Goal: Information Seeking & Learning: Check status

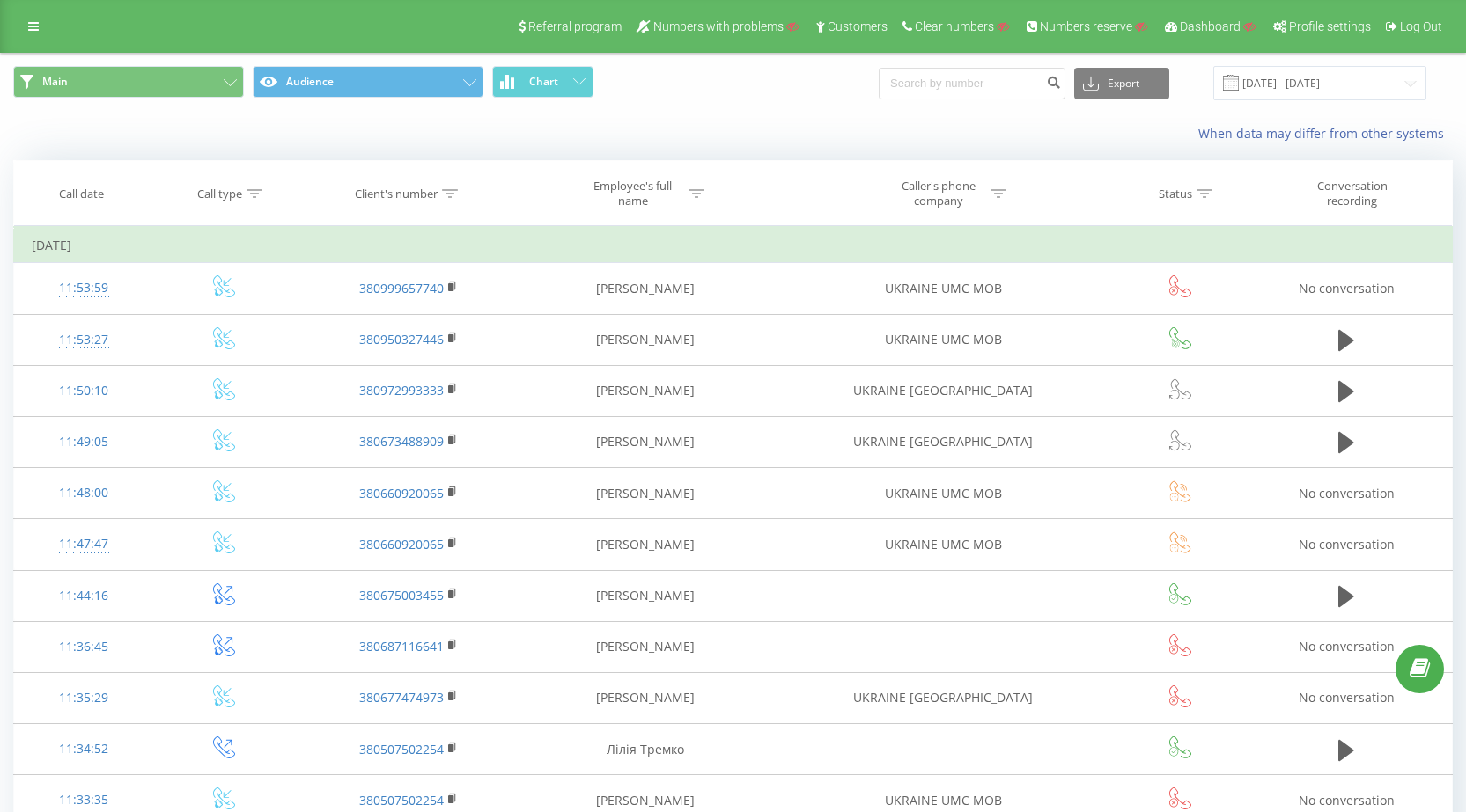
click at [41, 13] on div "Referral program Numbers with problems Customers Clear numbers Numbers reserve …" at bounding box center [733, 26] width 1466 height 53
click at [37, 21] on icon at bounding box center [33, 26] width 11 height 13
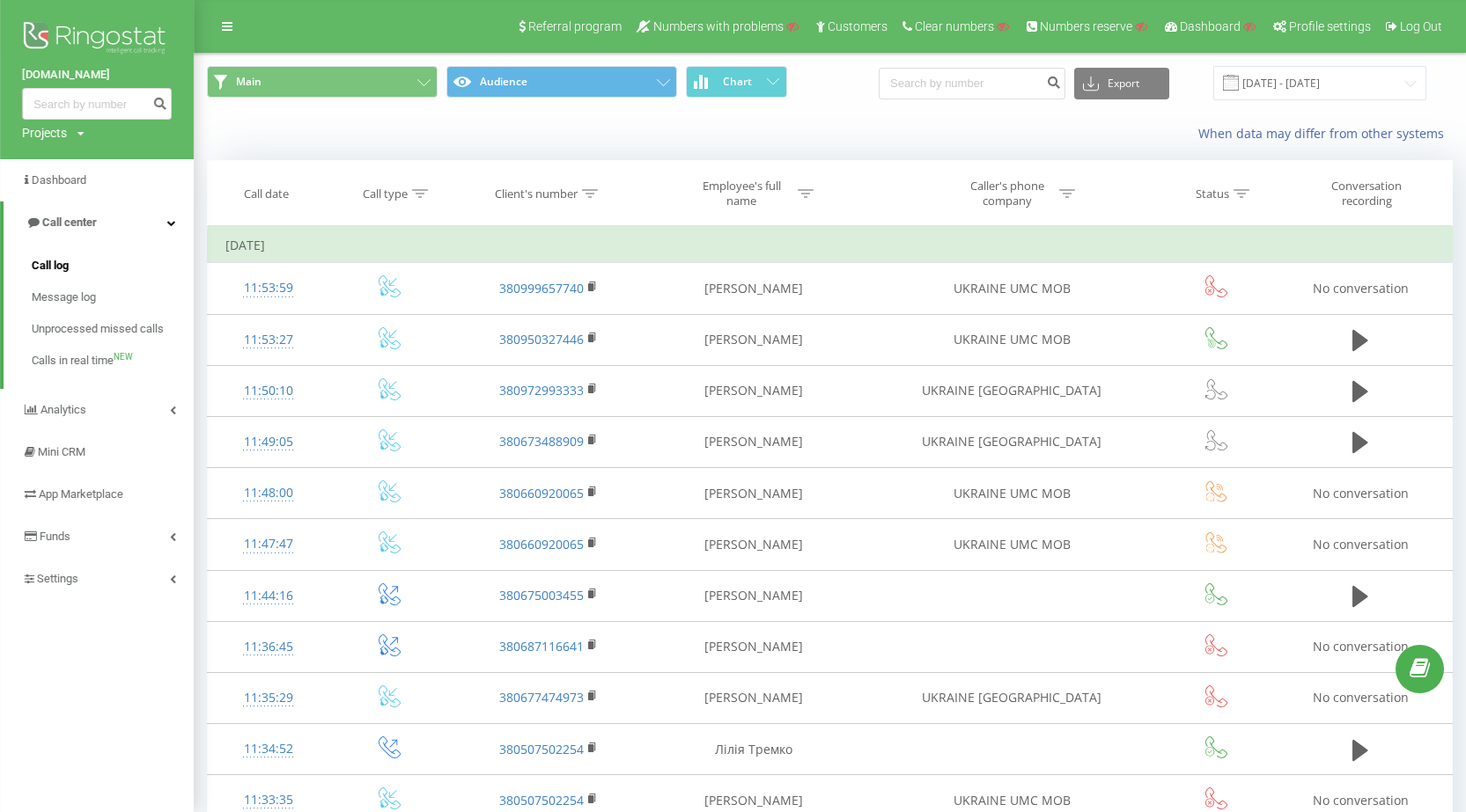
click at [82, 268] on link "Call log" at bounding box center [112, 265] width 162 height 31
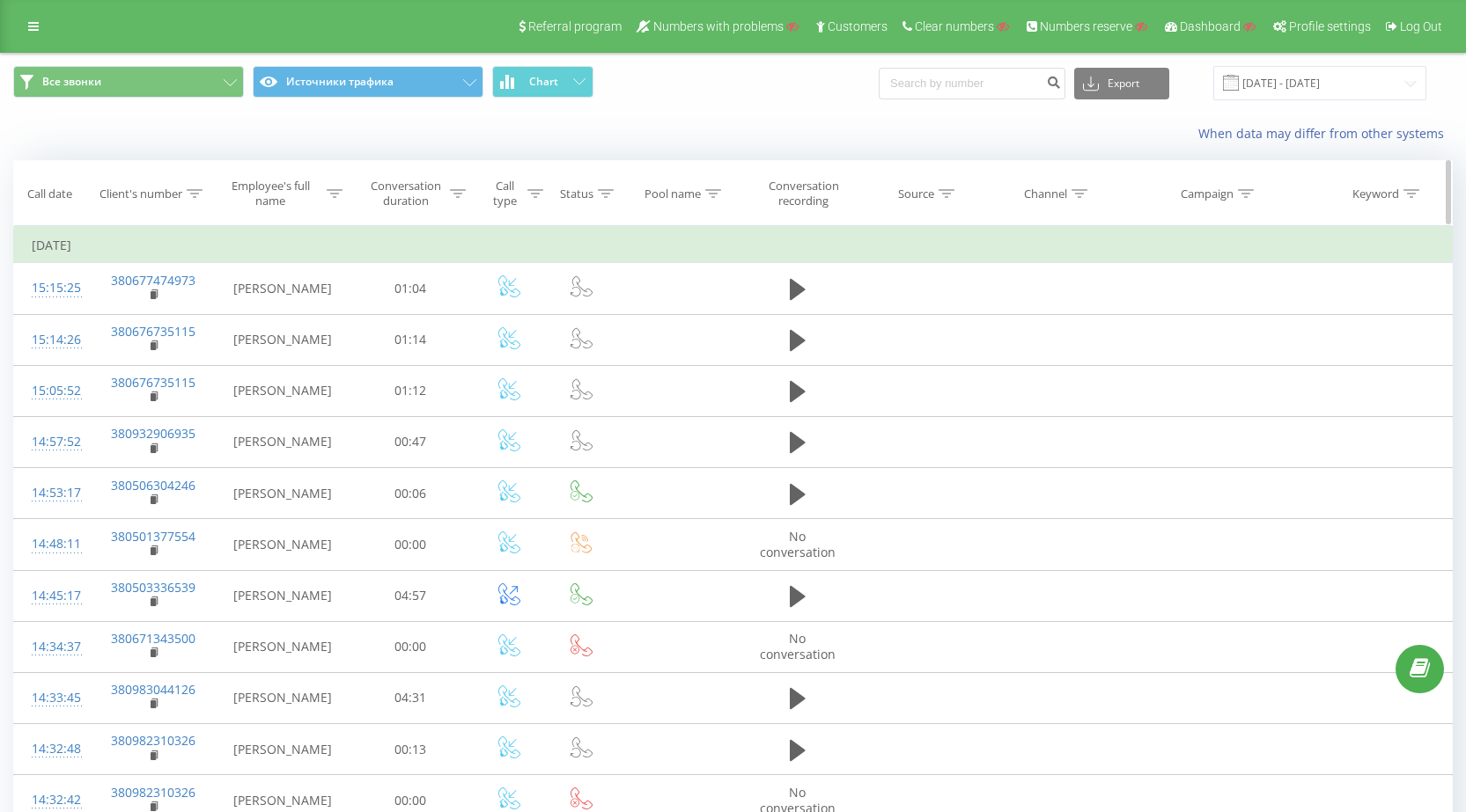
click at [202, 189] on icon at bounding box center [194, 193] width 16 height 9
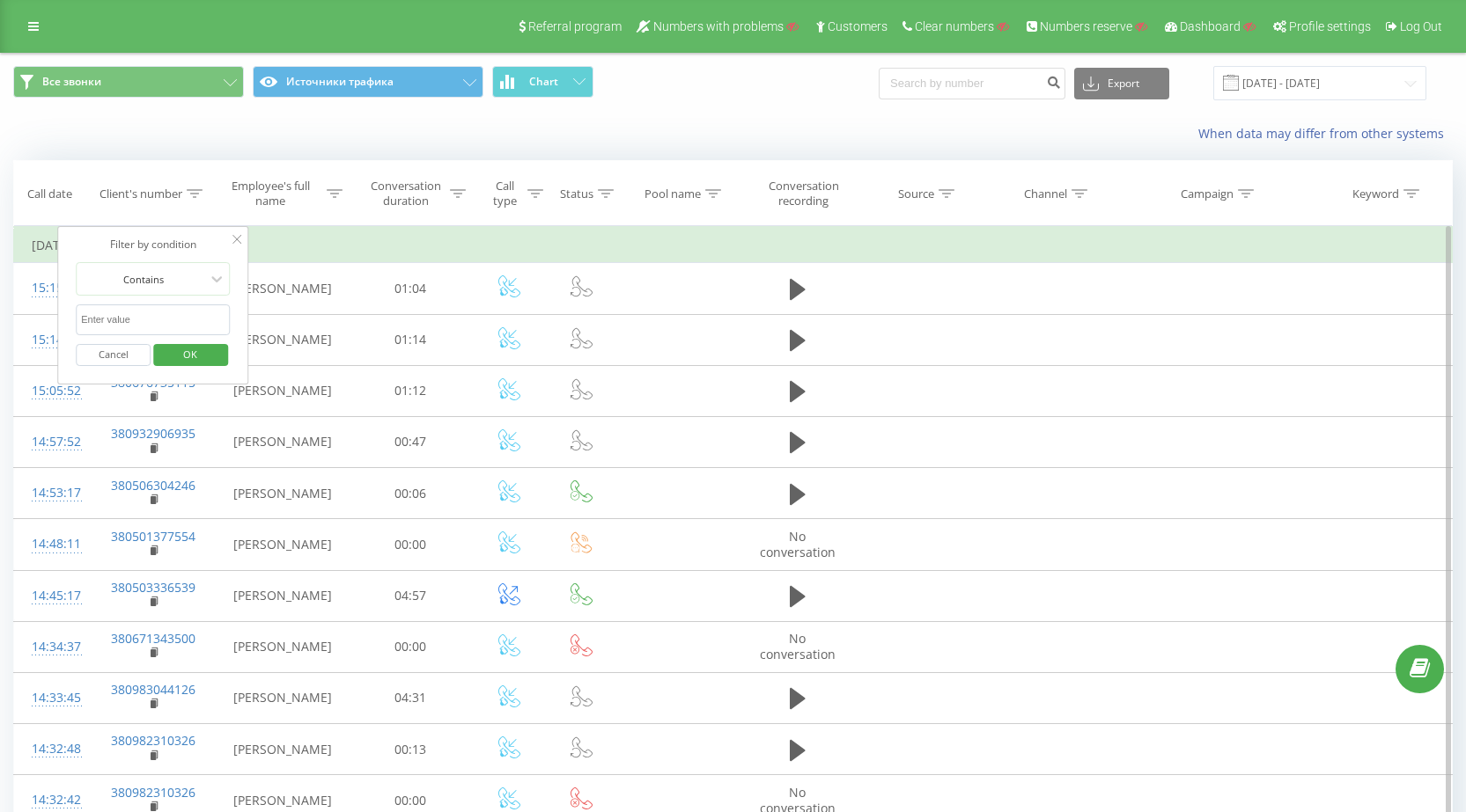
click at [155, 323] on input "text" at bounding box center [153, 320] width 155 height 31
type input "2254"
click button "OK" at bounding box center [190, 355] width 75 height 22
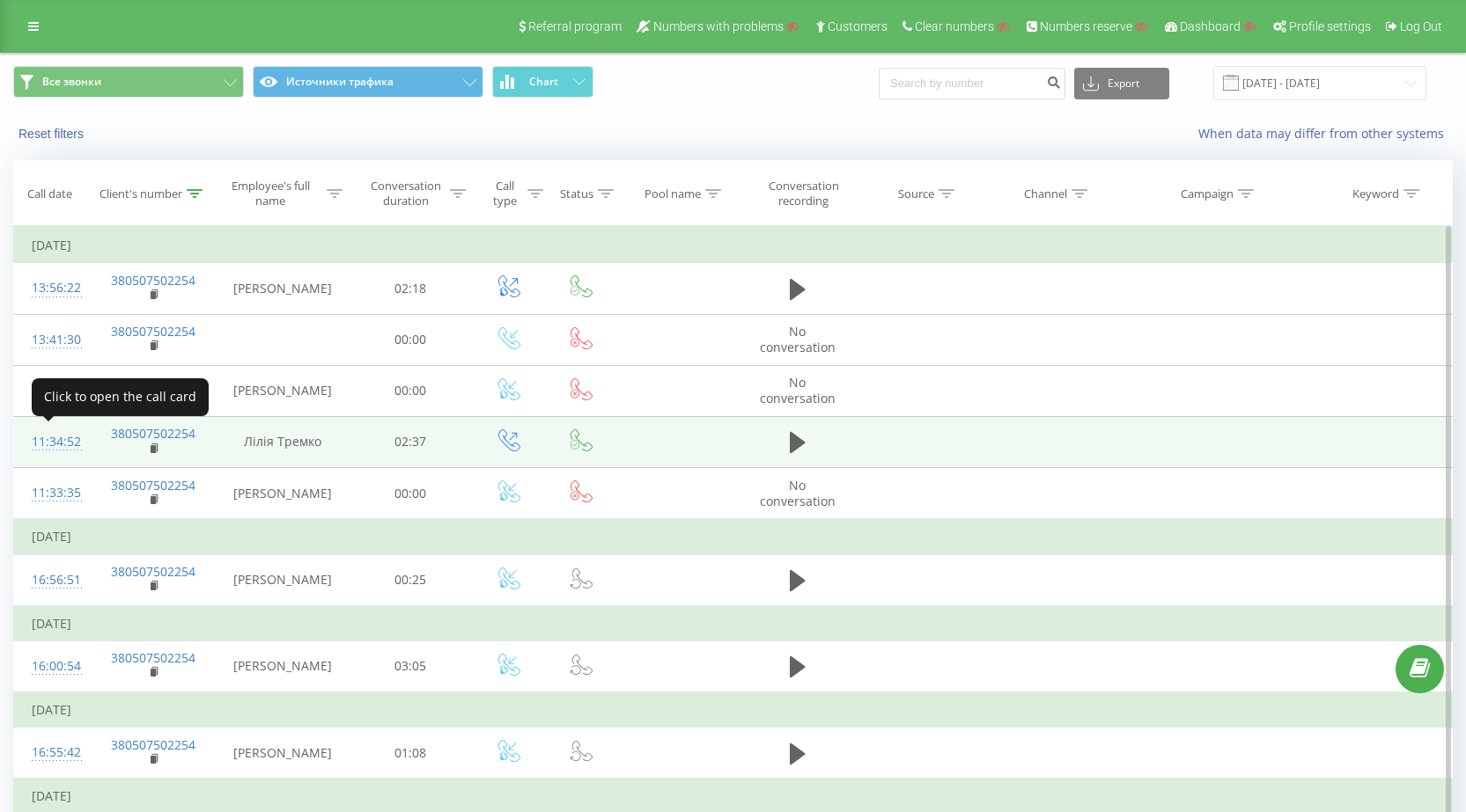
click at [73, 445] on div "11:34:52" at bounding box center [52, 442] width 41 height 34
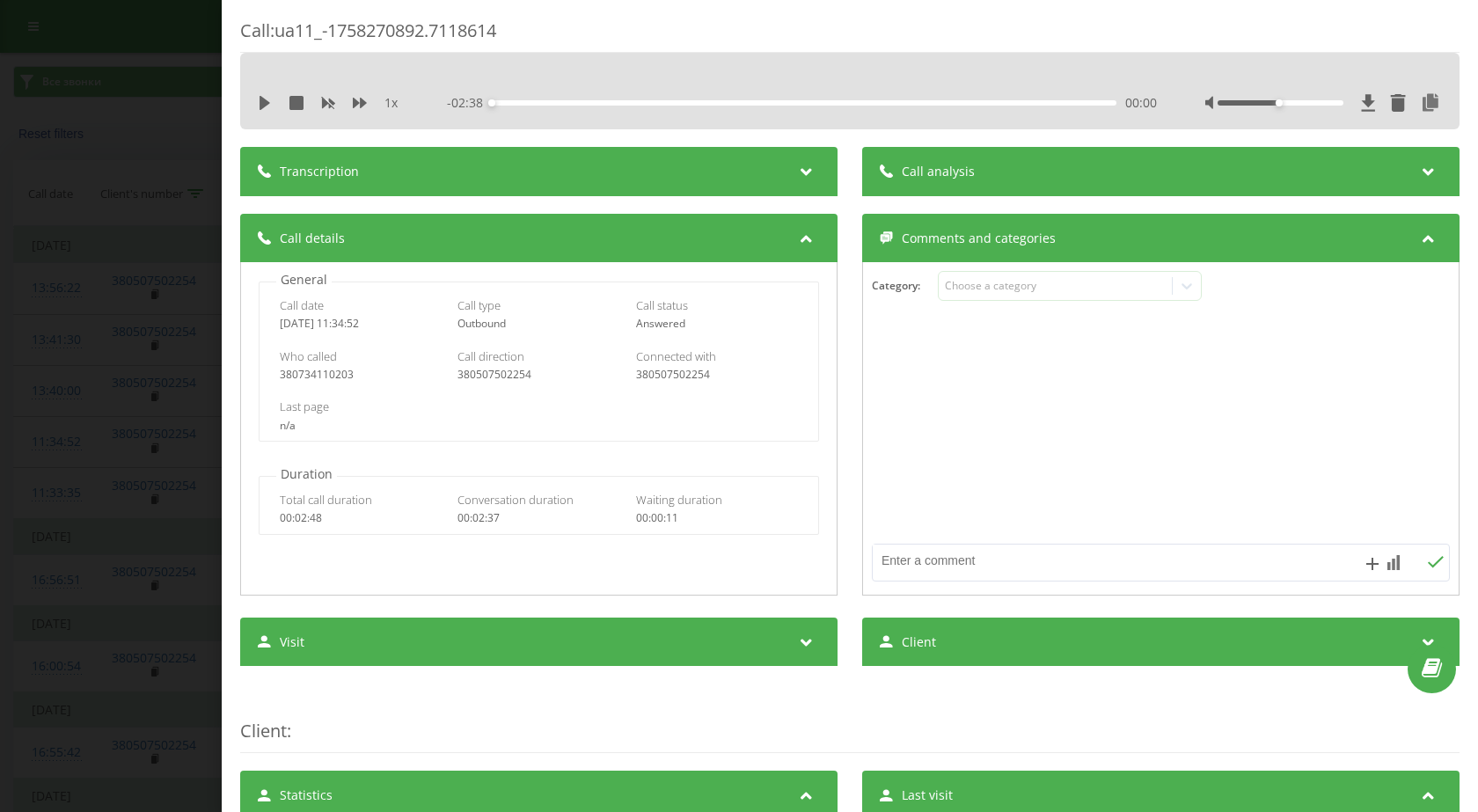
click at [59, 258] on div "Call : ua11_-1758270892.7118614 1 x - 02:38 00:00 00:00 Transcription For AI an…" at bounding box center [739, 406] width 1478 height 812
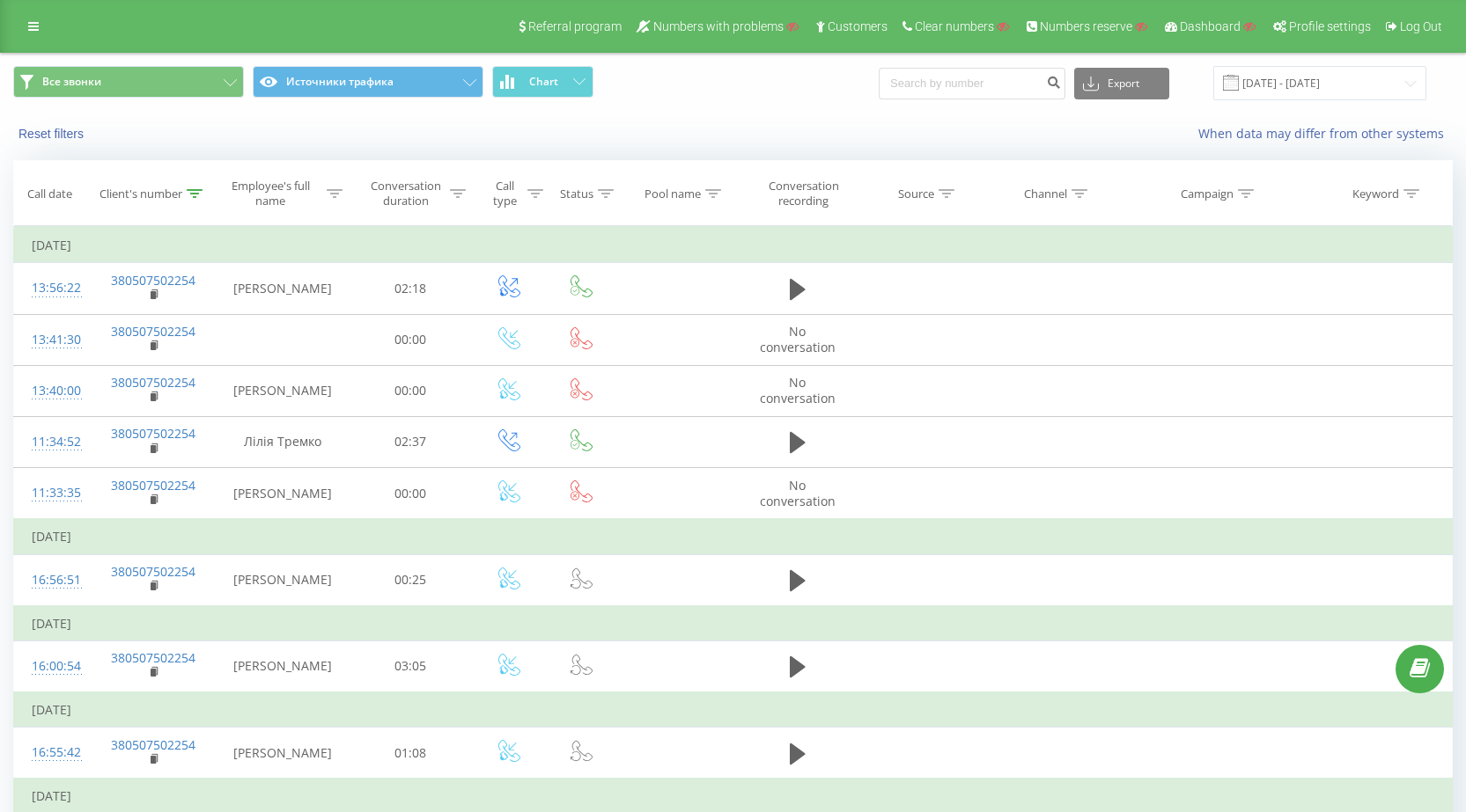
click at [16, 14] on div "Referral program Numbers with problems Customers Clear numbers Numbers reserve …" at bounding box center [733, 26] width 1466 height 53
click at [22, 18] on link at bounding box center [33, 25] width 31 height 24
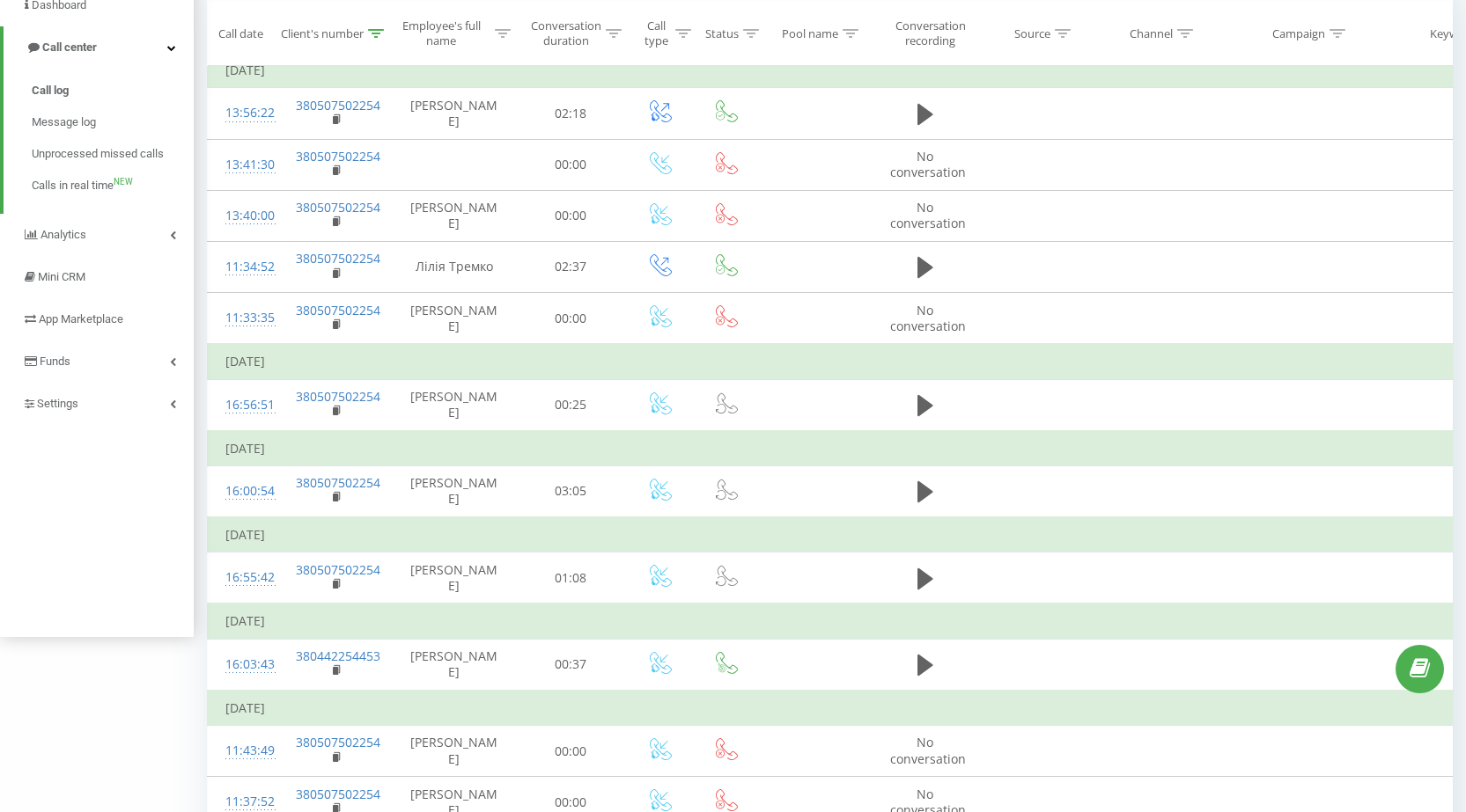
scroll to position [176, 0]
click at [133, 403] on link "Settings" at bounding box center [97, 403] width 194 height 42
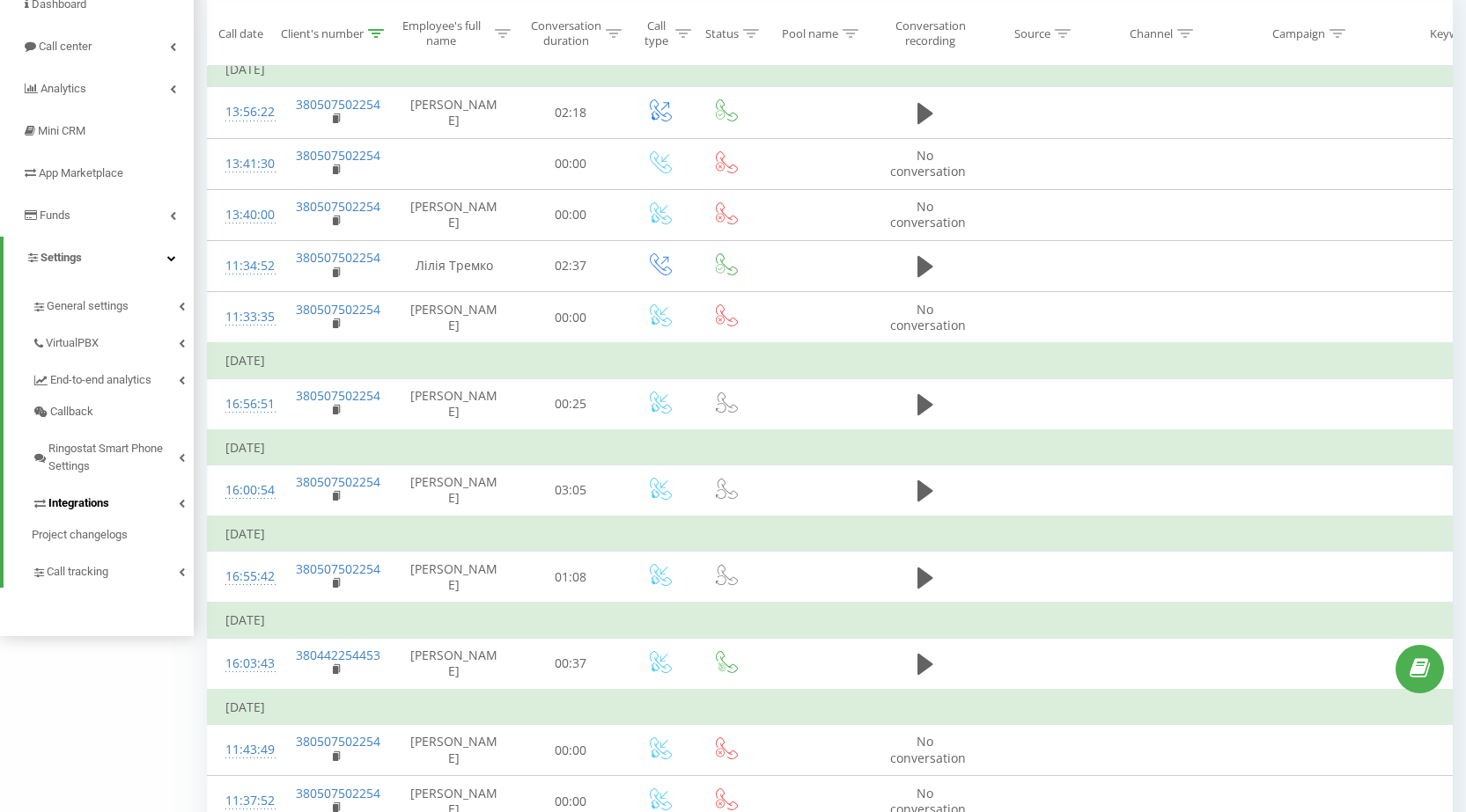
click at [136, 502] on link "Integrations" at bounding box center [112, 501] width 162 height 37
click at [132, 525] on div "Webhooks 2.0 Ringostat API" at bounding box center [107, 551] width 171 height 62
click at [123, 541] on span "Webhooks 2.0" at bounding box center [90, 534] width 71 height 18
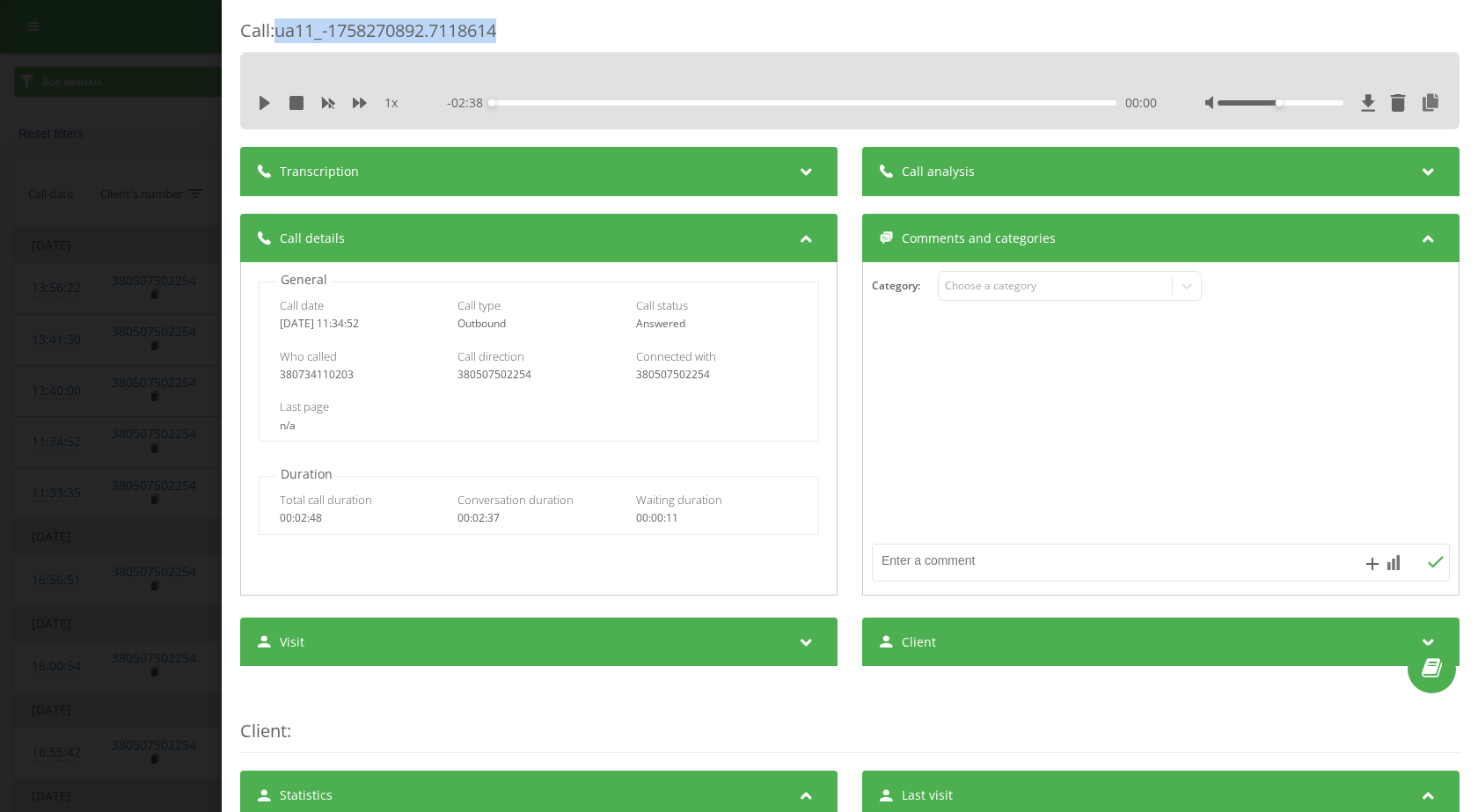
click at [523, 37] on div "Call : ua11_-1758270892.7118614" at bounding box center [849, 35] width 1220 height 34
drag, startPoint x: 127, startPoint y: 91, endPoint x: 97, endPoint y: 74, distance: 34.5
click at [125, 90] on div "Call : ua11_-1758270892.7118614 1 x - 02:38 00:00 00:00 Transcription For AI an…" at bounding box center [739, 406] width 1478 height 812
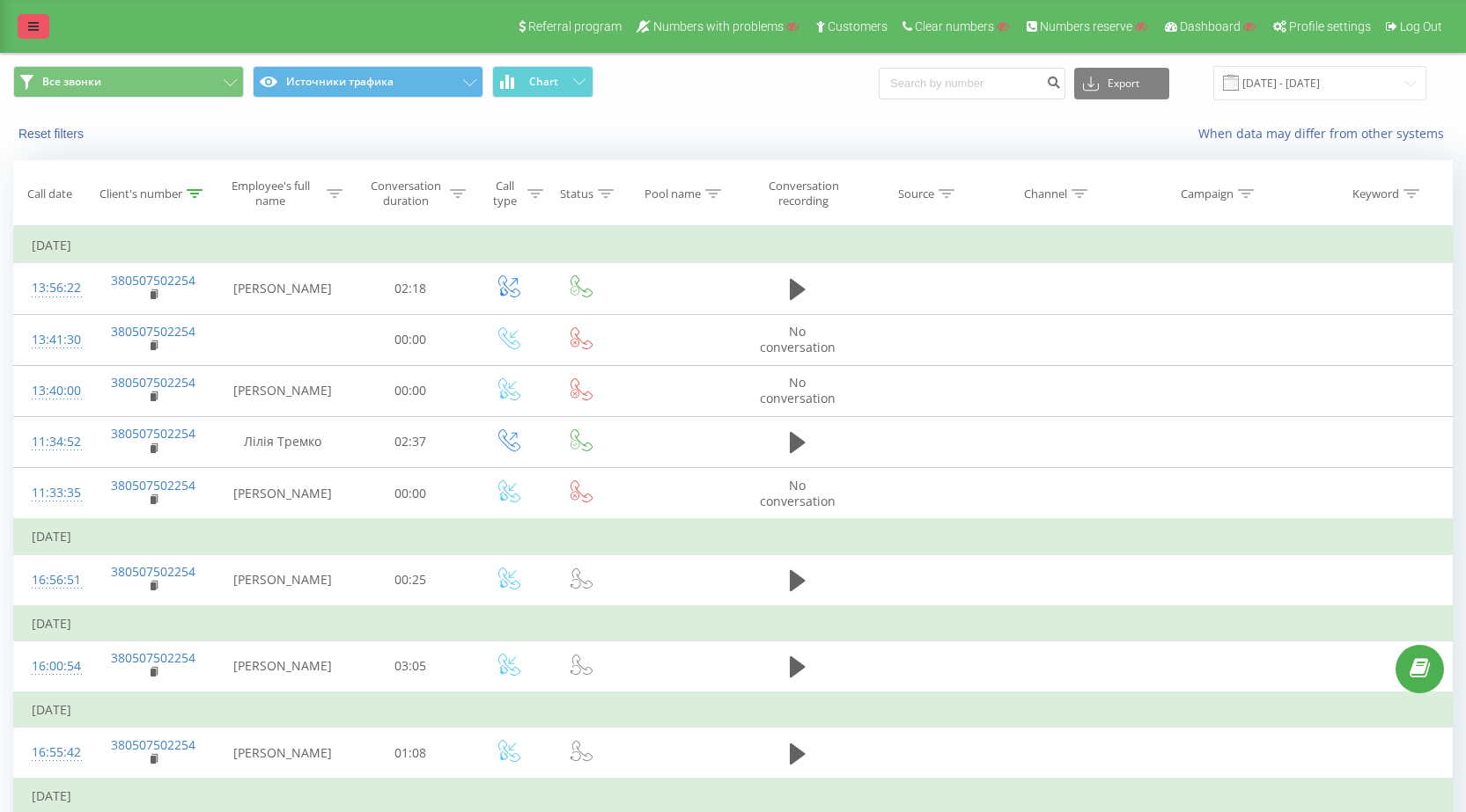
click at [39, 19] on link at bounding box center [33, 25] width 31 height 24
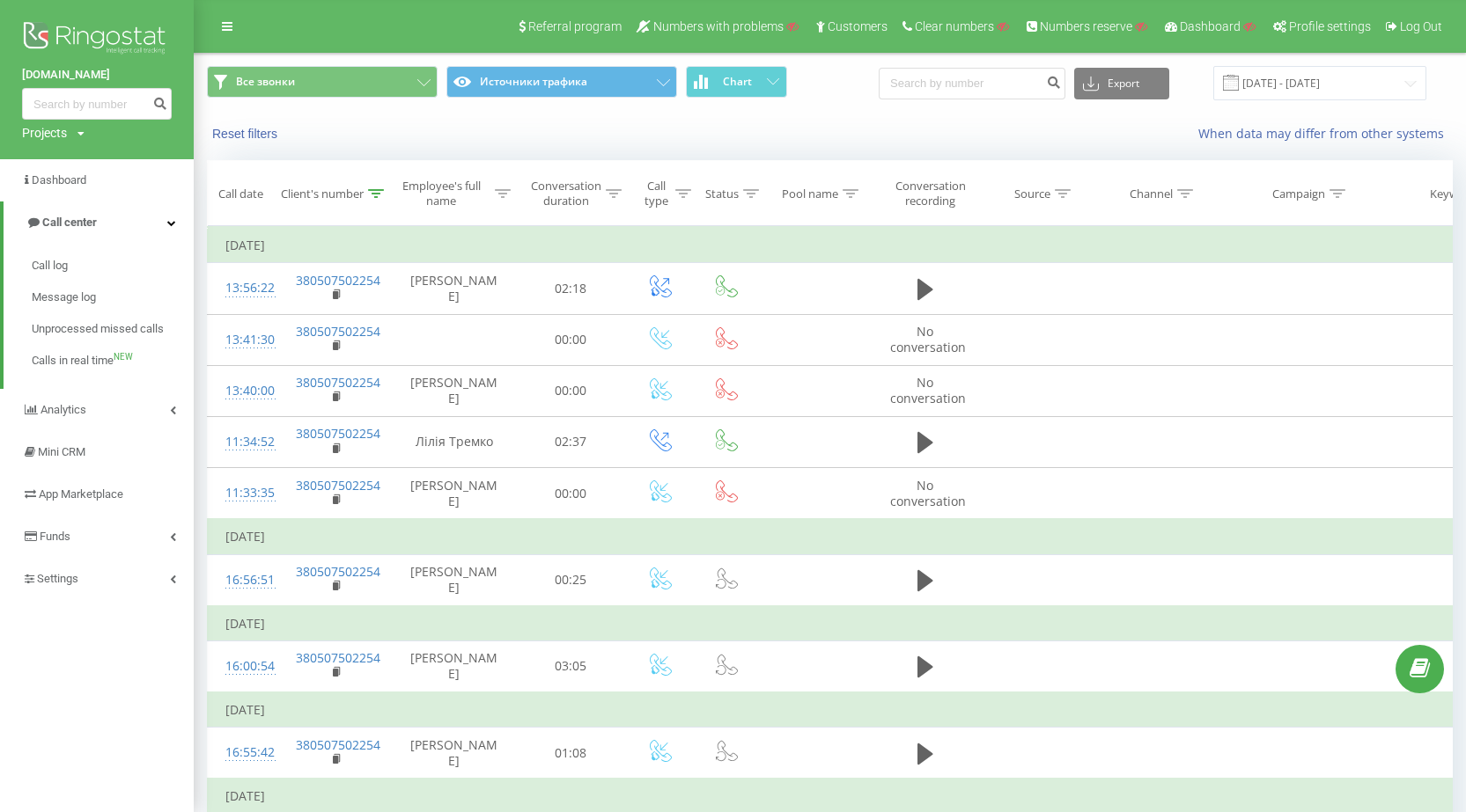
click at [73, 137] on div "Projects Search" at bounding box center [54, 133] width 62 height 18
click at [85, 162] on input "text" at bounding box center [71, 160] width 88 height 25
paste input "idsmart.kz i"
click at [41, 163] on input "idsmart.kz" at bounding box center [71, 160] width 88 height 25
type input "idsmart.kz"
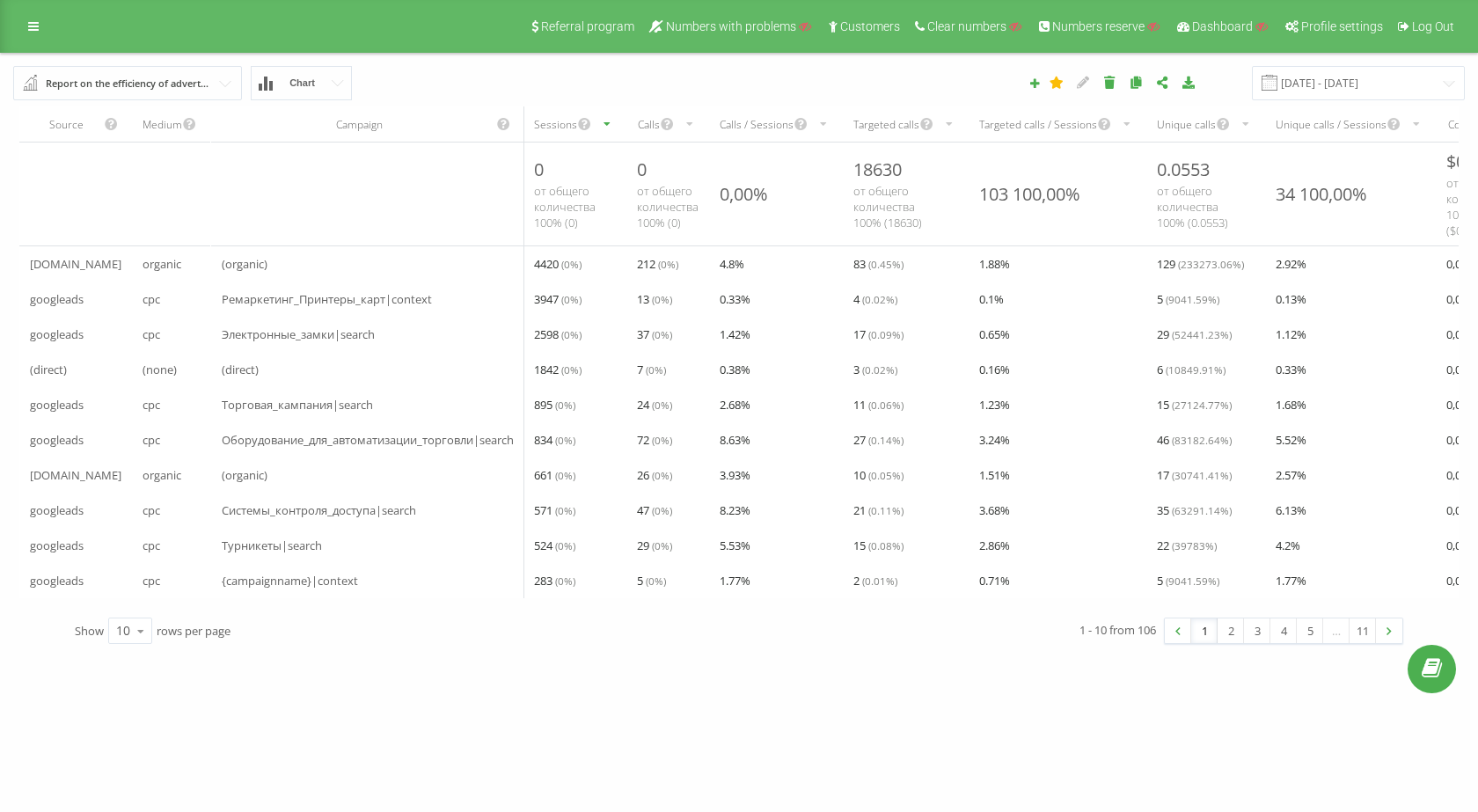
click at [210, 86] on div "Report on the efficiency of advertising campaigns" at bounding box center [129, 84] width 166 height 19
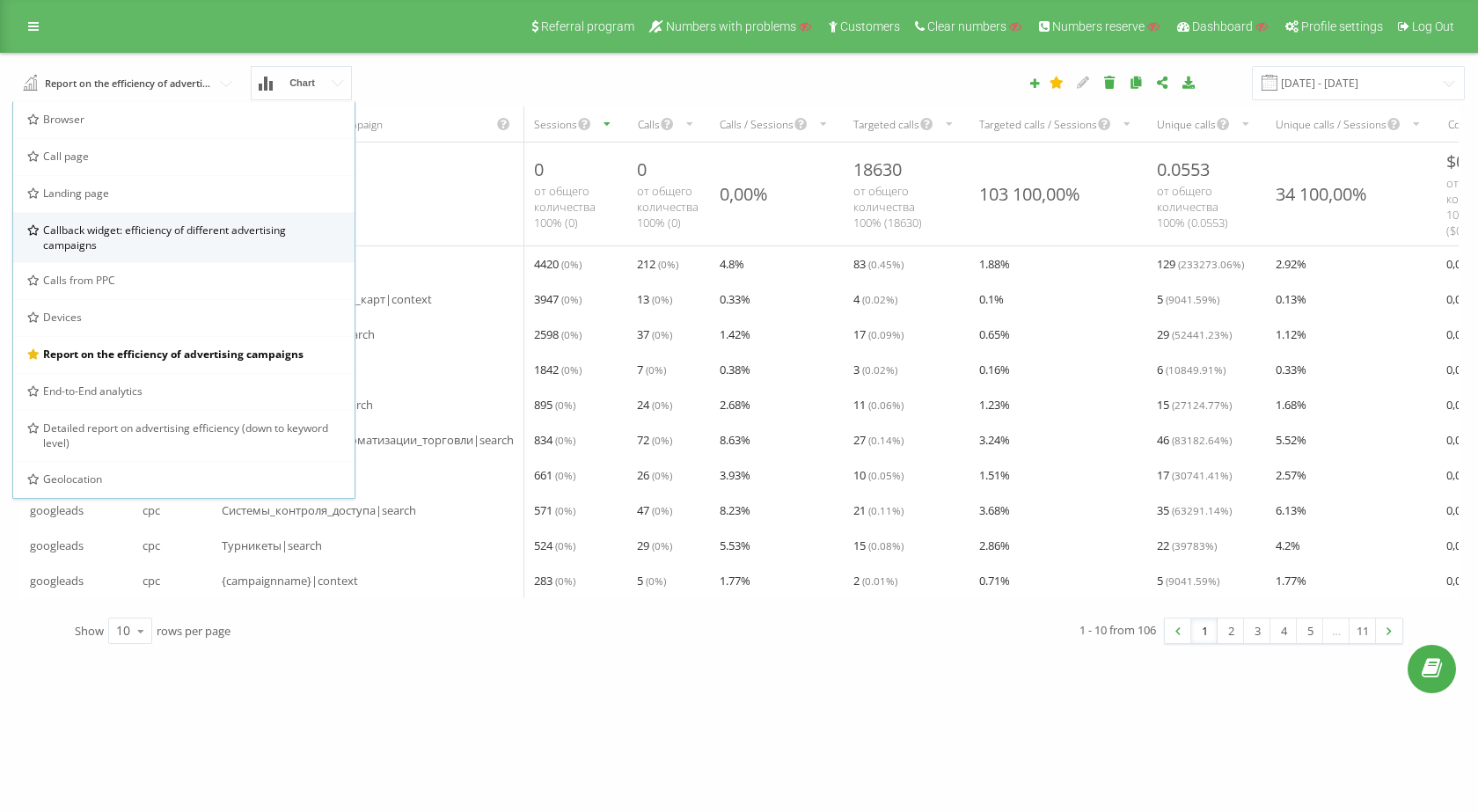
click at [162, 235] on span "Callback widget: efficiency of different advertising campaigns" at bounding box center [191, 237] width 297 height 30
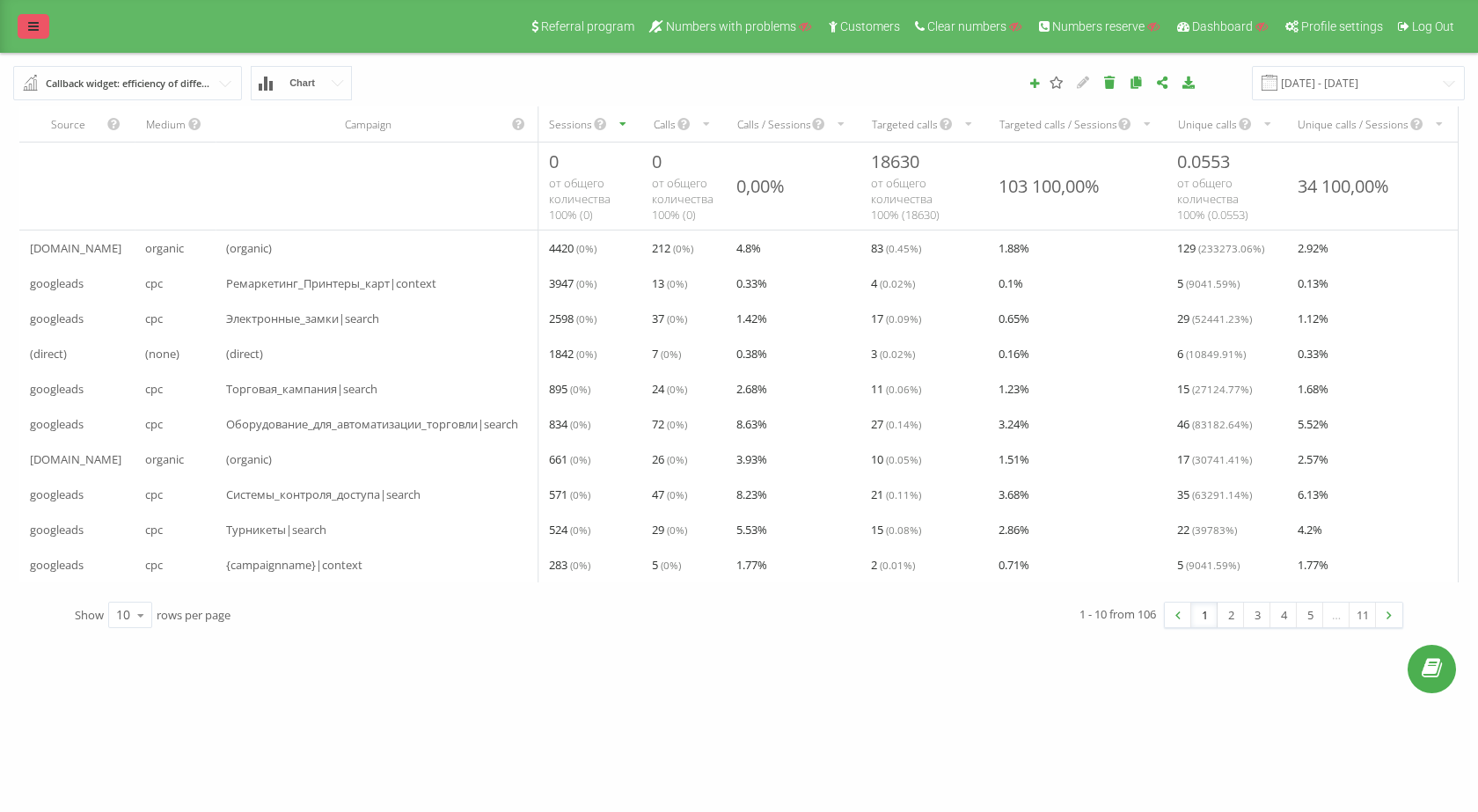
click at [32, 25] on icon at bounding box center [33, 26] width 11 height 13
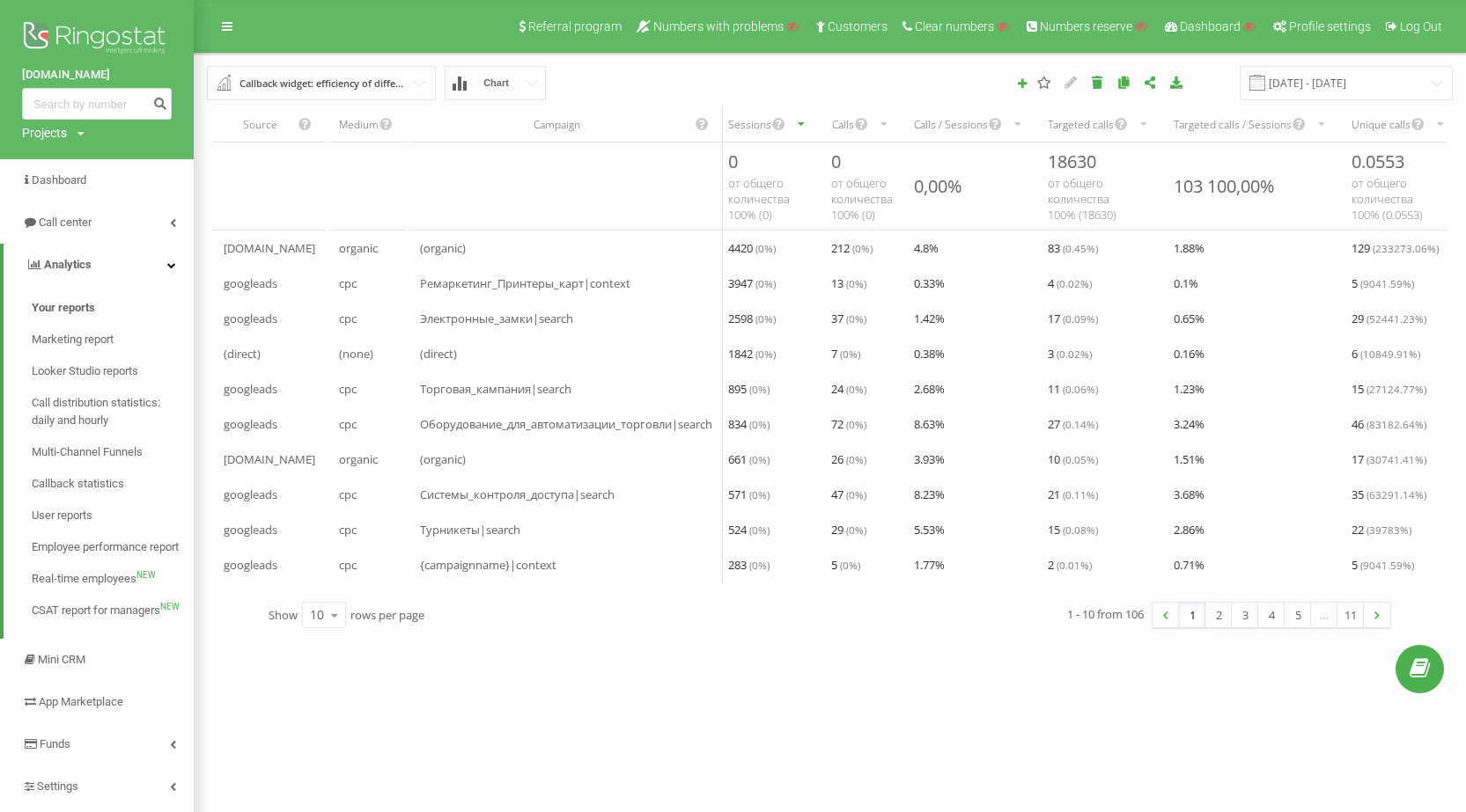
click at [354, 89] on div "Callback widget: efficiency of different advertising campaigns" at bounding box center [323, 84] width 166 height 19
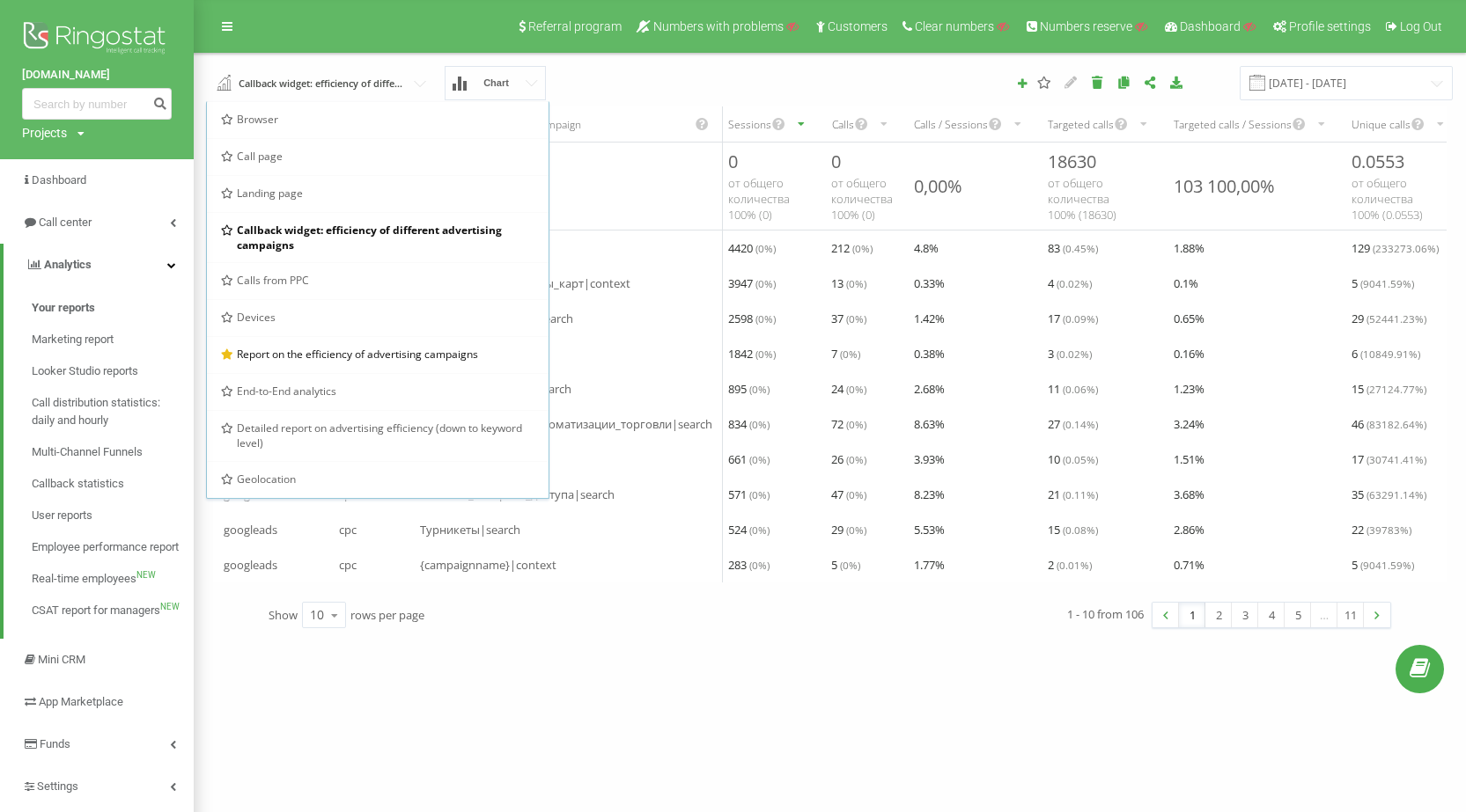
click at [841, 616] on div "1 - 10 from 106 1 2 3 4 5 … 11" at bounding box center [1117, 615] width 575 height 51
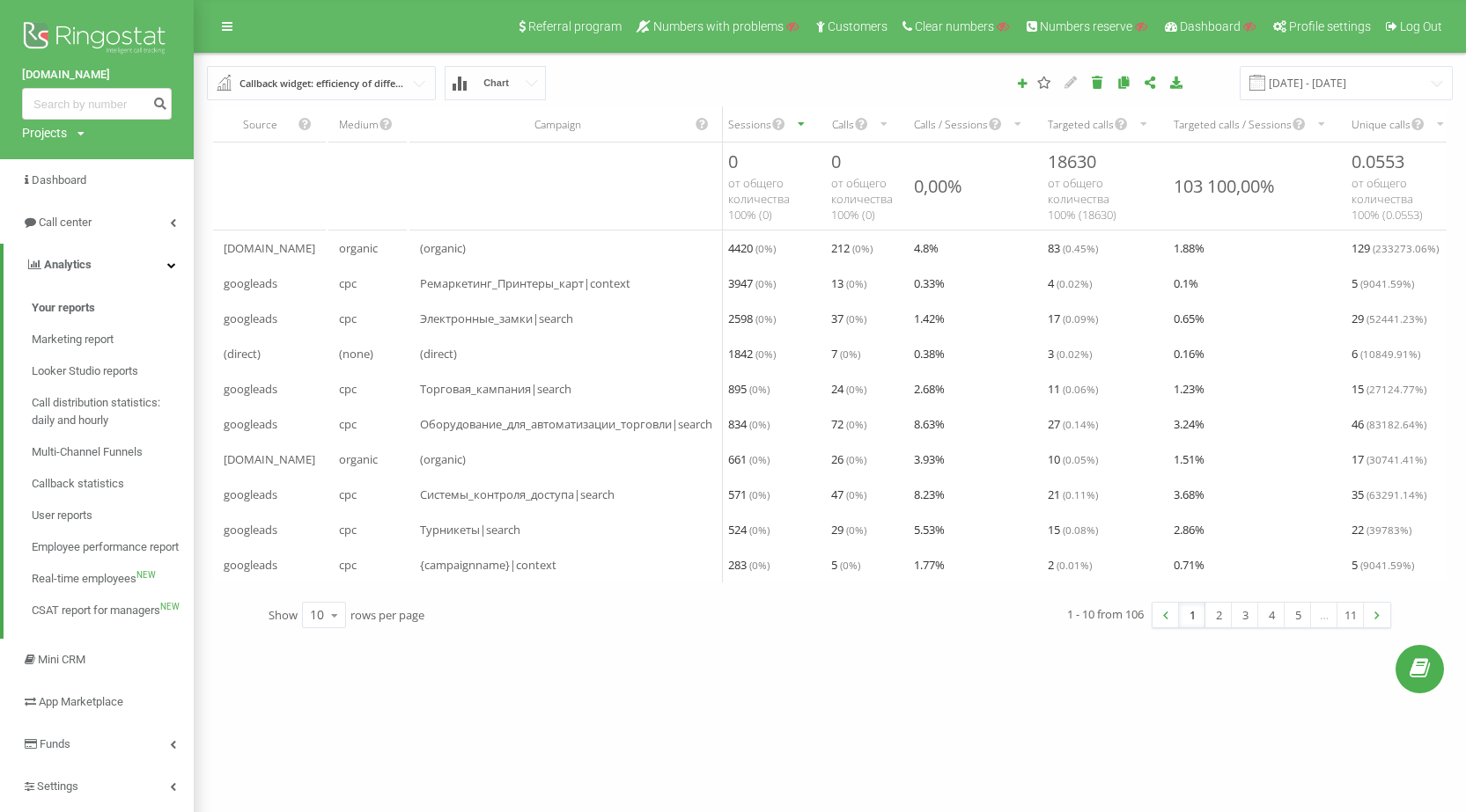
click at [413, 93] on input "text" at bounding box center [322, 83] width 227 height 31
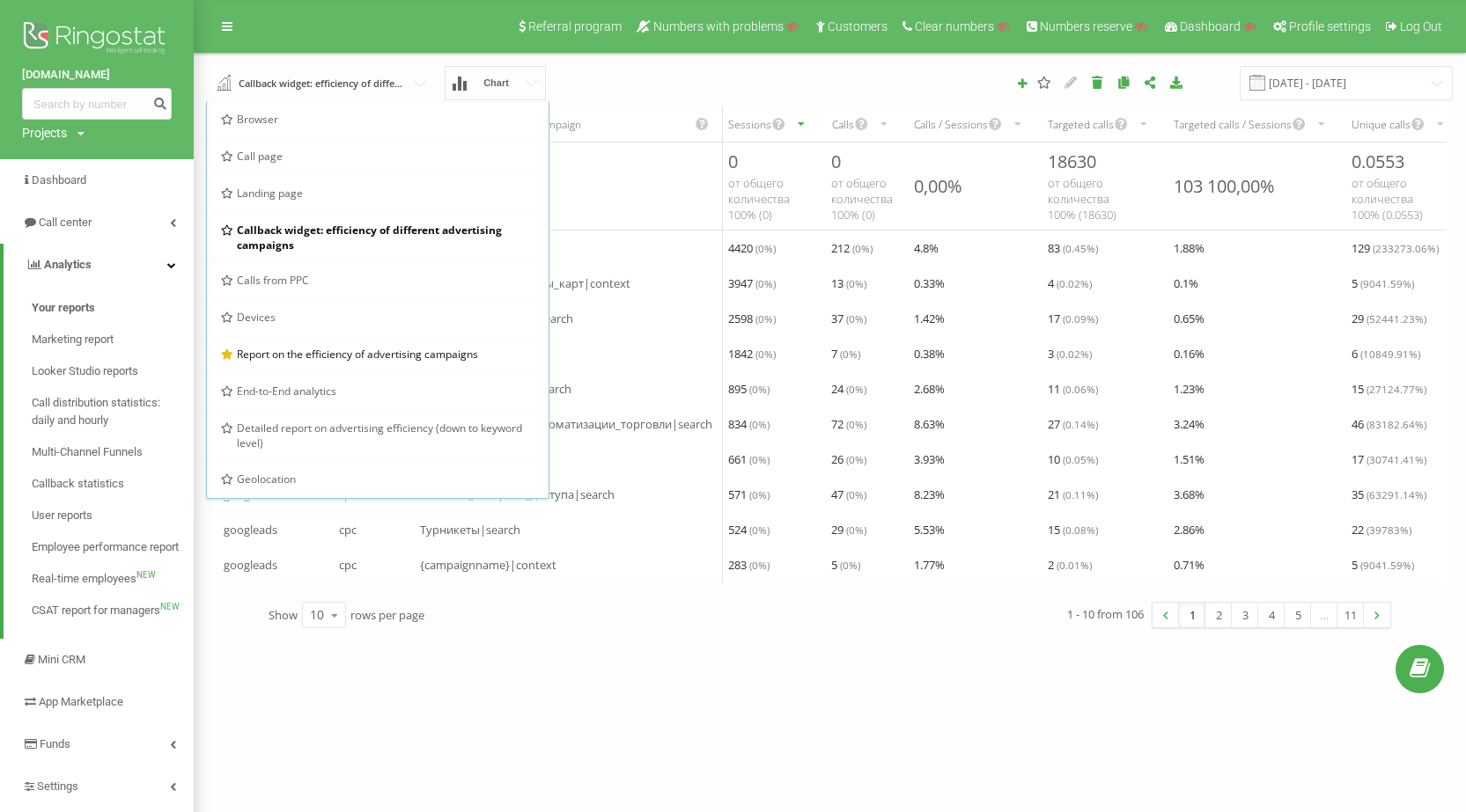
click at [778, 79] on div "[DATE] - [DATE]" at bounding box center [1068, 83] width 794 height 34
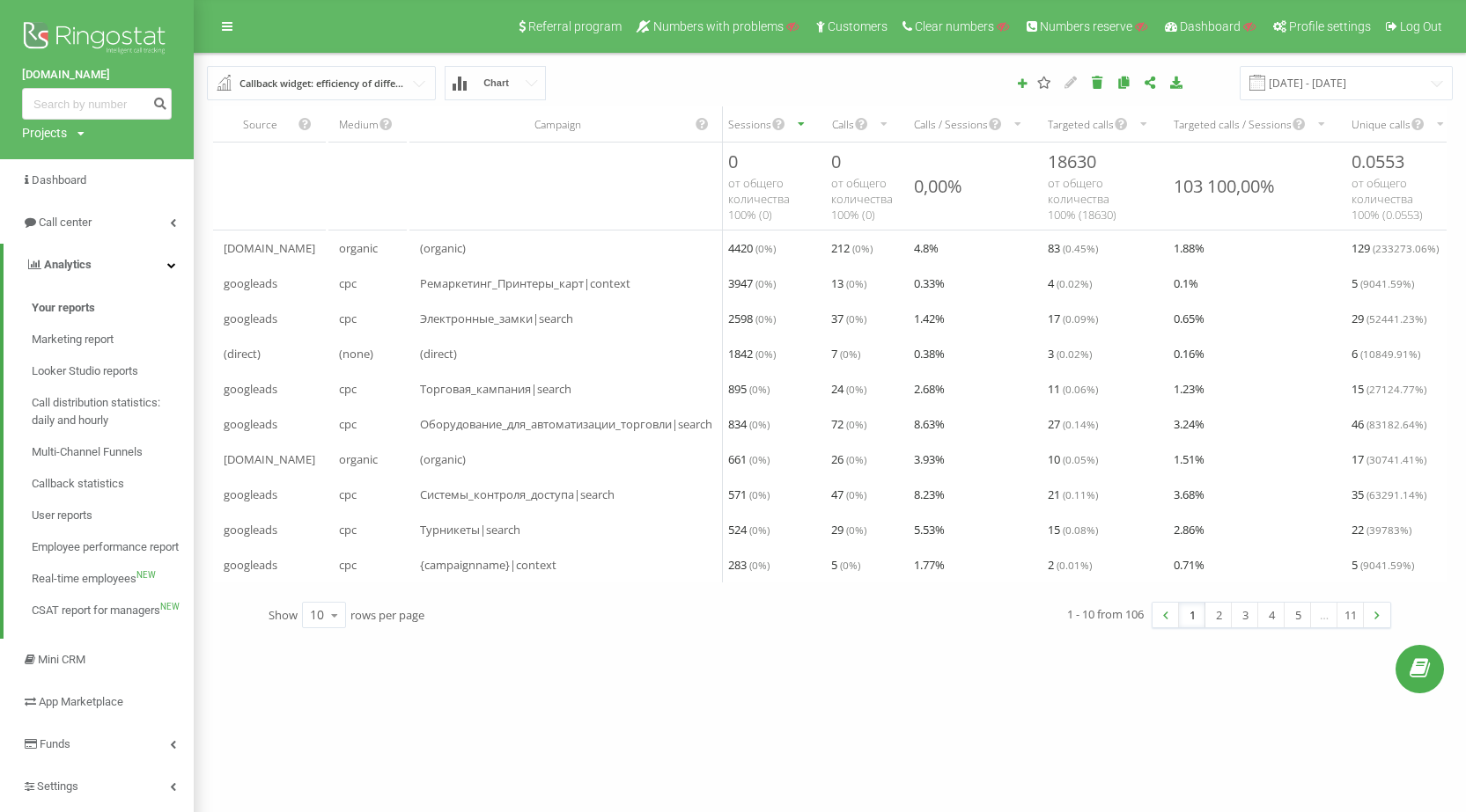
click at [390, 87] on div "Callback widget: efficiency of different advertising campaigns" at bounding box center [323, 84] width 166 height 19
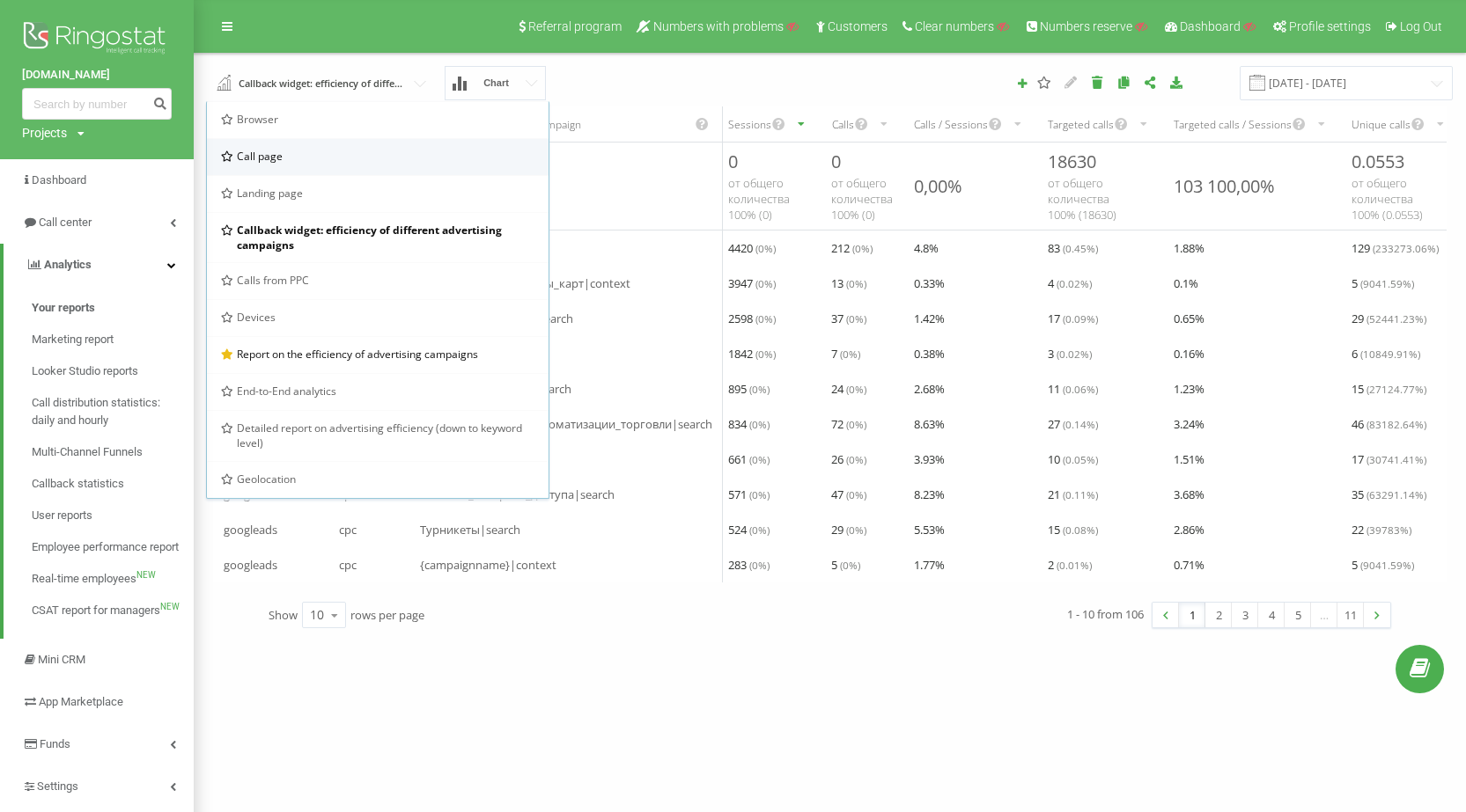
click at [267, 151] on span "Call page" at bounding box center [259, 156] width 46 height 15
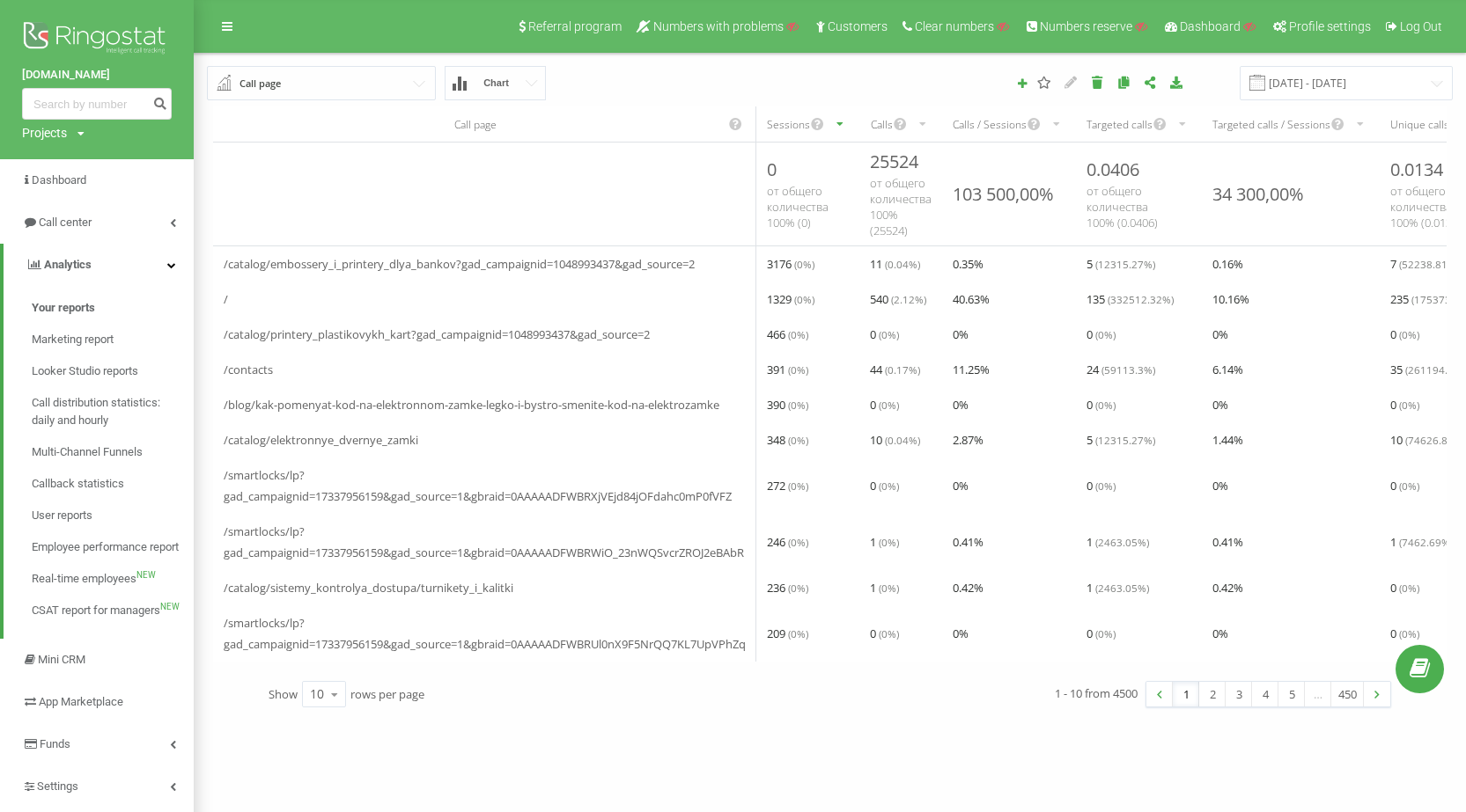
click at [325, 89] on input "text" at bounding box center [322, 83] width 227 height 31
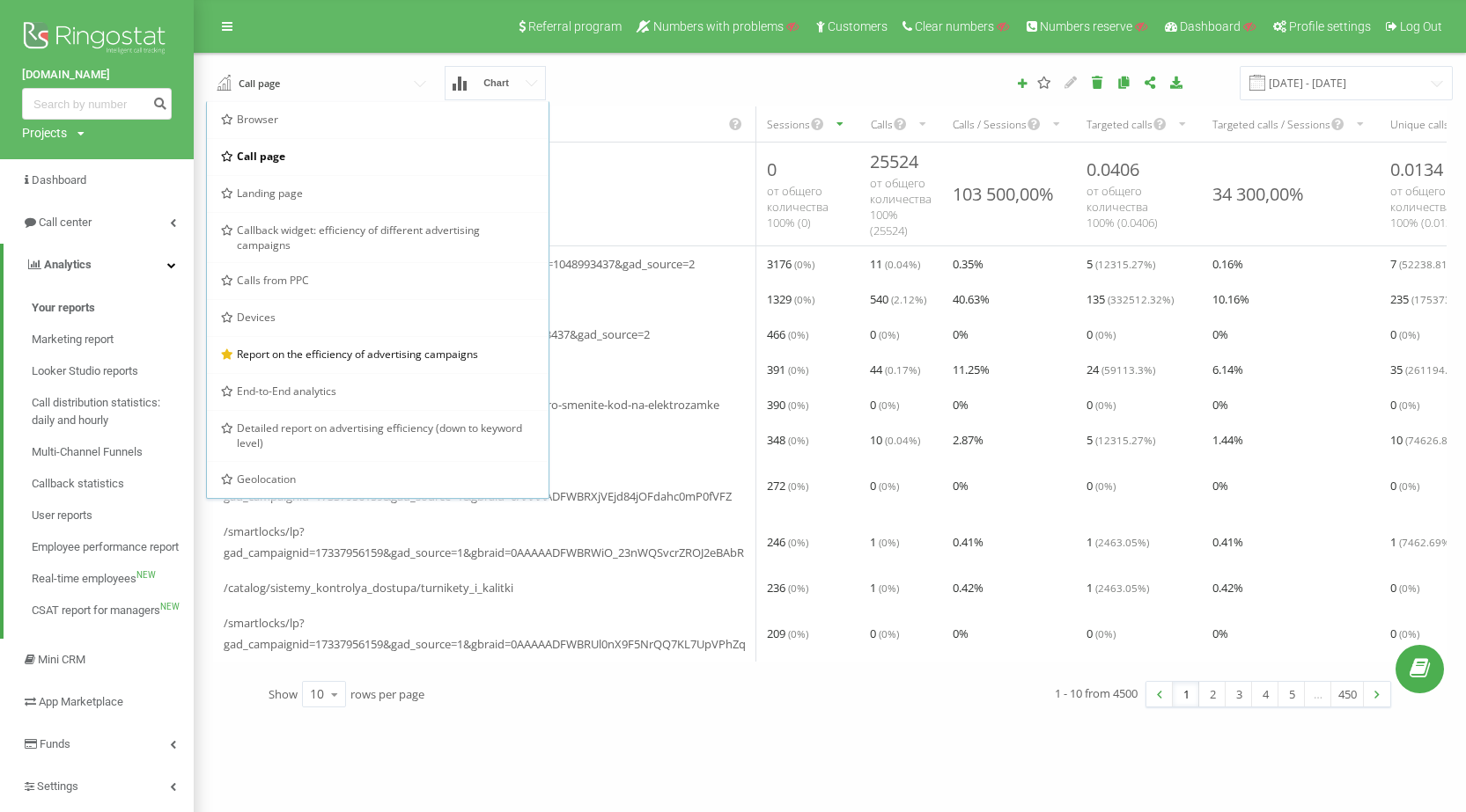
click at [300, 125] on div "Browser" at bounding box center [377, 119] width 313 height 15
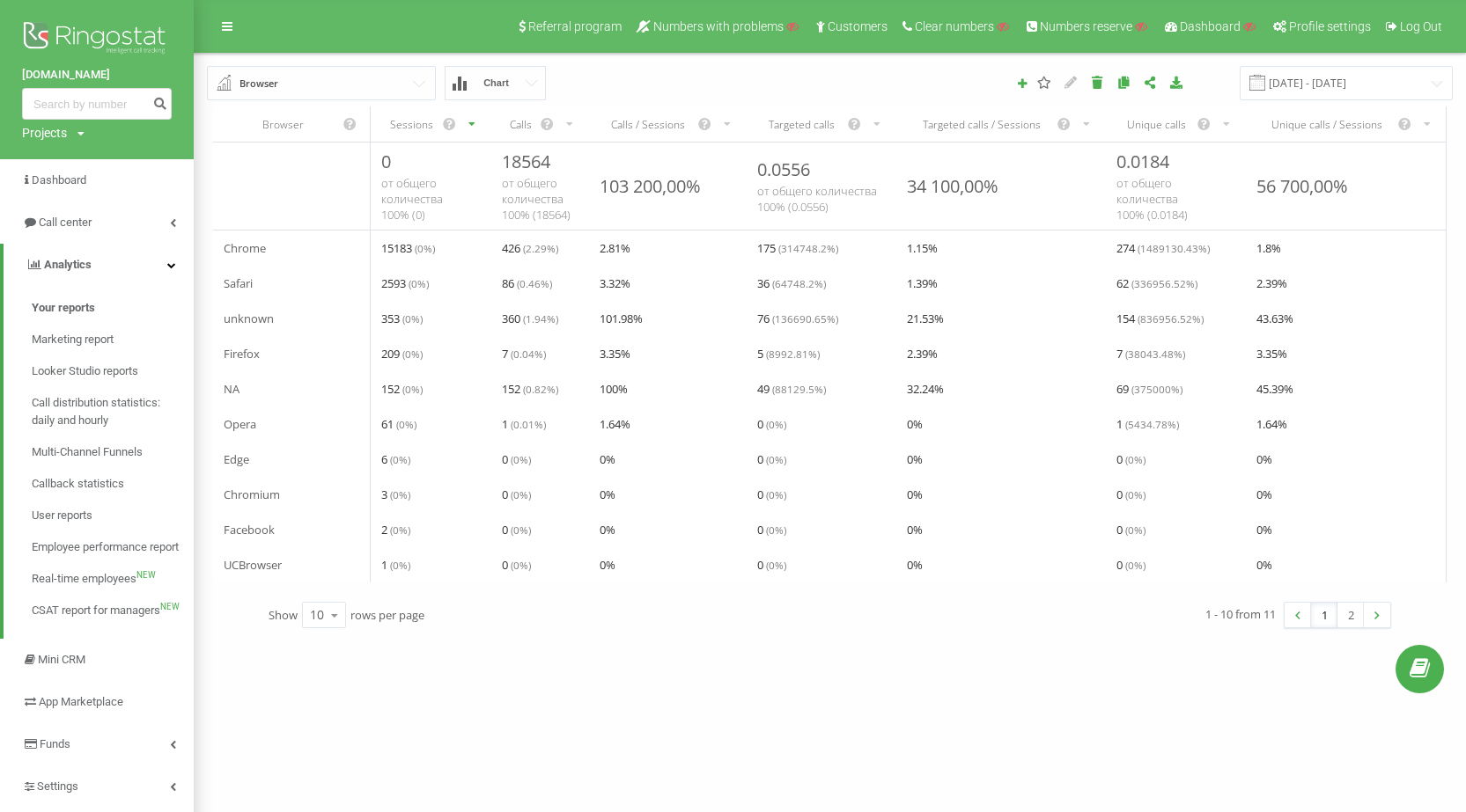
click at [323, 91] on input "text" at bounding box center [322, 83] width 227 height 31
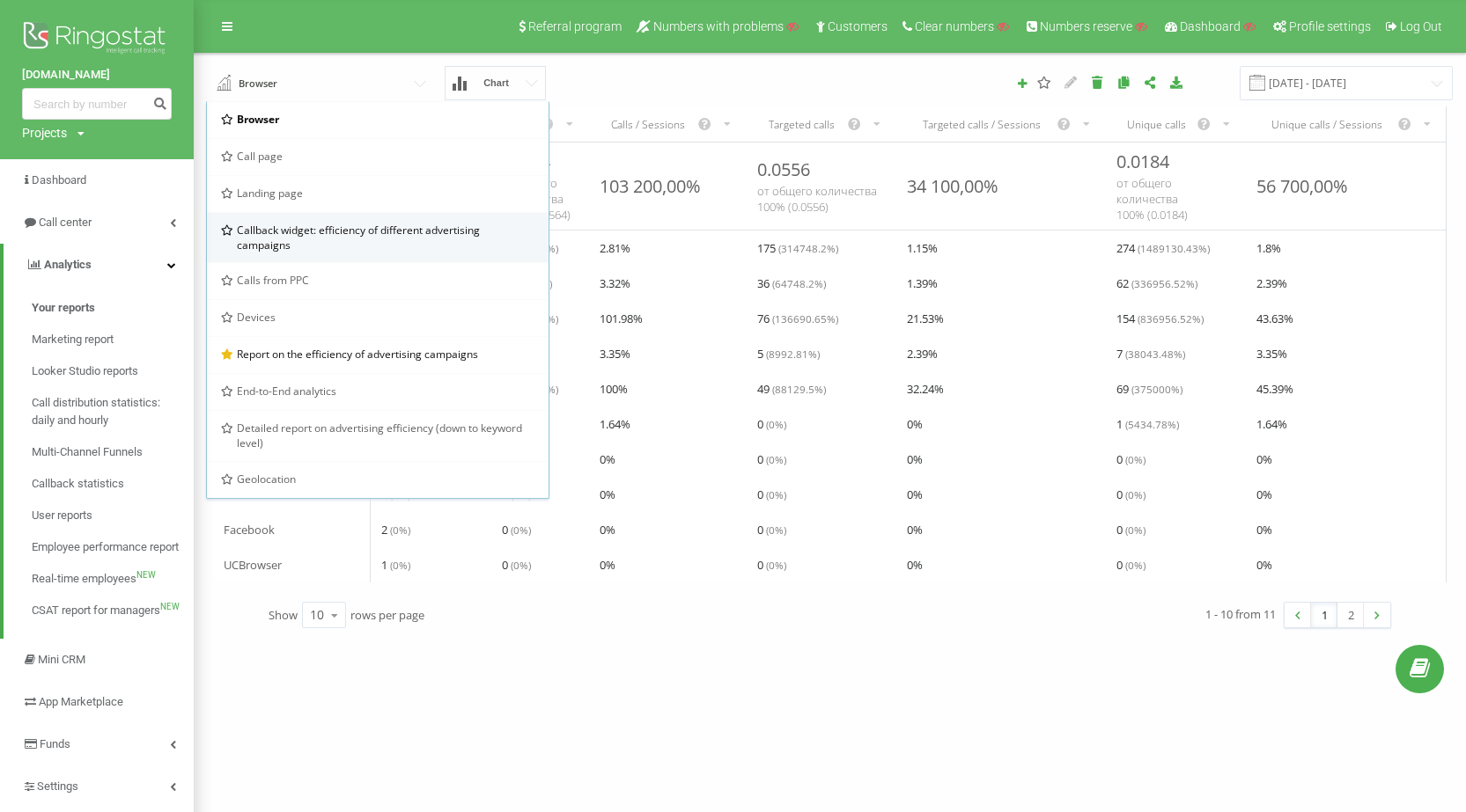
click at [348, 240] on span "Callback widget: efficiency of different advertising campaigns" at bounding box center [385, 237] width 297 height 30
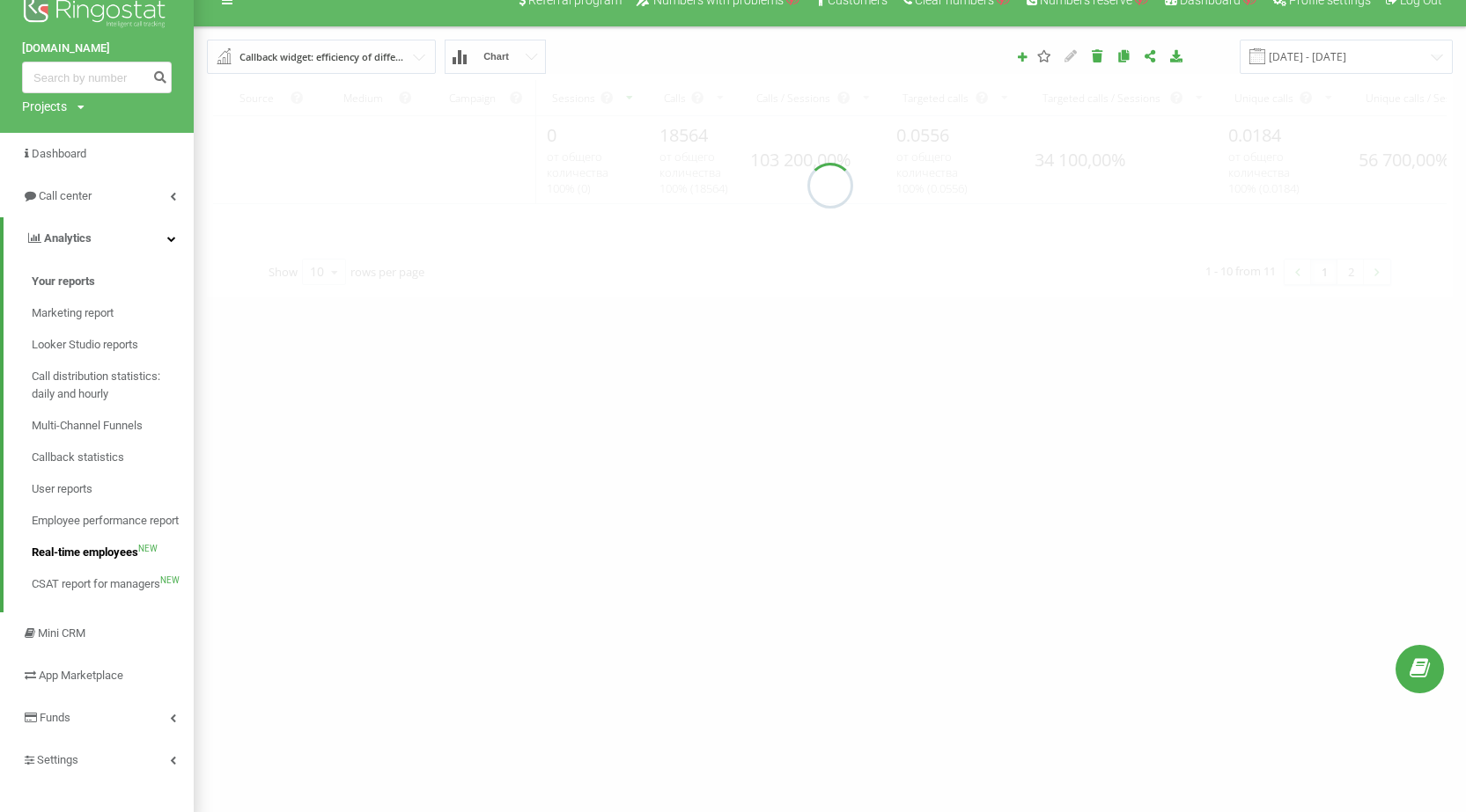
scroll to position [41, 0]
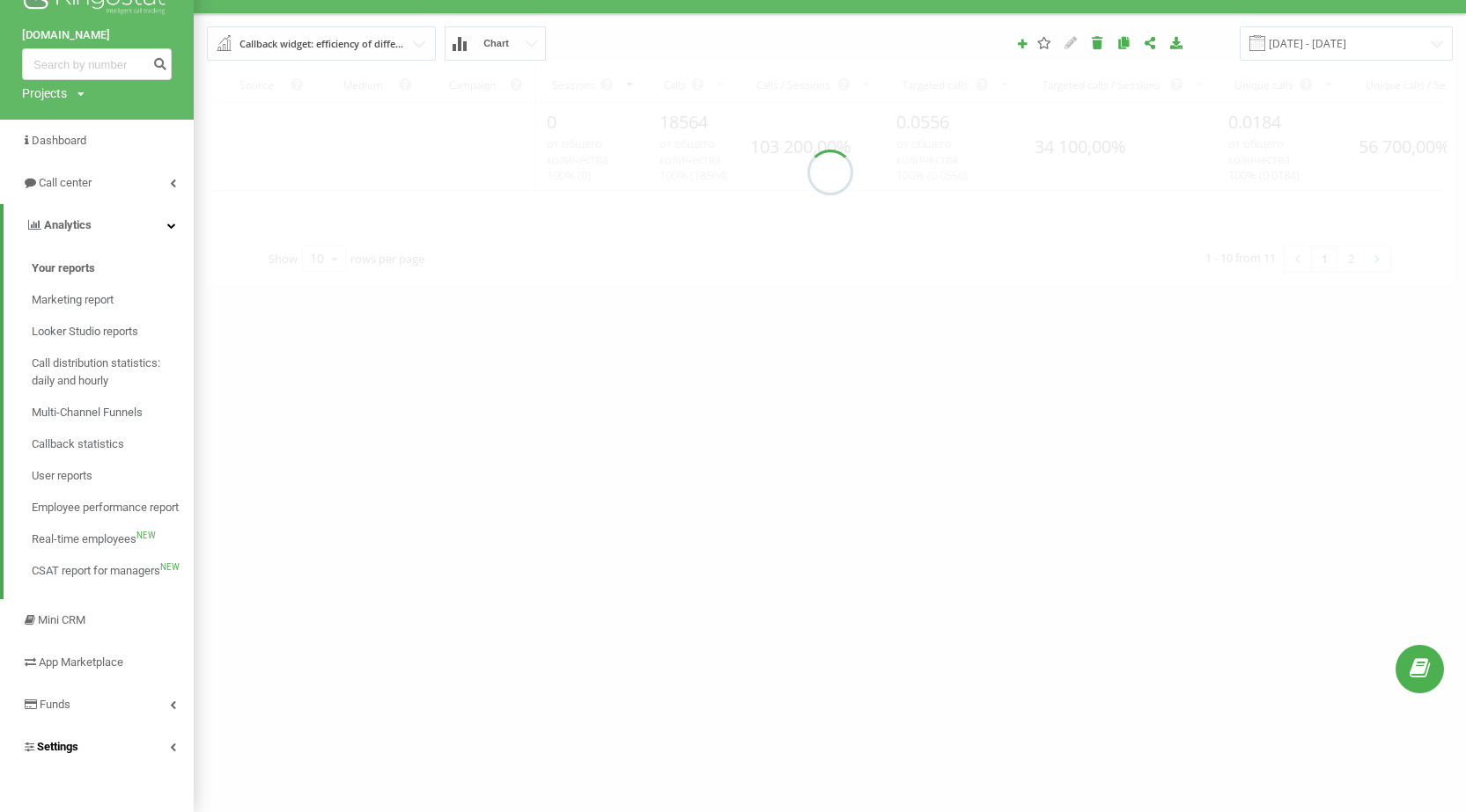
click at [109, 739] on link "Settings" at bounding box center [97, 747] width 194 height 42
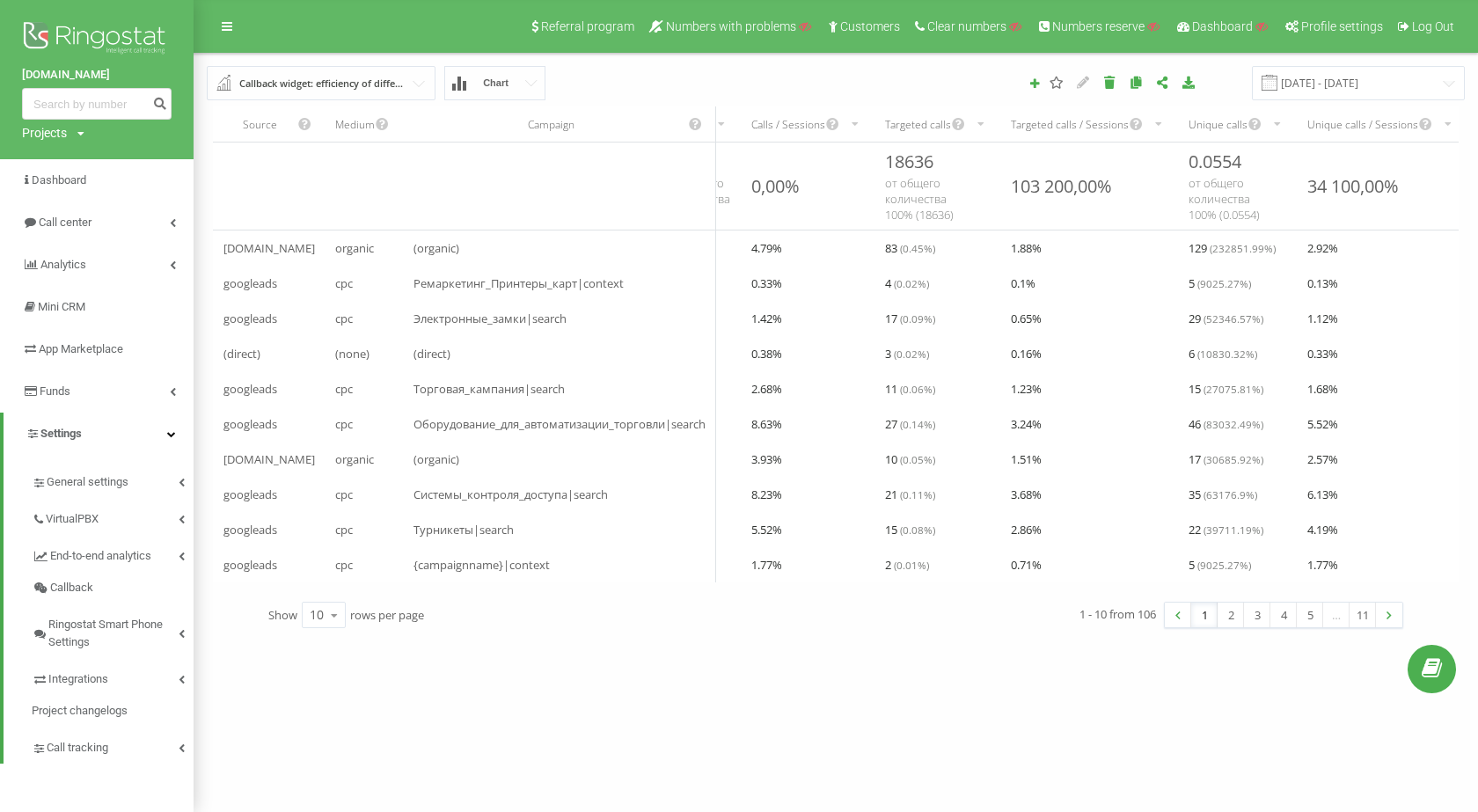
scroll to position [0, 0]
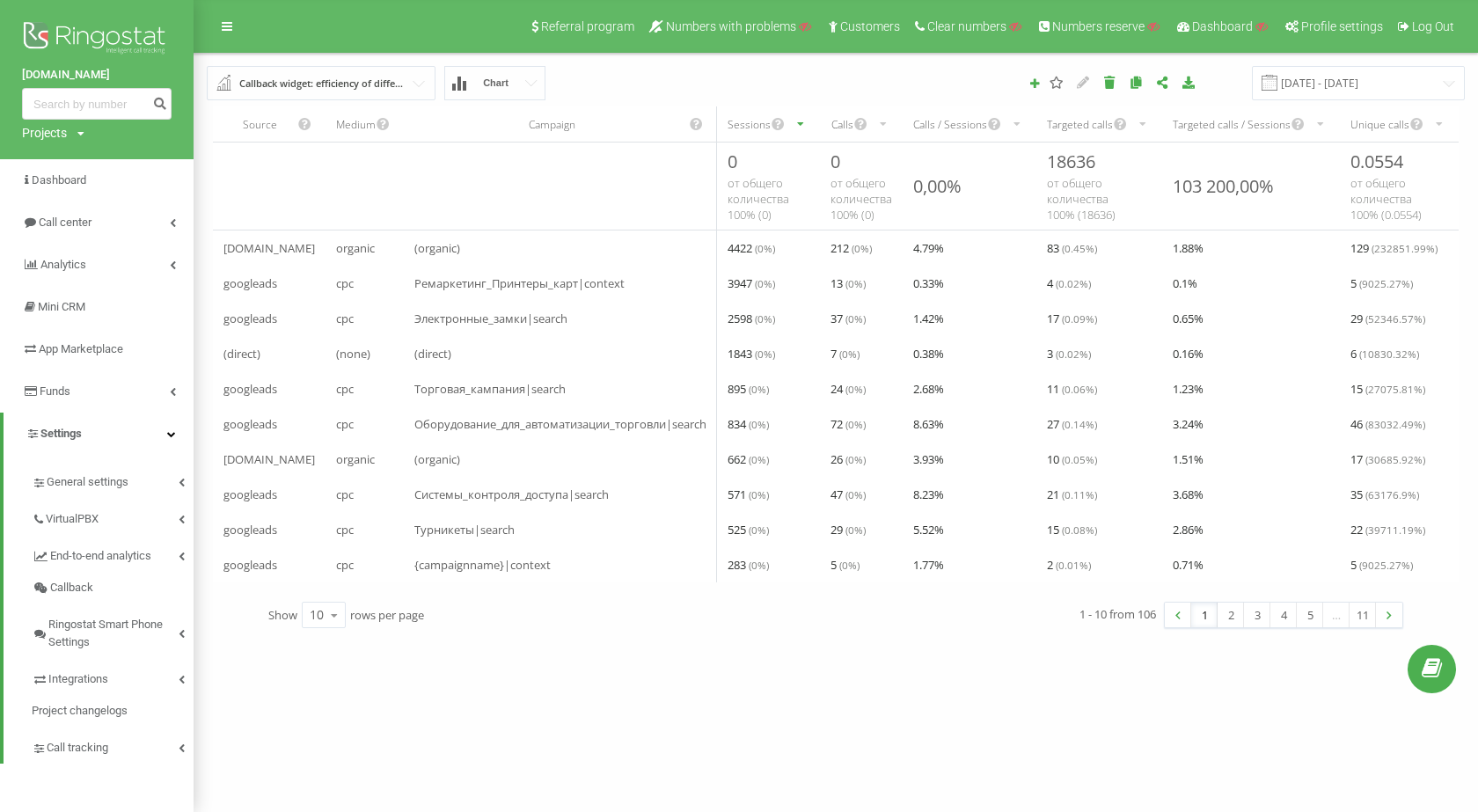
click at [264, 76] on div "Callback widget: efficiency of different advertising campaigns" at bounding box center [323, 84] width 166 height 19
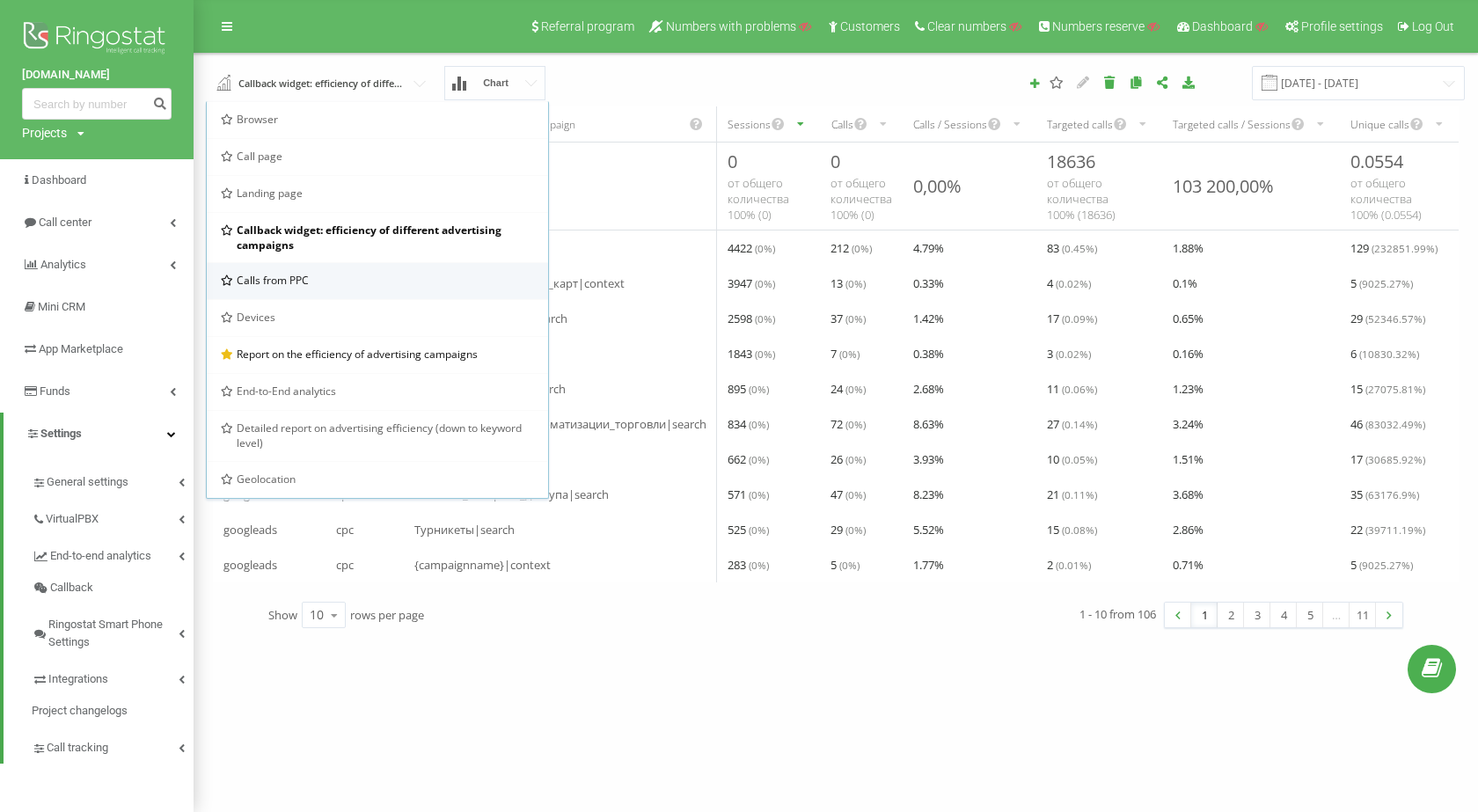
click at [329, 289] on div "Calls from PPC" at bounding box center [377, 281] width 341 height 37
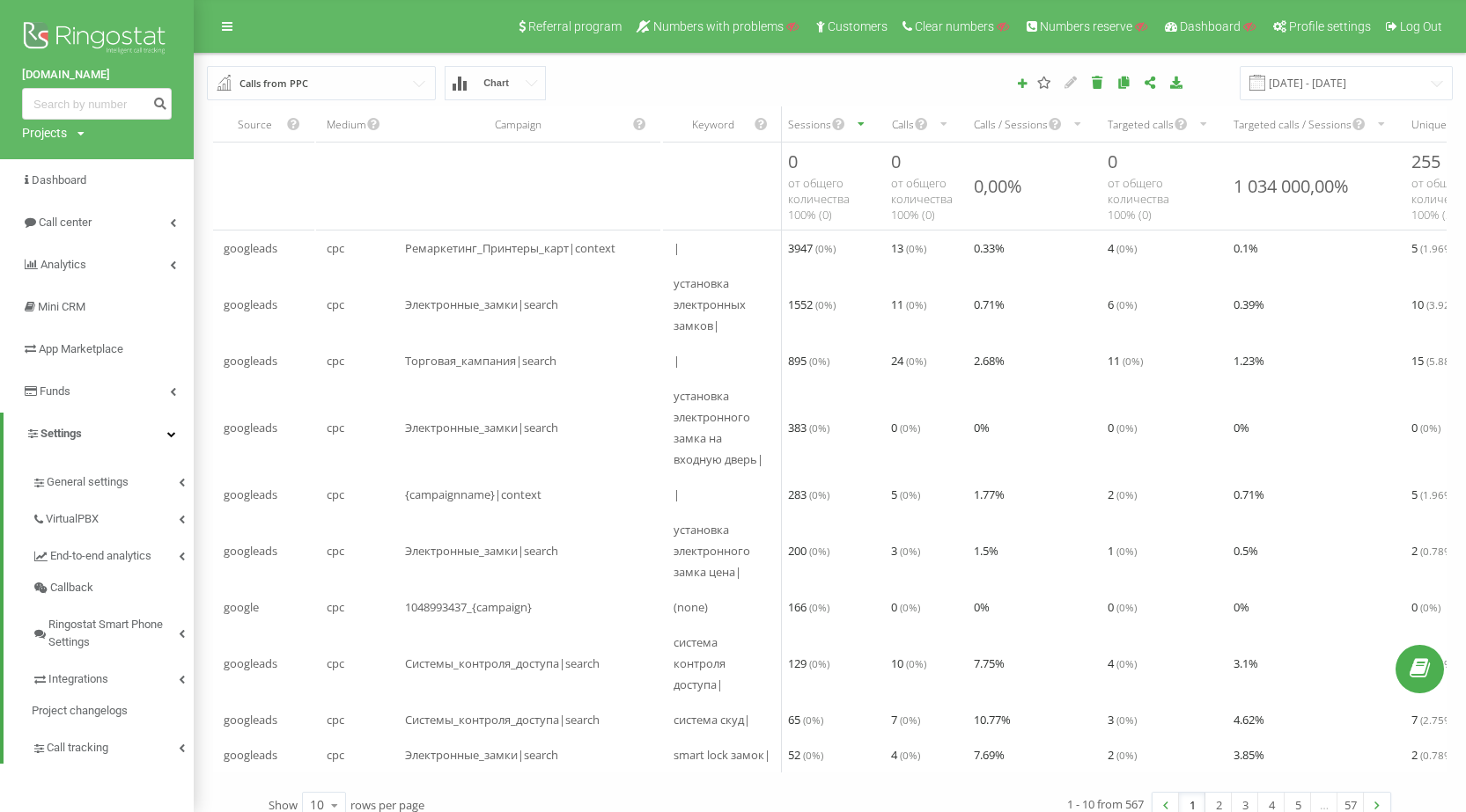
click at [378, 85] on input "text" at bounding box center [322, 83] width 227 height 31
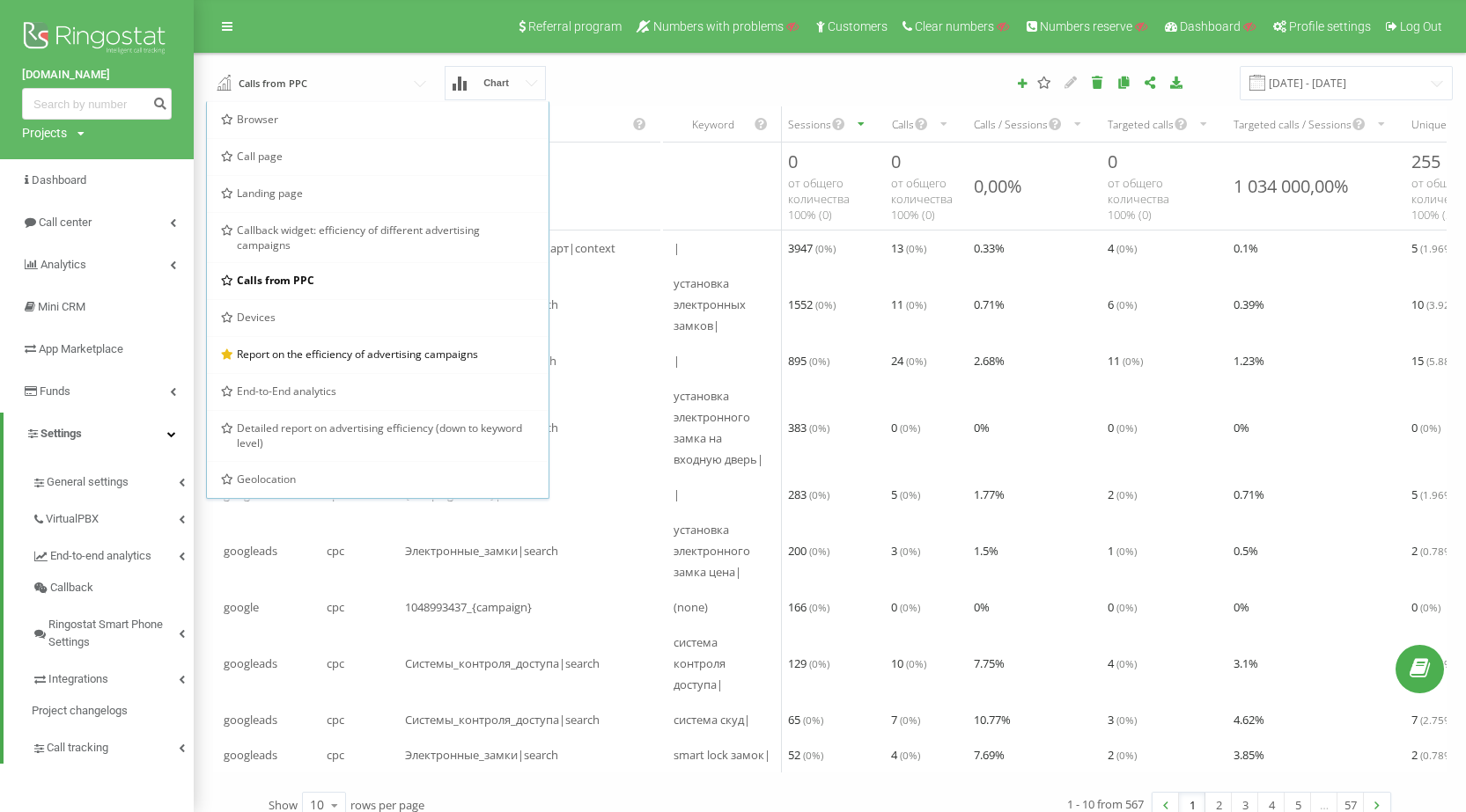
click at [295, 317] on div "Devices" at bounding box center [377, 317] width 313 height 15
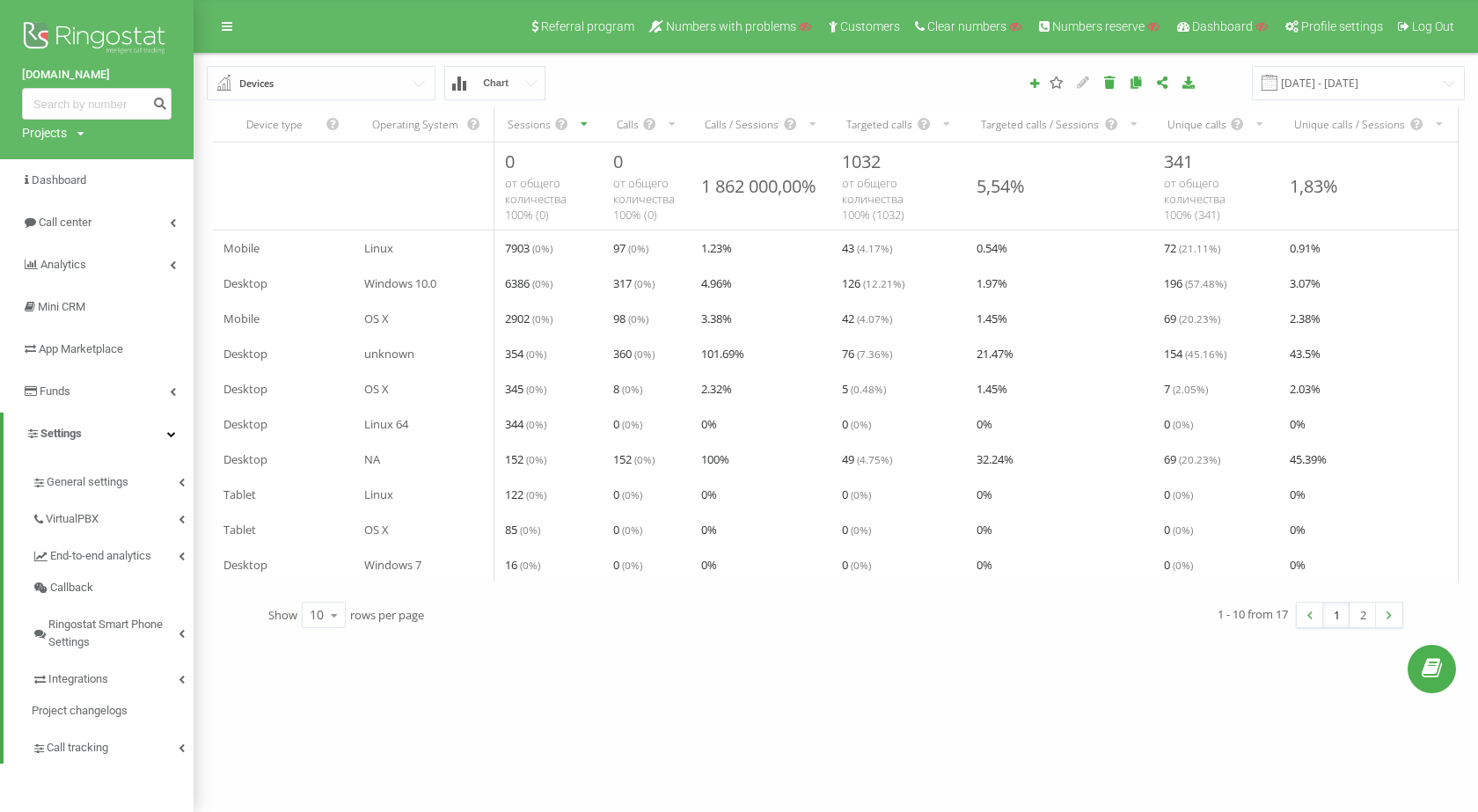
click at [367, 86] on input "text" at bounding box center [322, 83] width 227 height 31
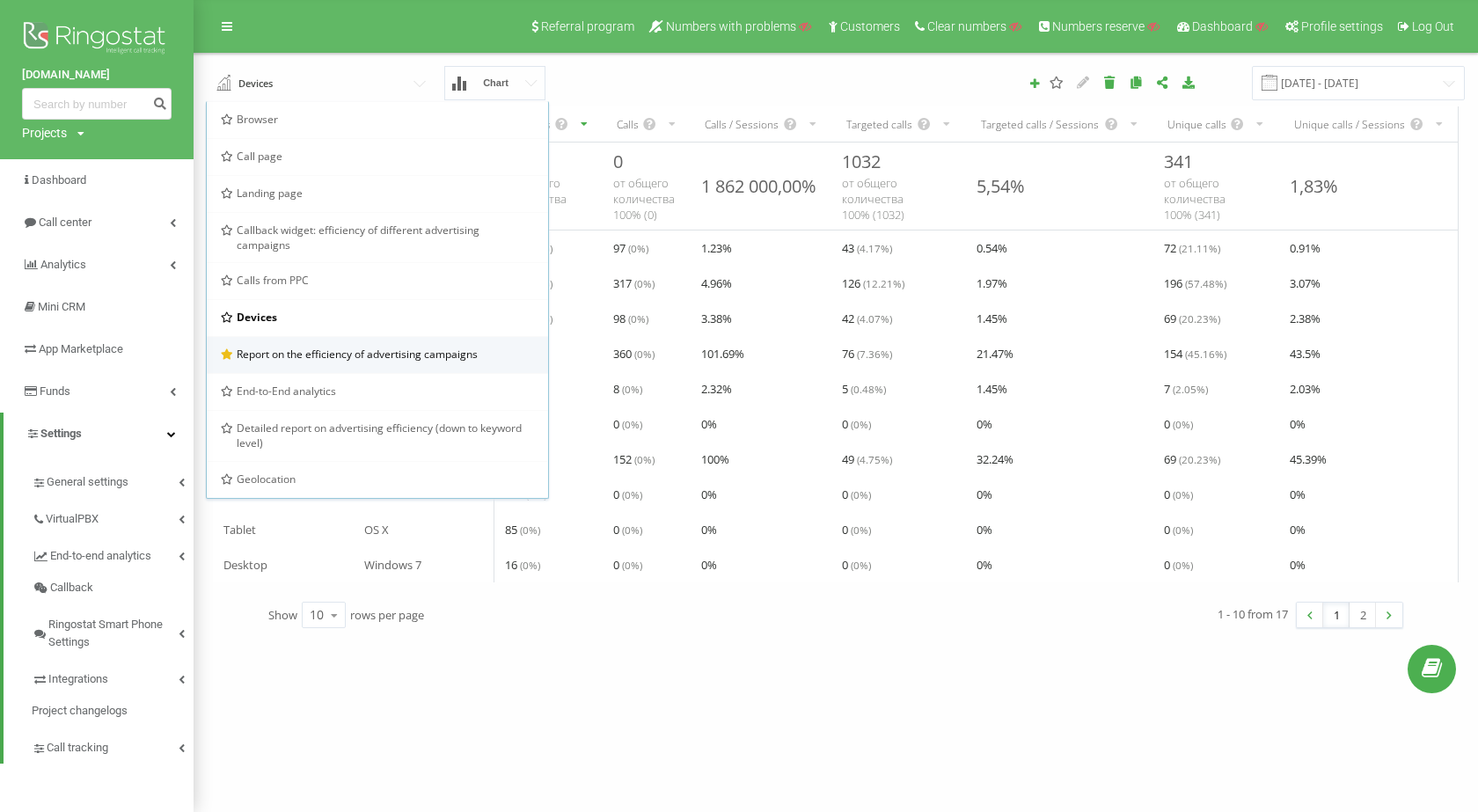
click at [351, 357] on span "Report on the efficiency of advertising campaigns" at bounding box center [357, 354] width 241 height 15
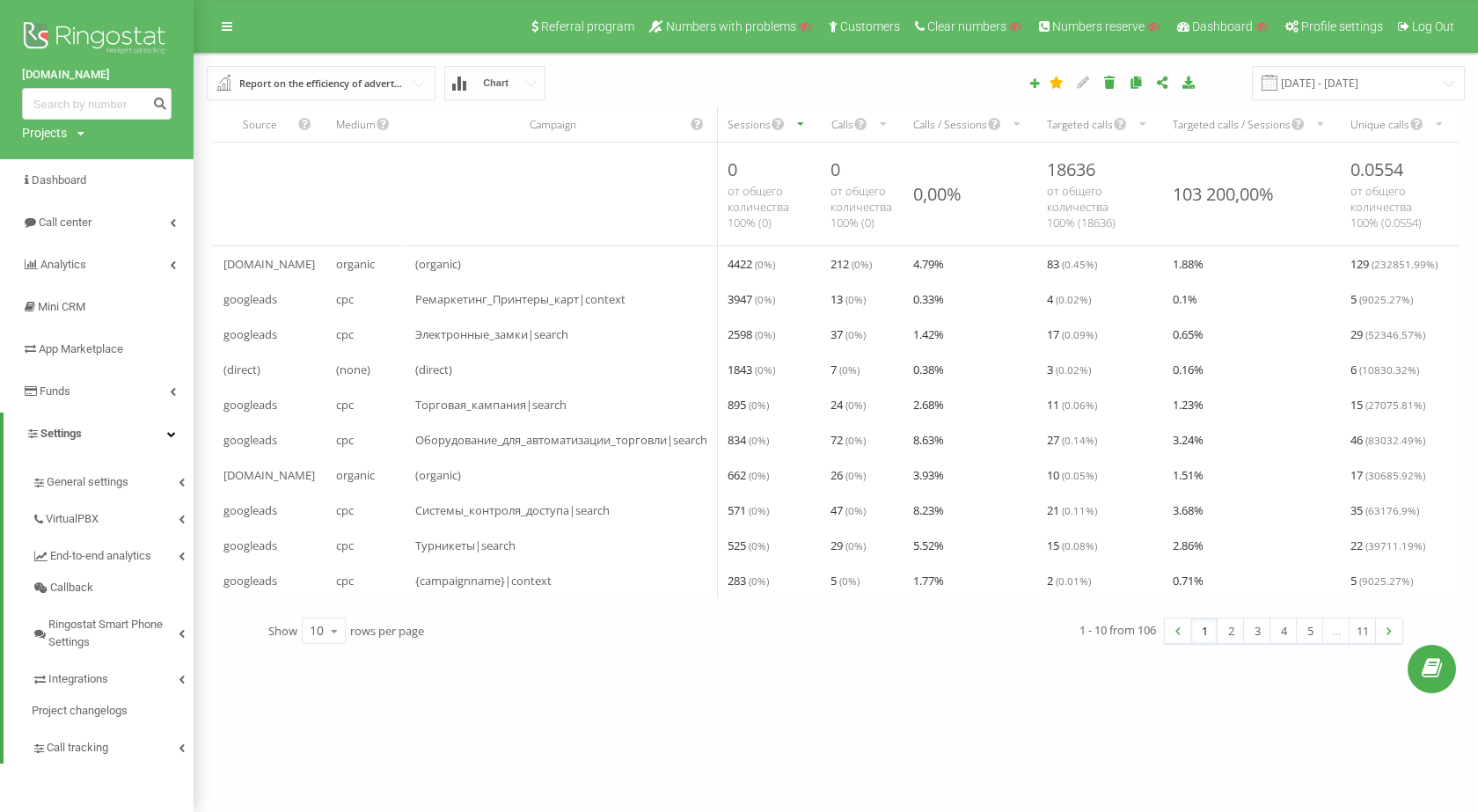
click at [365, 86] on div "Report on the efficiency of advertising campaigns" at bounding box center [323, 84] width 166 height 19
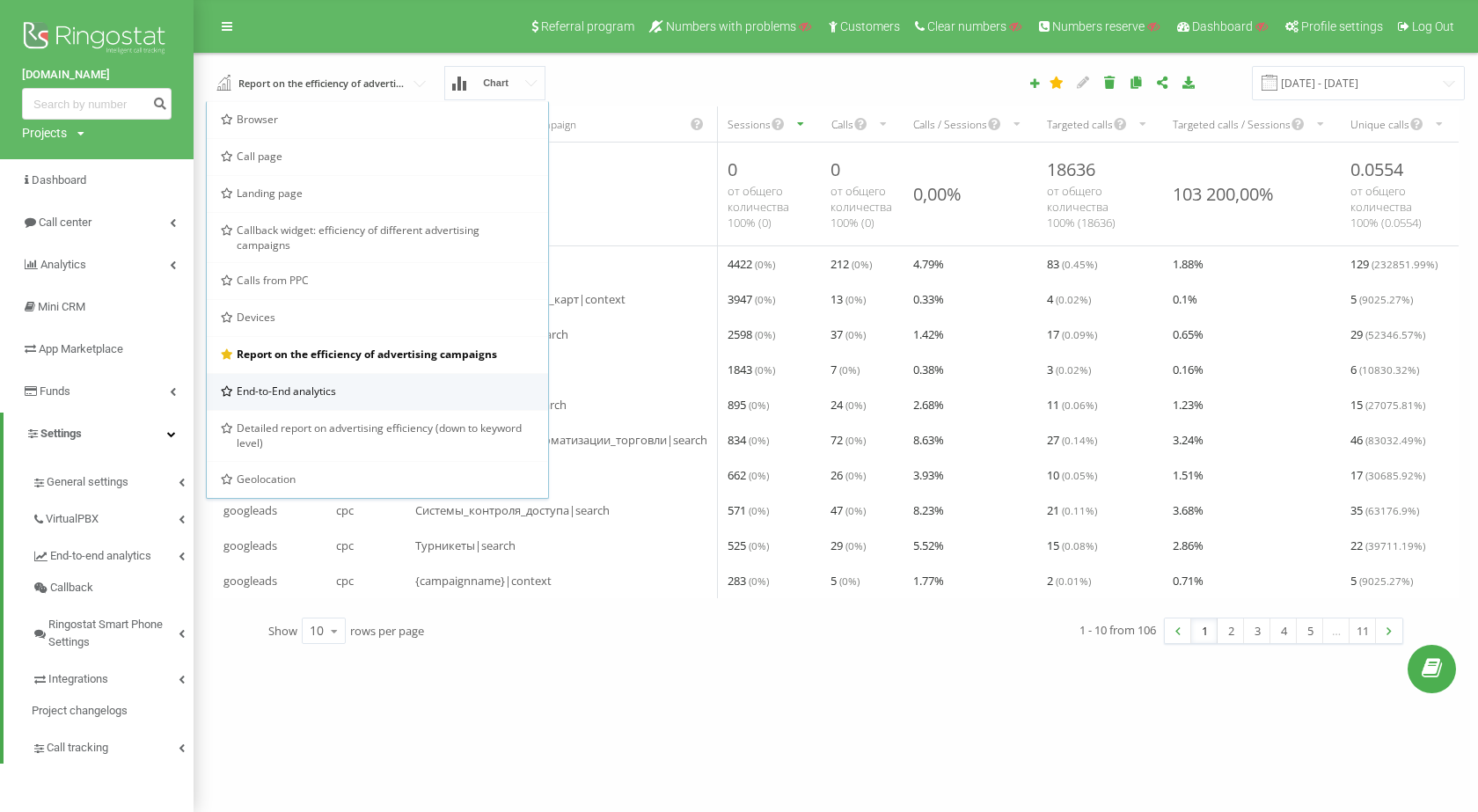
click at [331, 397] on span "End-to-End analytics" at bounding box center [287, 391] width 99 height 15
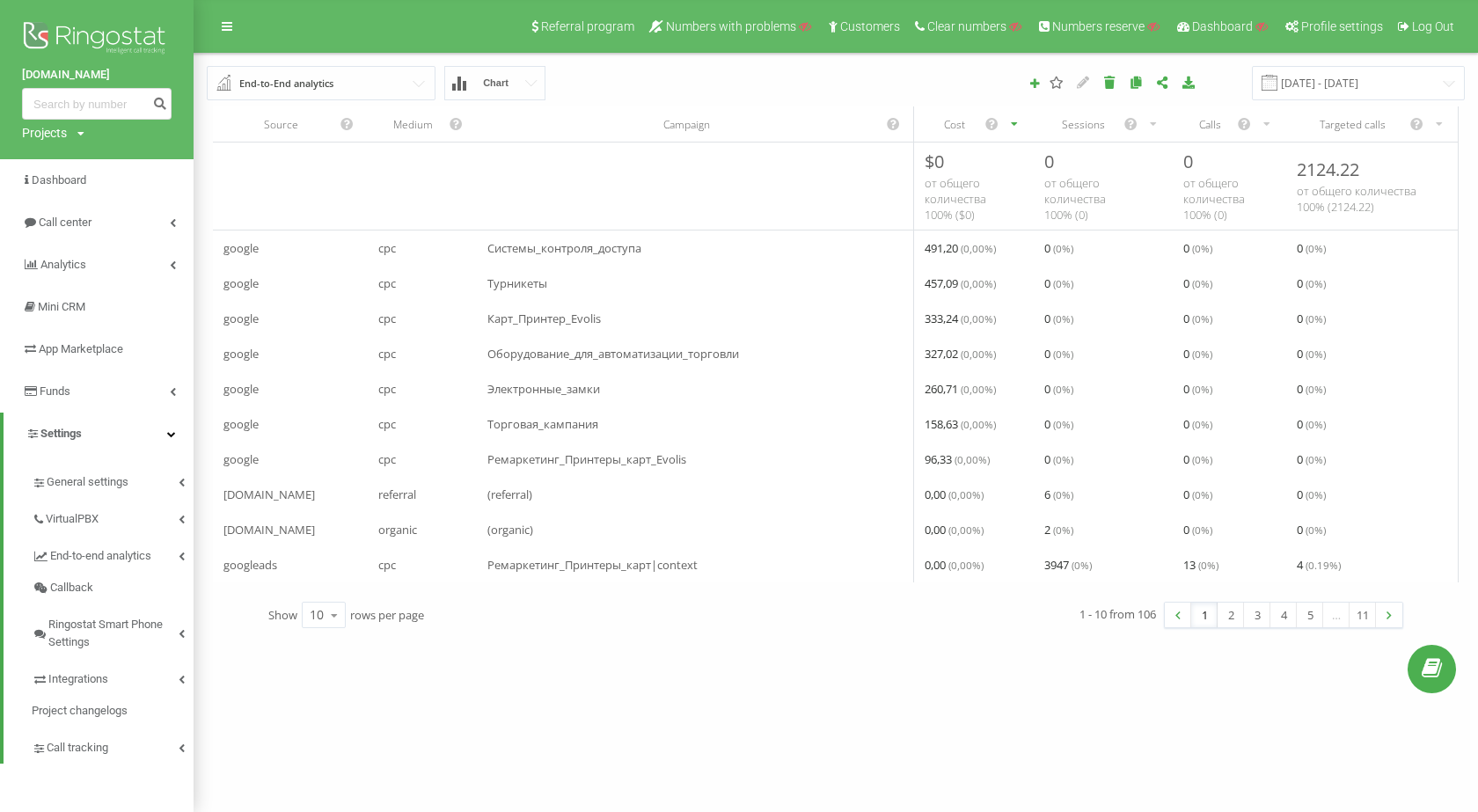
click at [398, 77] on input "text" at bounding box center [322, 83] width 227 height 31
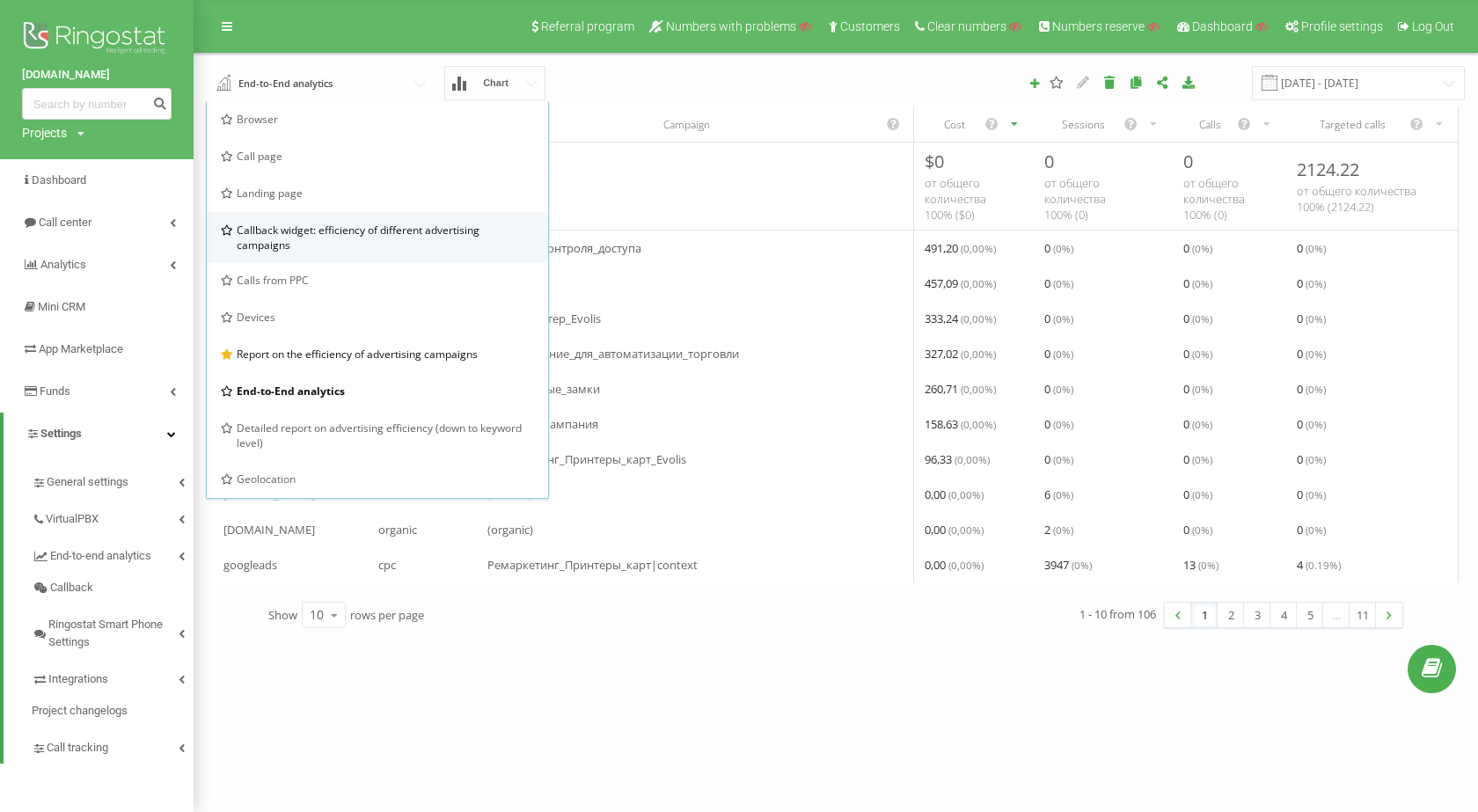
click at [333, 214] on div "Callback widget: efficiency of different advertising campaigns" at bounding box center [377, 237] width 341 height 50
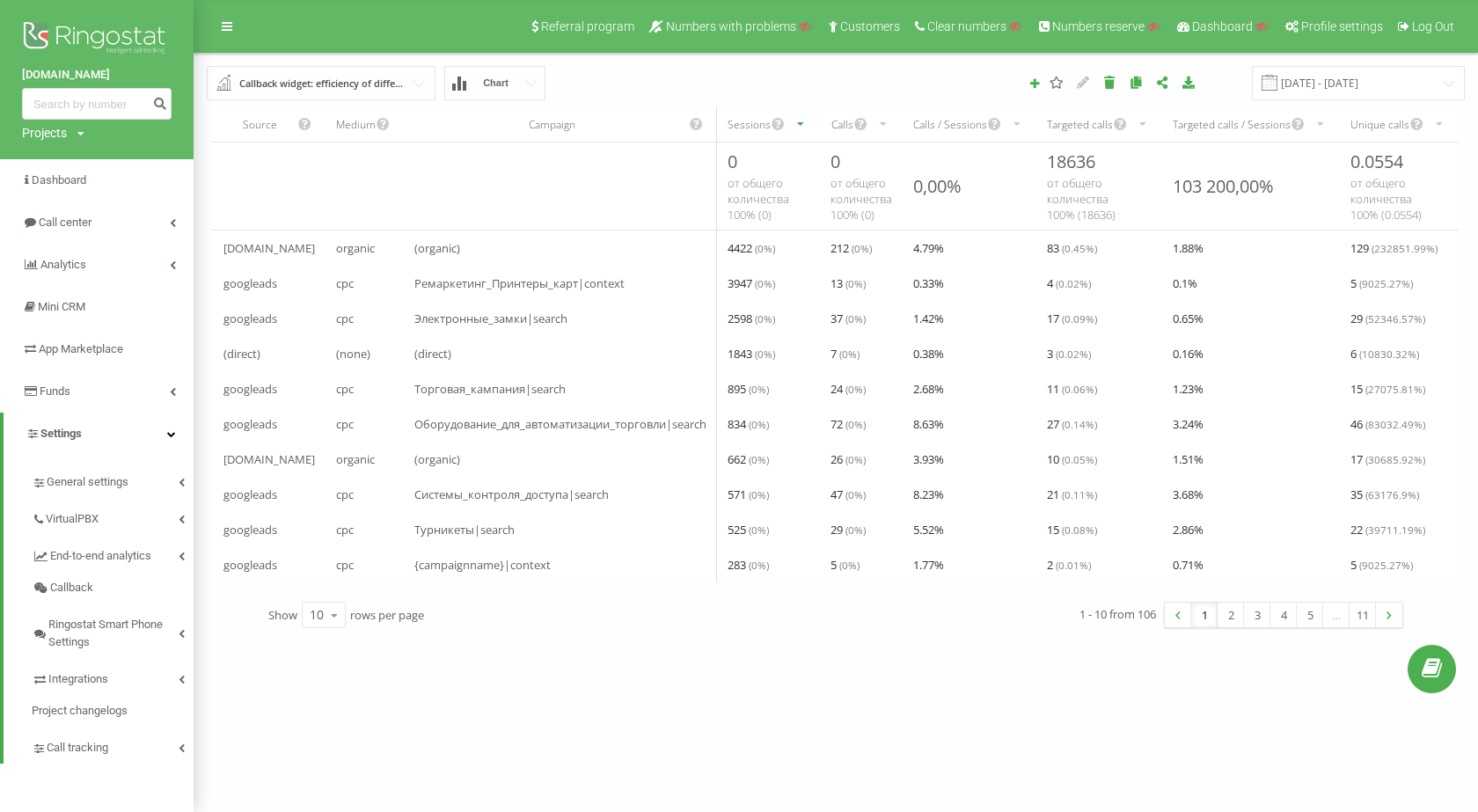
click at [881, 125] on icon "scrollable content" at bounding box center [884, 124] width 12 height 21
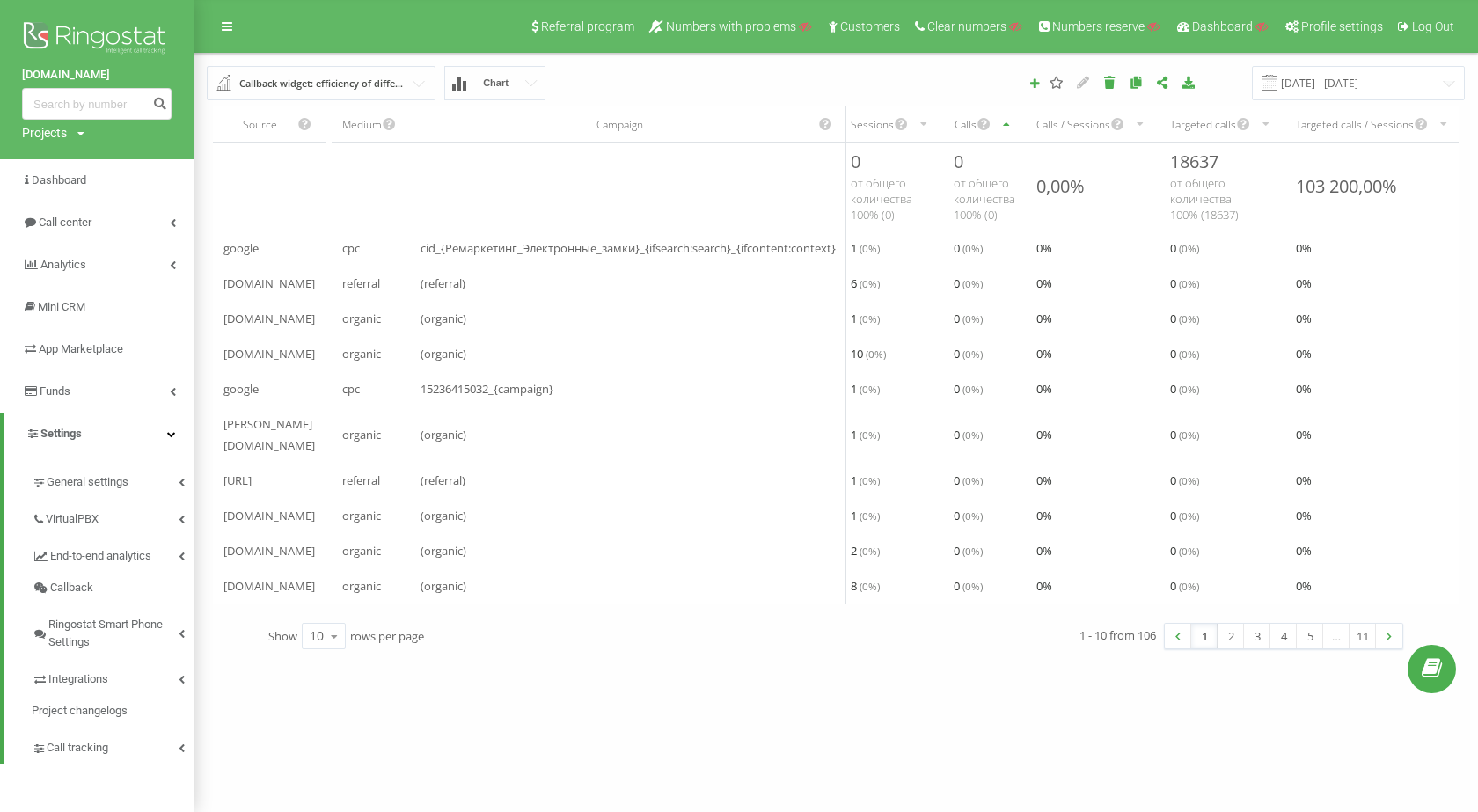
click at [968, 128] on div "Calls" at bounding box center [964, 124] width 22 height 15
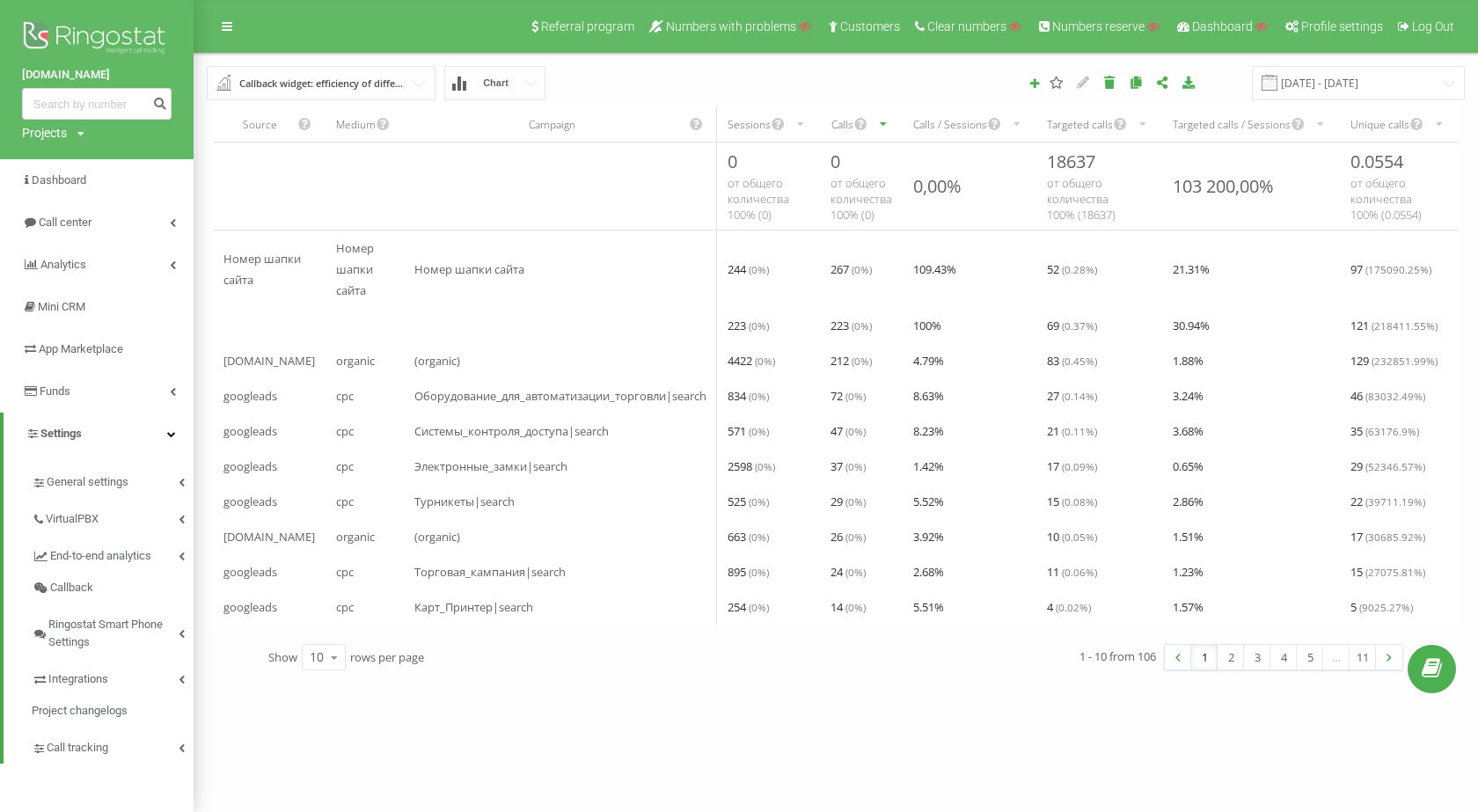
click at [414, 80] on input "text" at bounding box center [322, 83] width 227 height 31
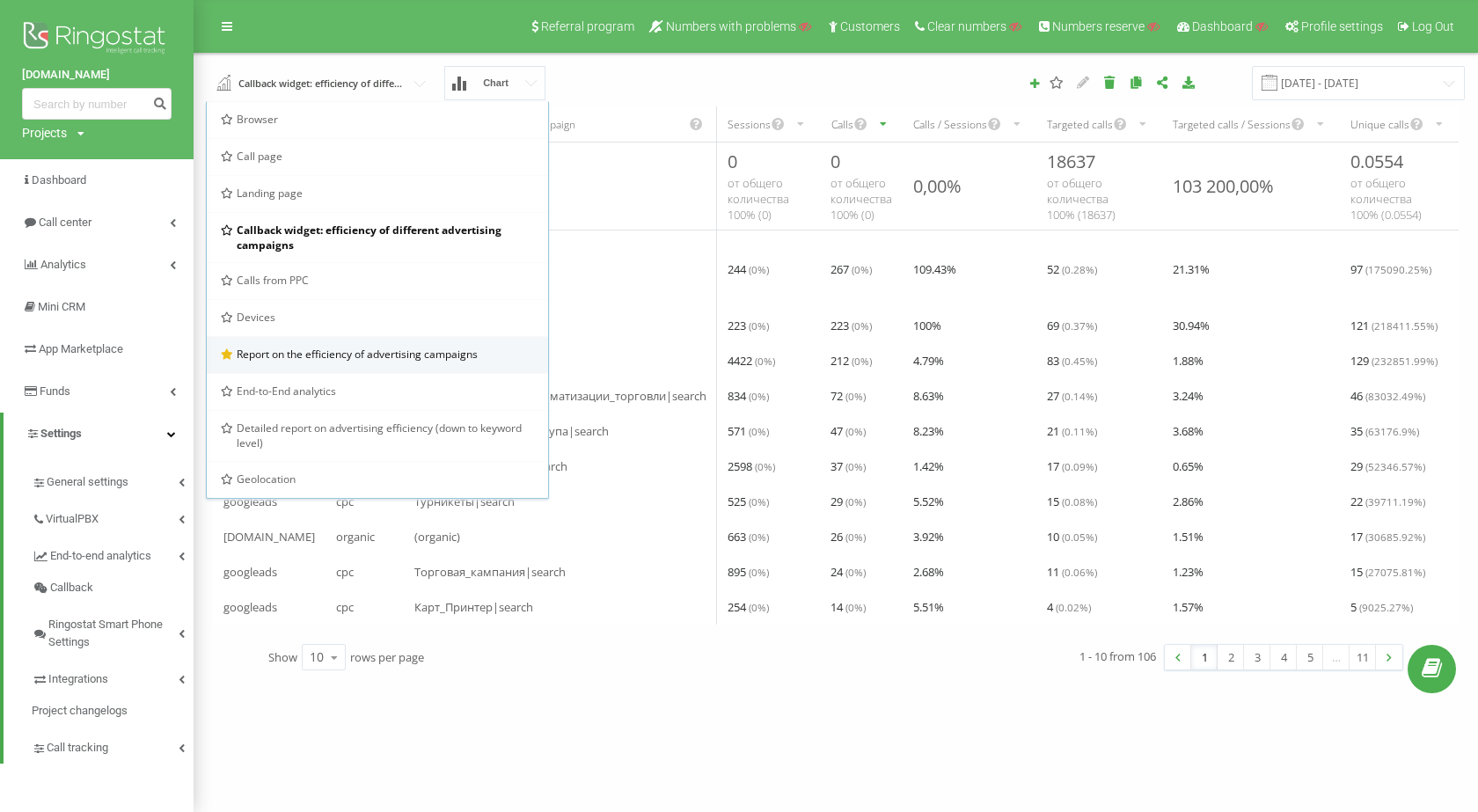
drag, startPoint x: 345, startPoint y: 351, endPoint x: 312, endPoint y: 359, distance: 34.0
drag, startPoint x: 312, startPoint y: 359, endPoint x: 301, endPoint y: 357, distance: 11.2
click at [301, 357] on span "Report on the efficiency of advertising campaigns" at bounding box center [357, 354] width 241 height 15
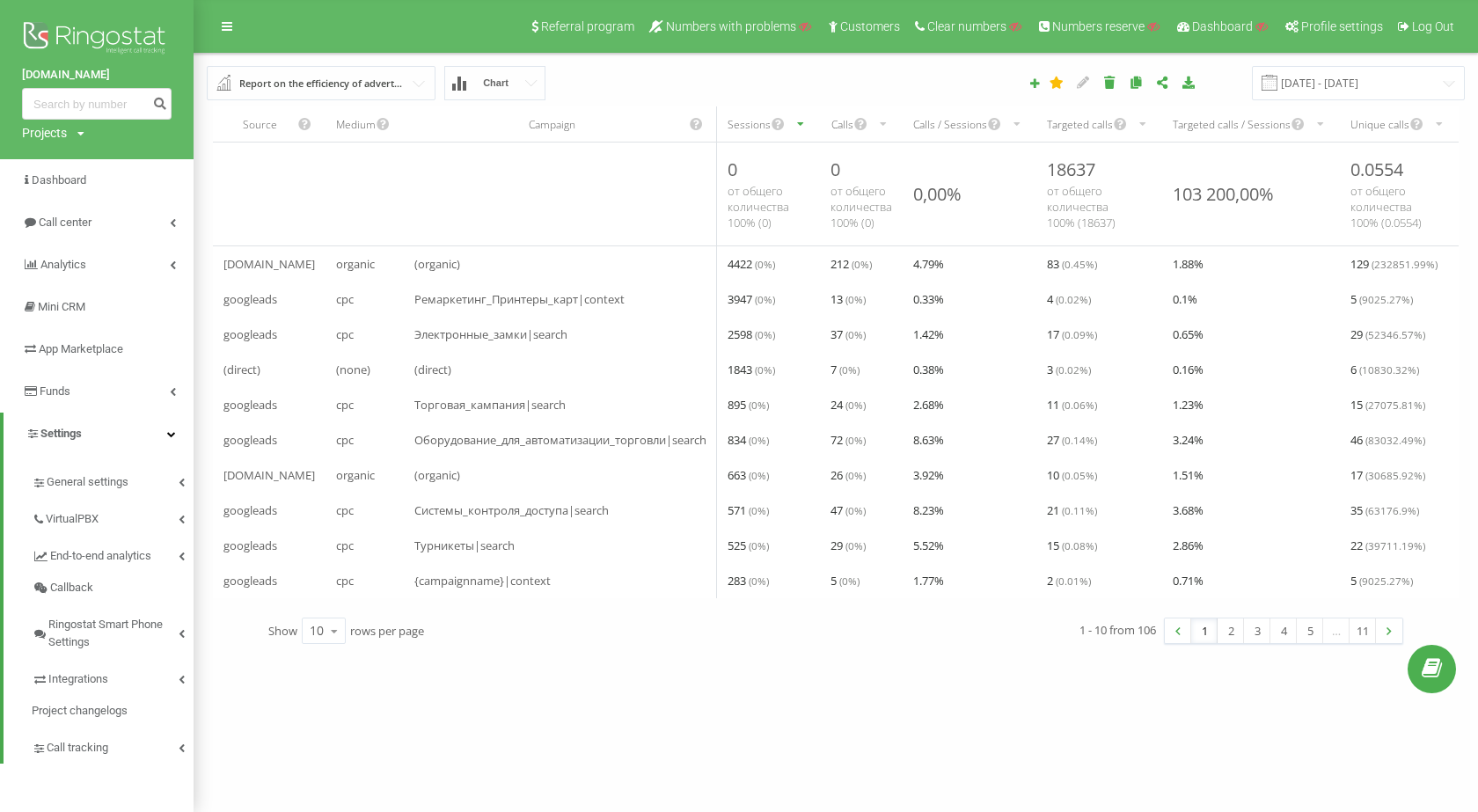
click at [848, 117] on div "Calls" at bounding box center [841, 124] width 22 height 15
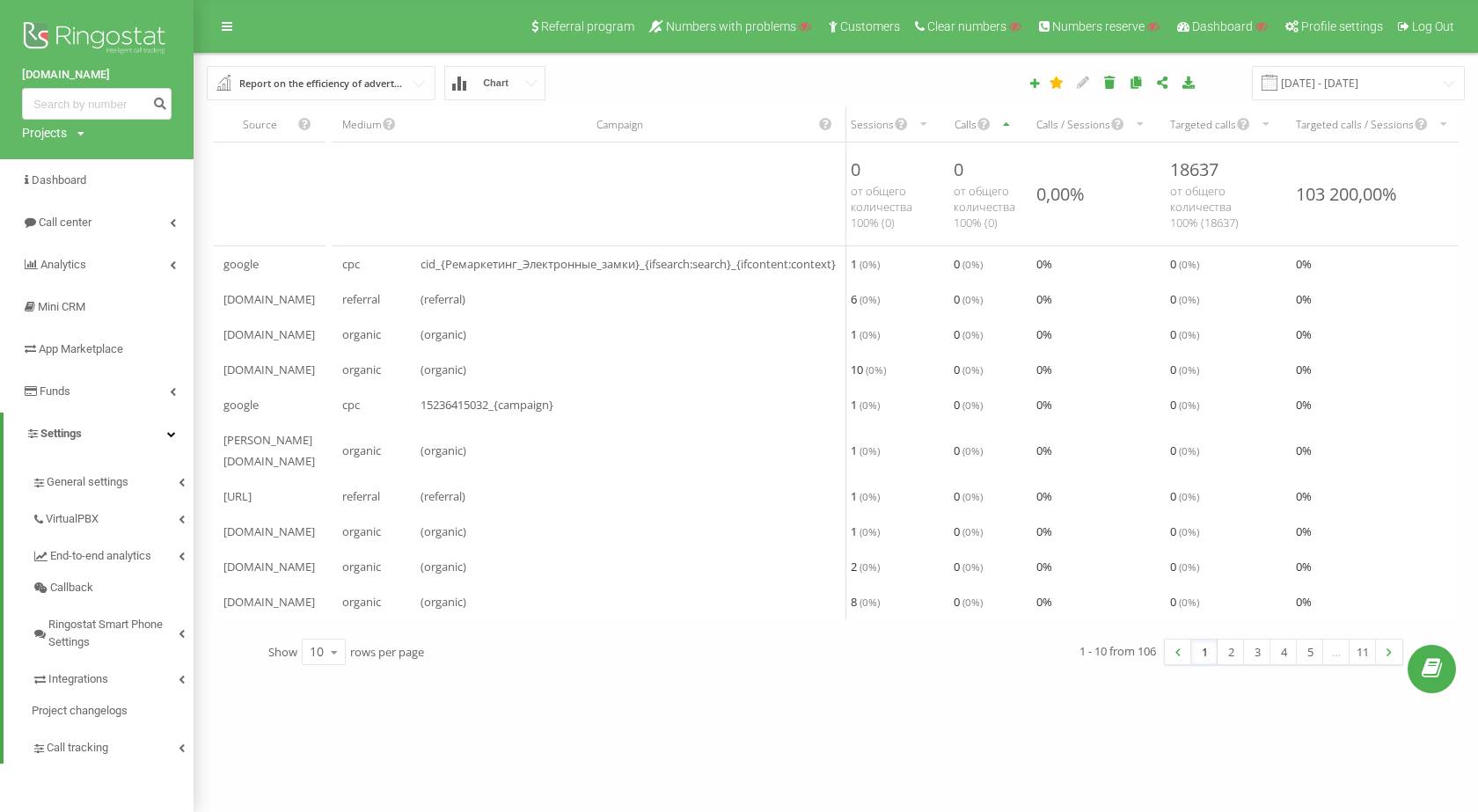
click at [975, 113] on div "Calls" at bounding box center [985, 124] width 83 height 35
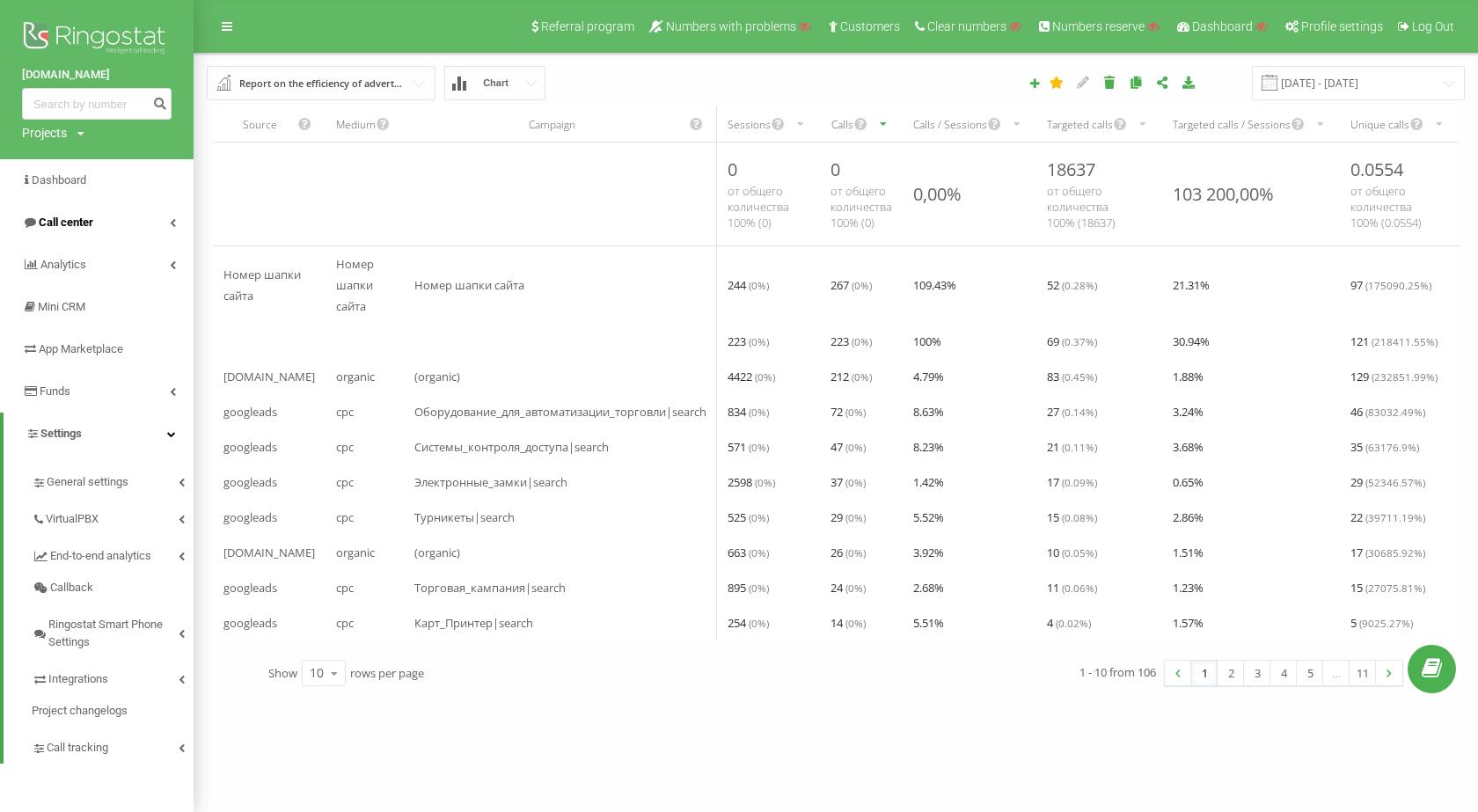
click at [104, 227] on link "Call center" at bounding box center [97, 222] width 194 height 42
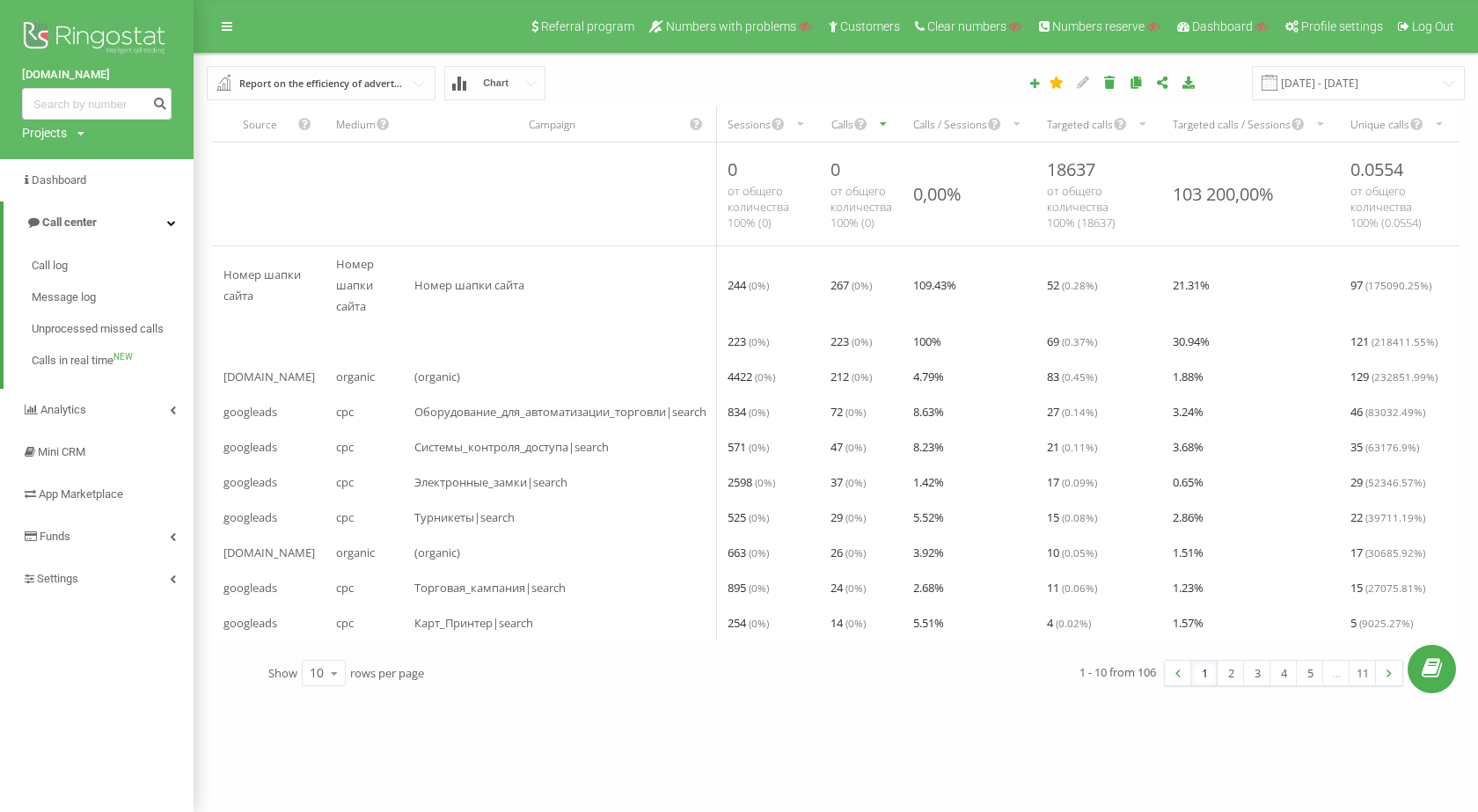
click at [403, 87] on div "Report on the efficiency of advertising campaigns" at bounding box center [323, 84] width 166 height 19
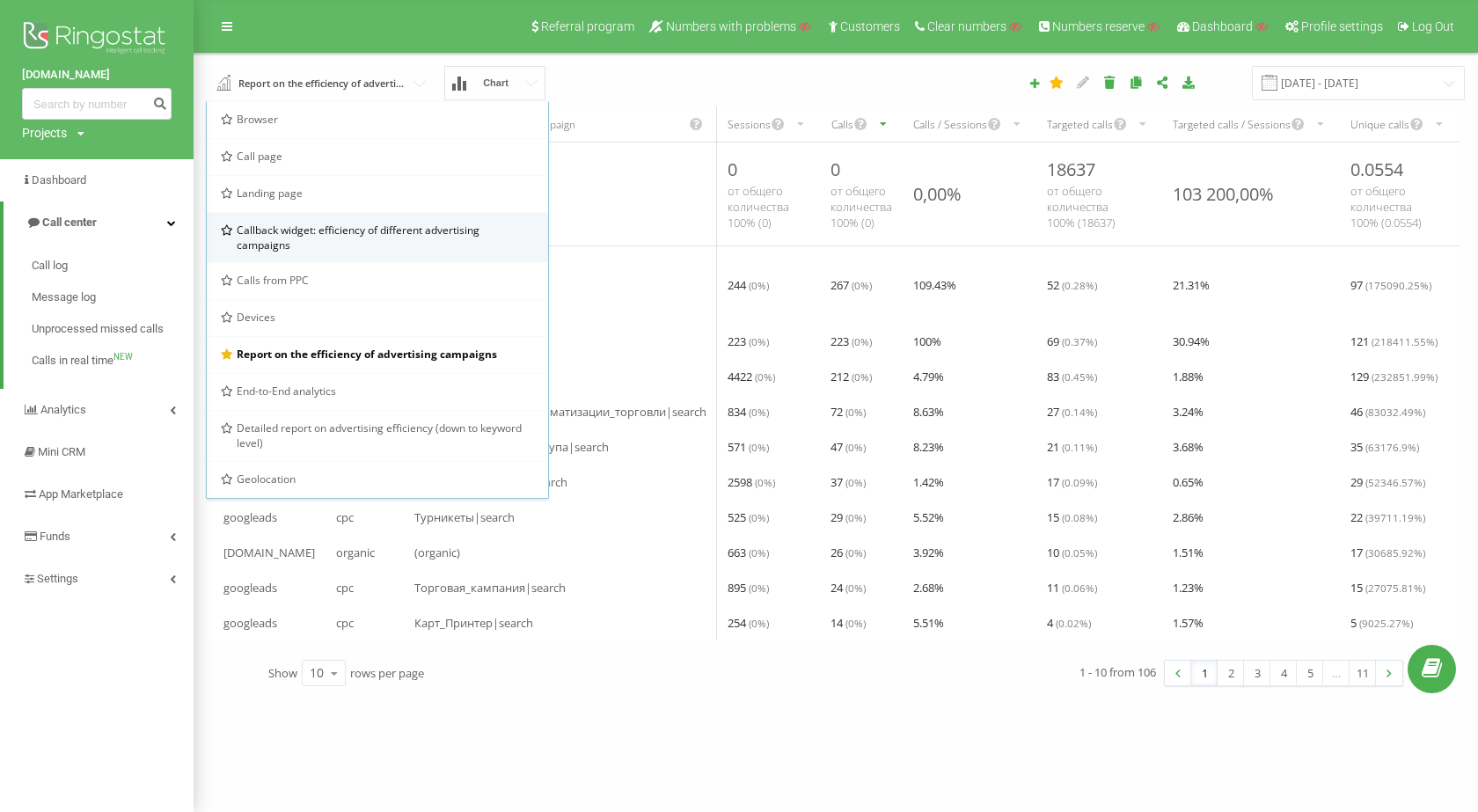
click at [345, 224] on span "Callback widget: efficiency of different advertising campaigns" at bounding box center [385, 237] width 297 height 30
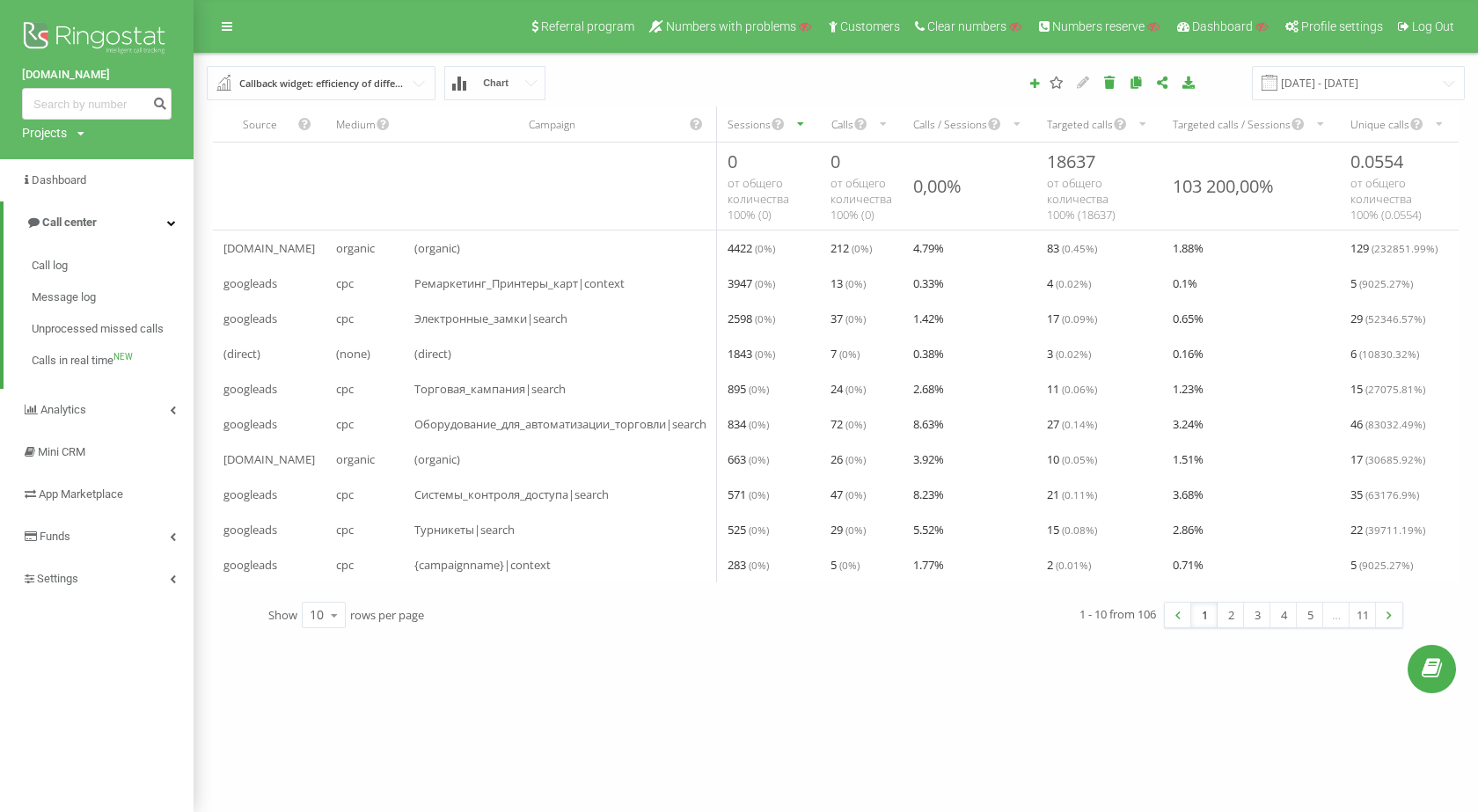
click at [400, 81] on div "Callback widget: efficiency of different advertising campaigns" at bounding box center [323, 84] width 166 height 19
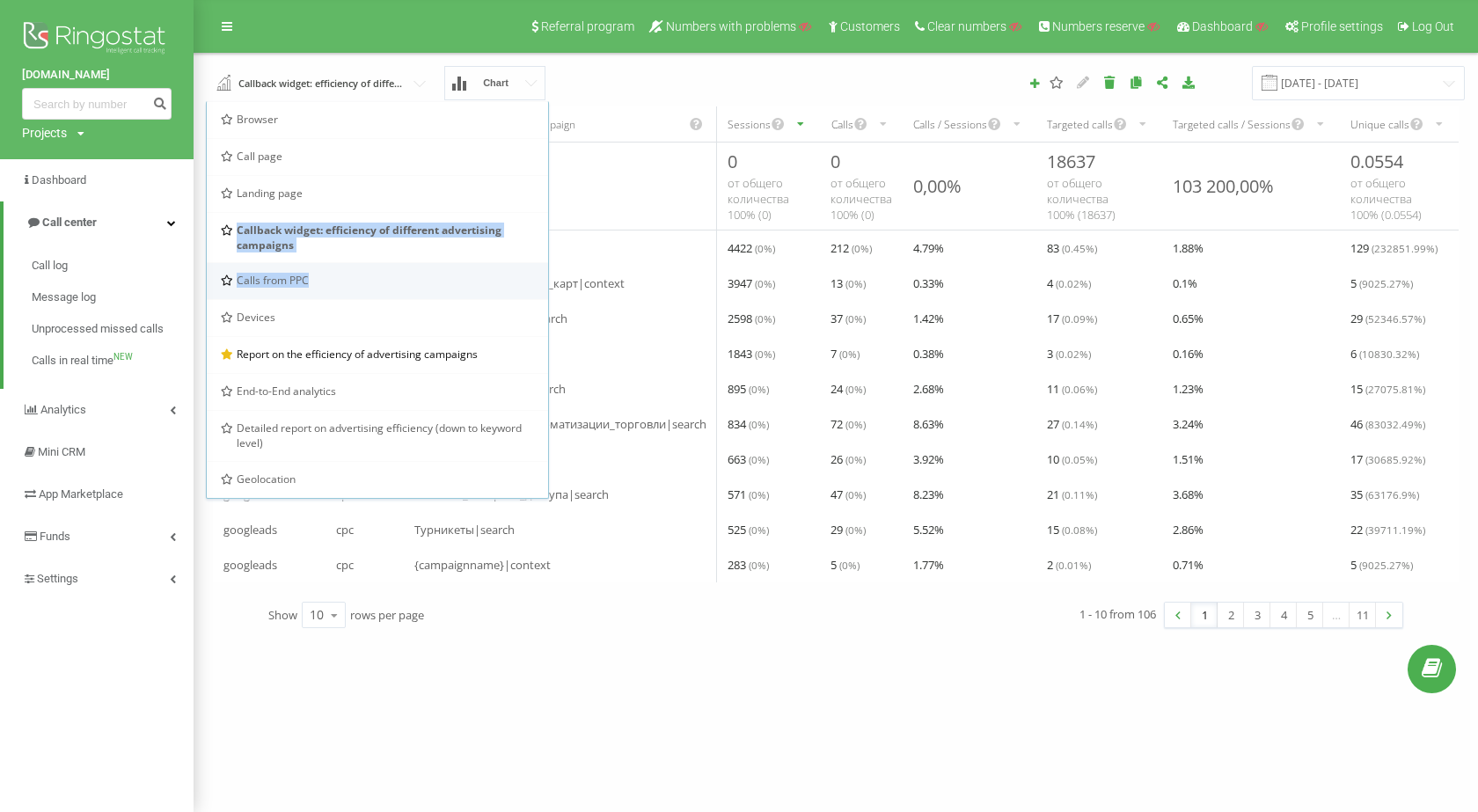
drag, startPoint x: 219, startPoint y: 230, endPoint x: 415, endPoint y: 264, distance: 198.9
click at [415, 264] on div "Browser Call page Landing page Callback widget: efficiency of different adverti…" at bounding box center [377, 300] width 343 height 398
drag, startPoint x: 295, startPoint y: 251, endPoint x: 231, endPoint y: 237, distance: 65.5
click at [231, 237] on div "Callback widget: efficiency of different advertising campaigns" at bounding box center [377, 237] width 313 height 30
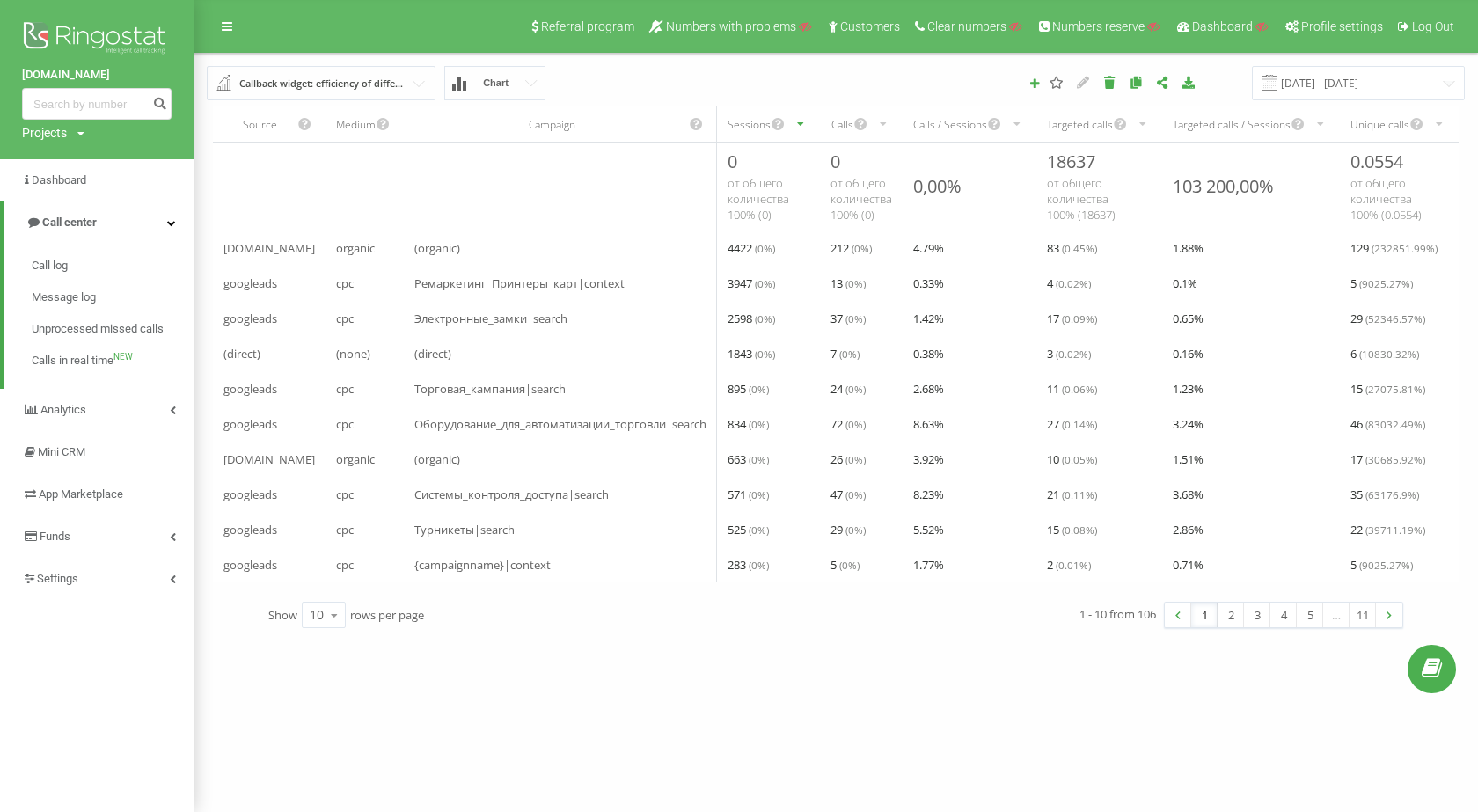
click at [408, 84] on input "text" at bounding box center [322, 83] width 227 height 31
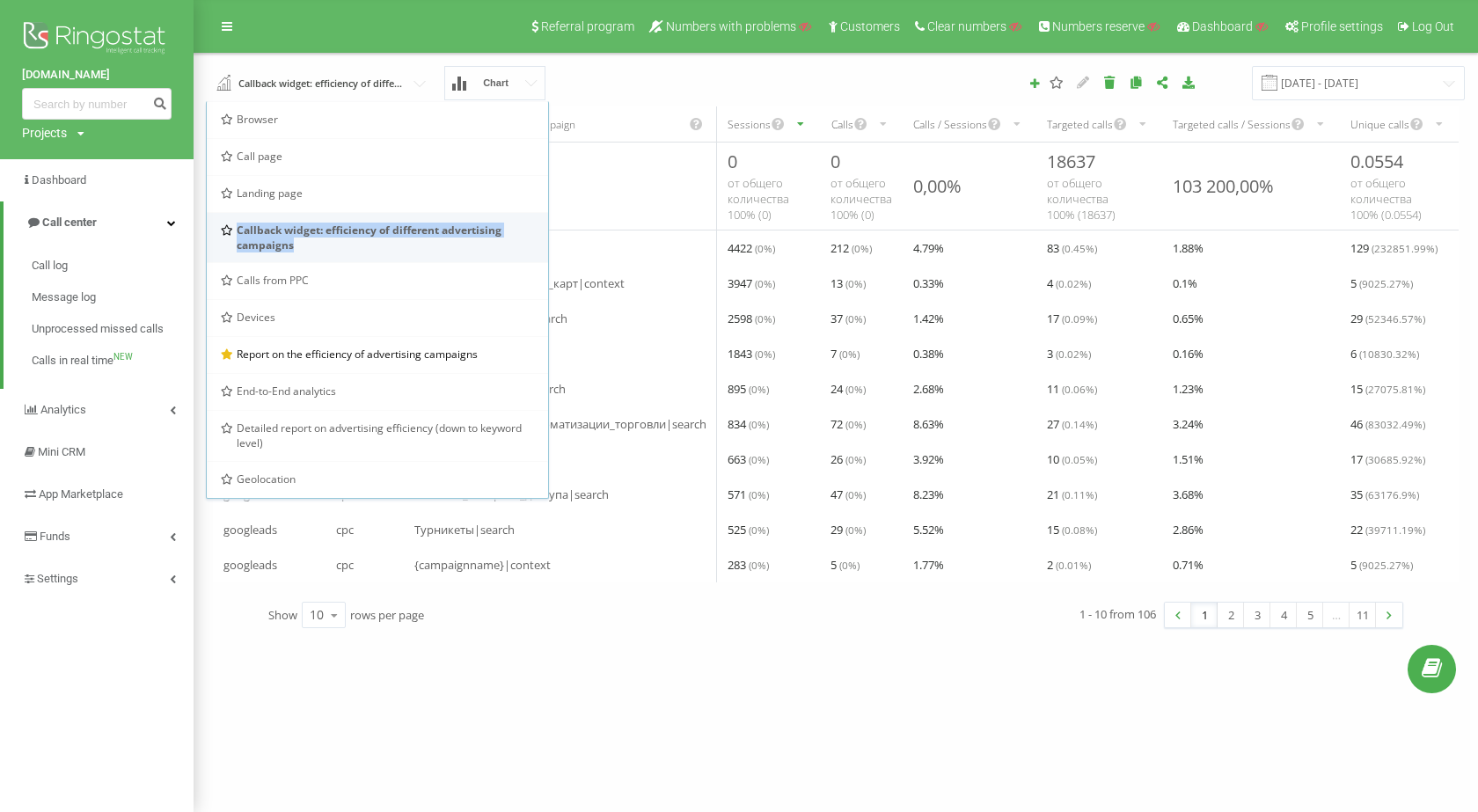
copy div "Callback widget: efficiency of different advertising campaigns"
drag, startPoint x: 323, startPoint y: 247, endPoint x: 268, endPoint y: 240, distance: 55.4
click at [238, 233] on span "Callback widget: efficiency of different advertising campaigns" at bounding box center [386, 237] width 298 height 30
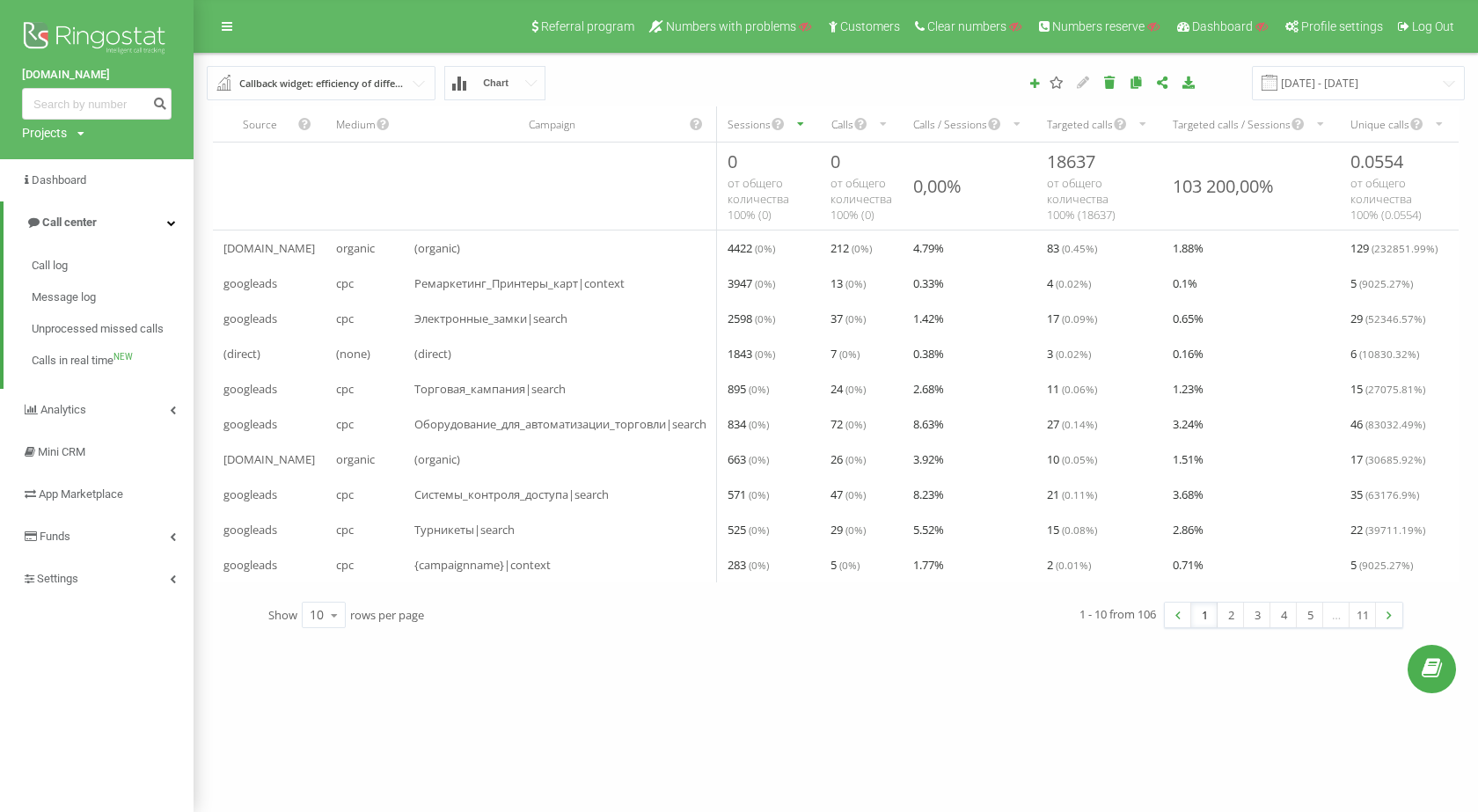
click at [420, 77] on input "text" at bounding box center [322, 83] width 227 height 31
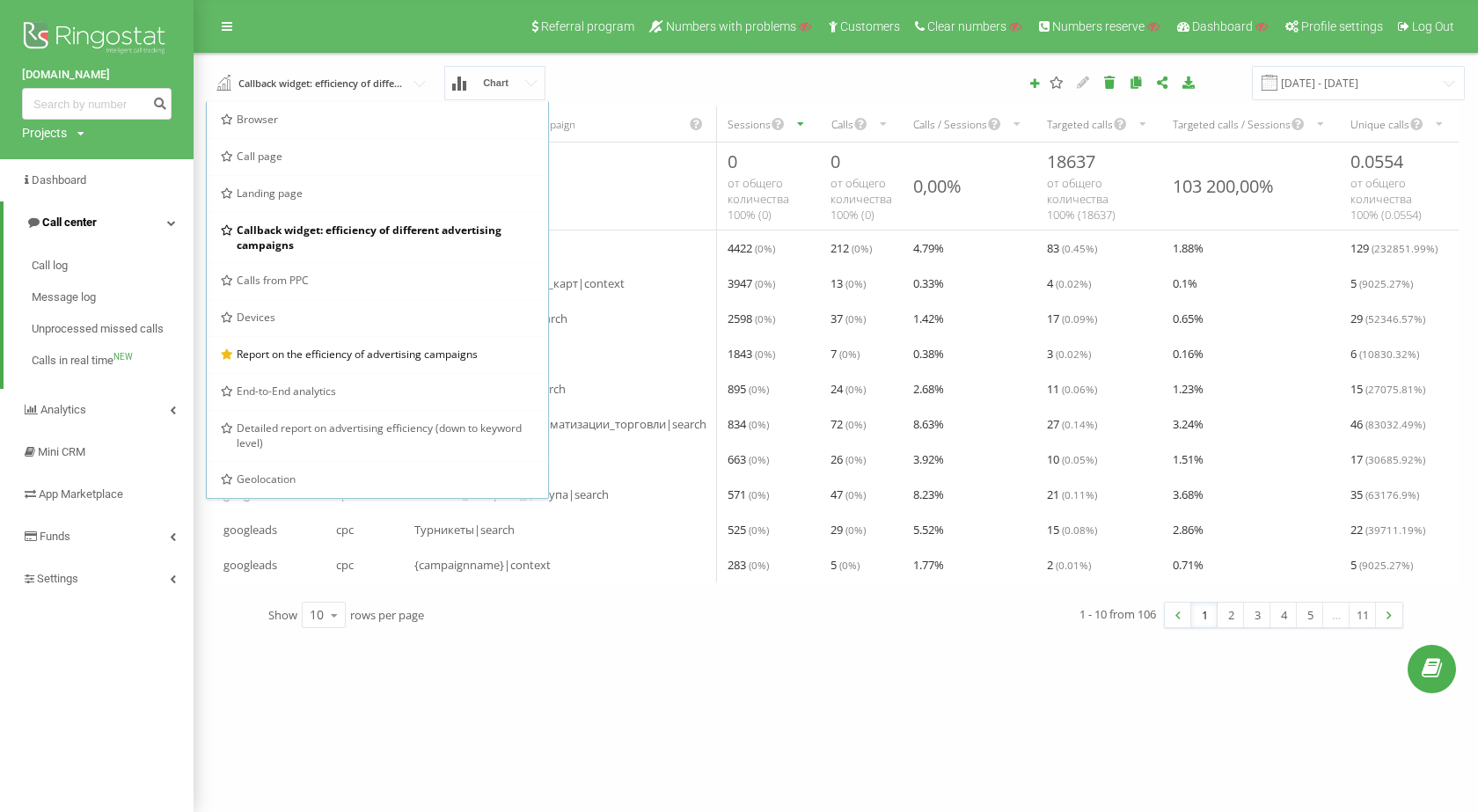
click at [161, 230] on link "Call center" at bounding box center [98, 222] width 190 height 42
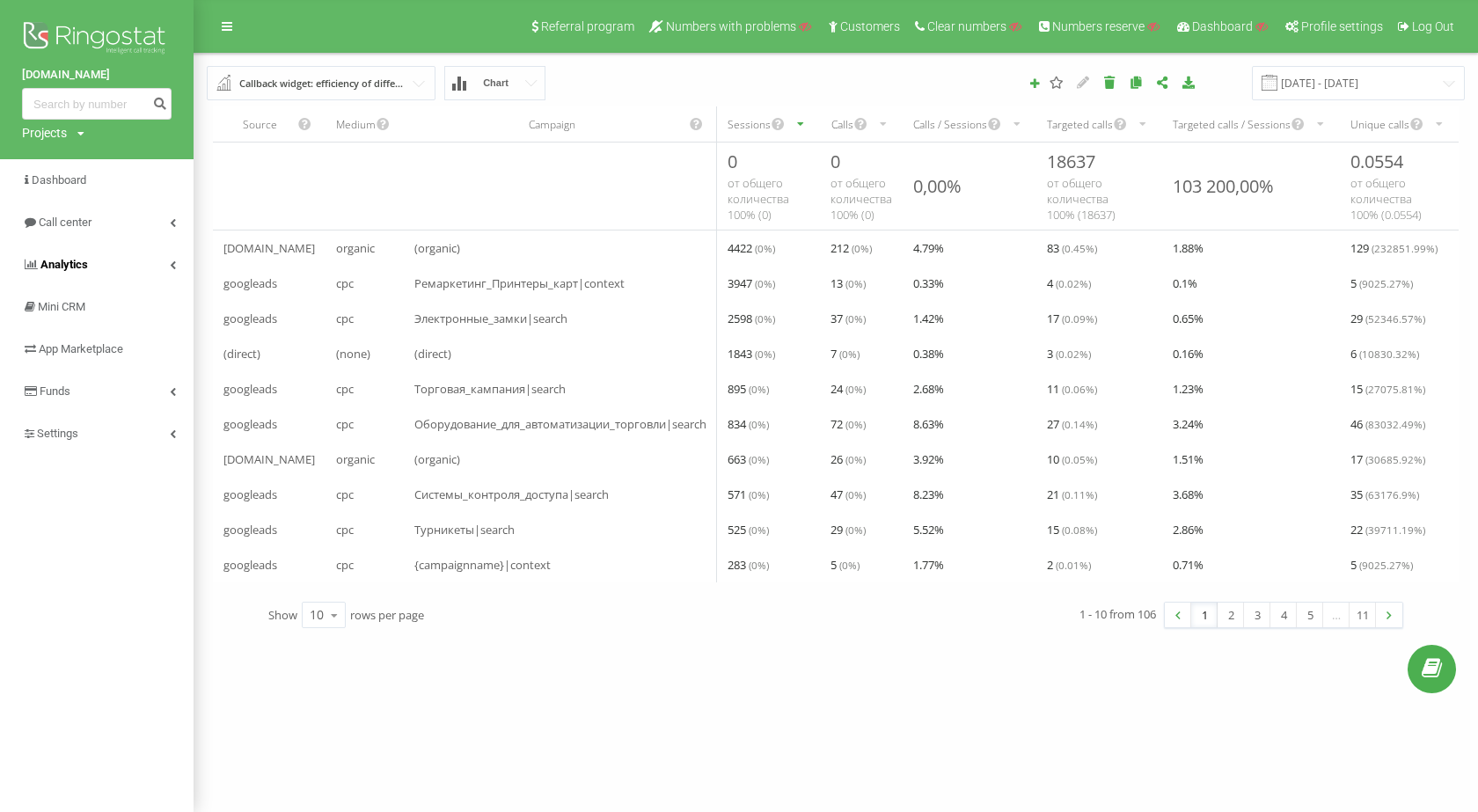
click at [149, 256] on link "Analytics" at bounding box center [97, 264] width 194 height 42
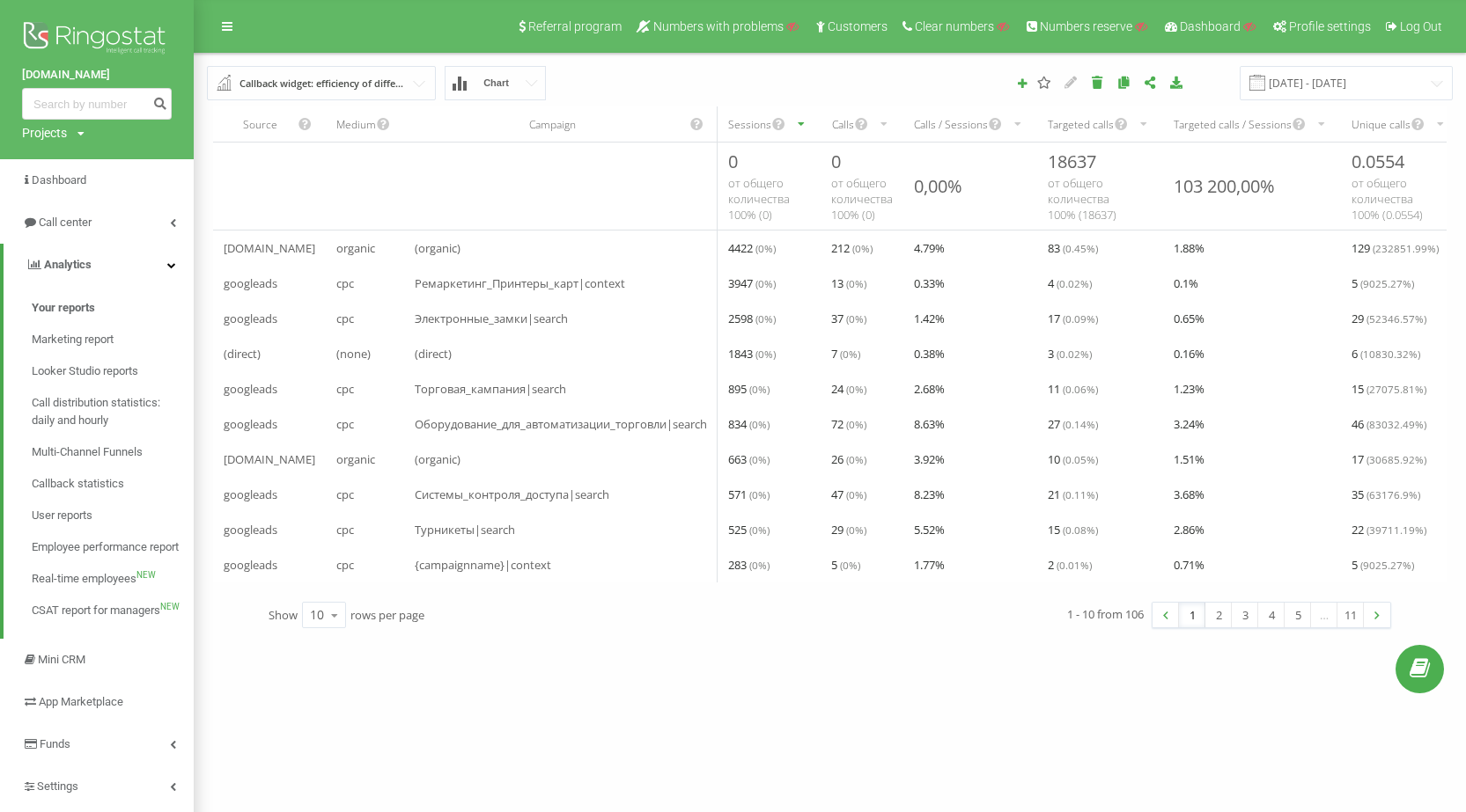
click at [417, 81] on input "text" at bounding box center [322, 83] width 227 height 31
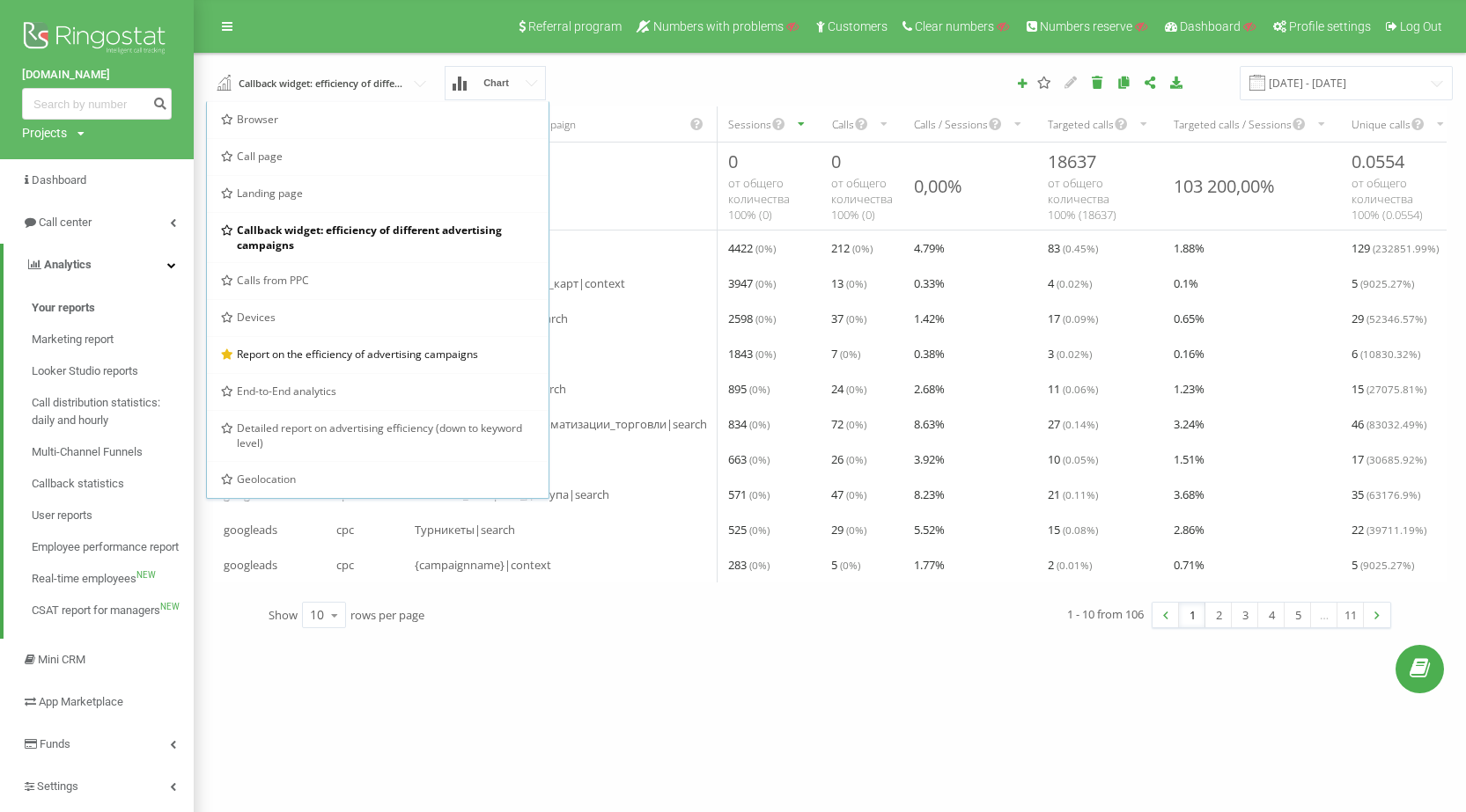
click at [543, 714] on div "idsmart.kz Projects Search Dashboard Call center Analytics Your reports Marketi…" at bounding box center [733, 406] width 1466 height 812
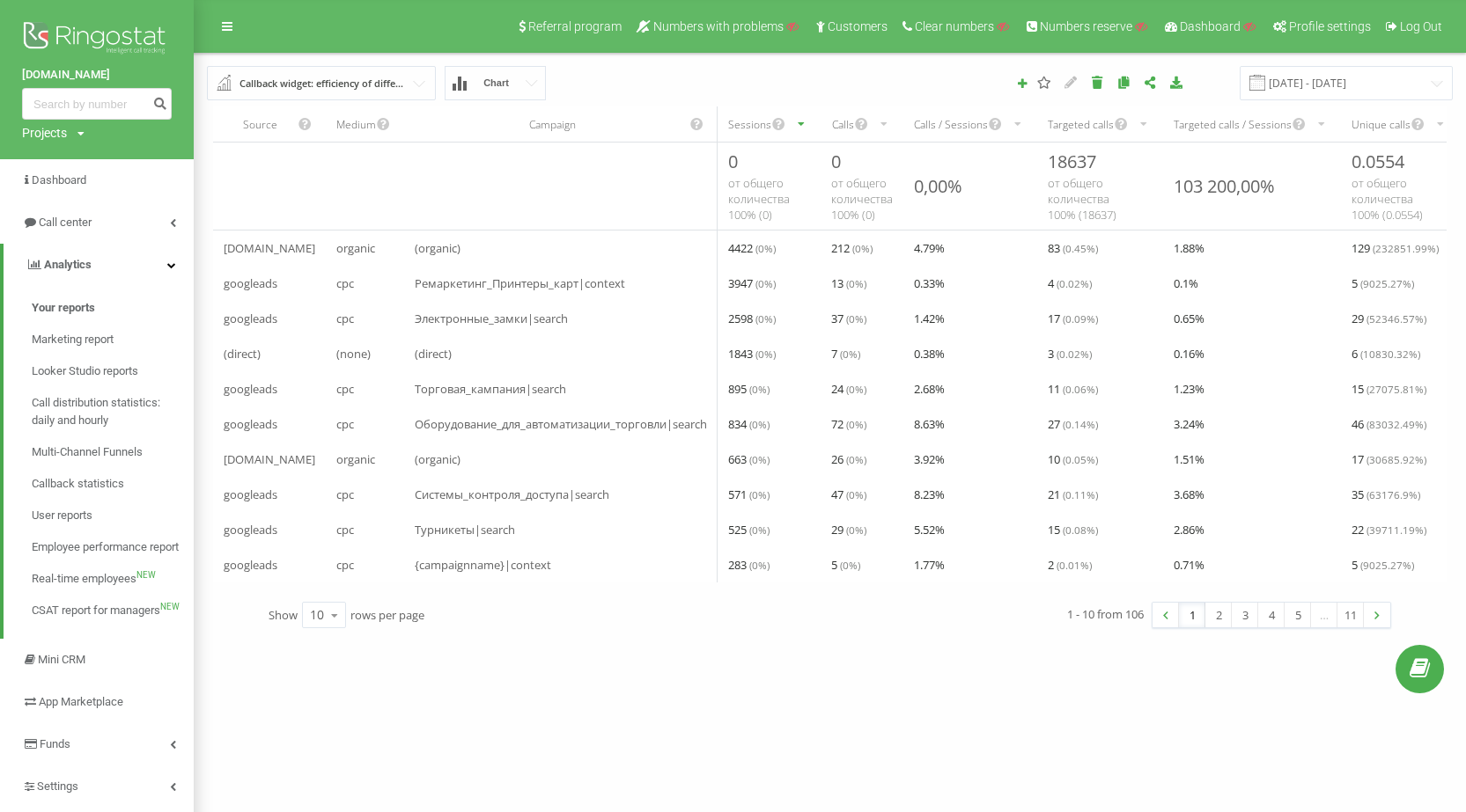
click at [416, 91] on input "text" at bounding box center [322, 83] width 227 height 31
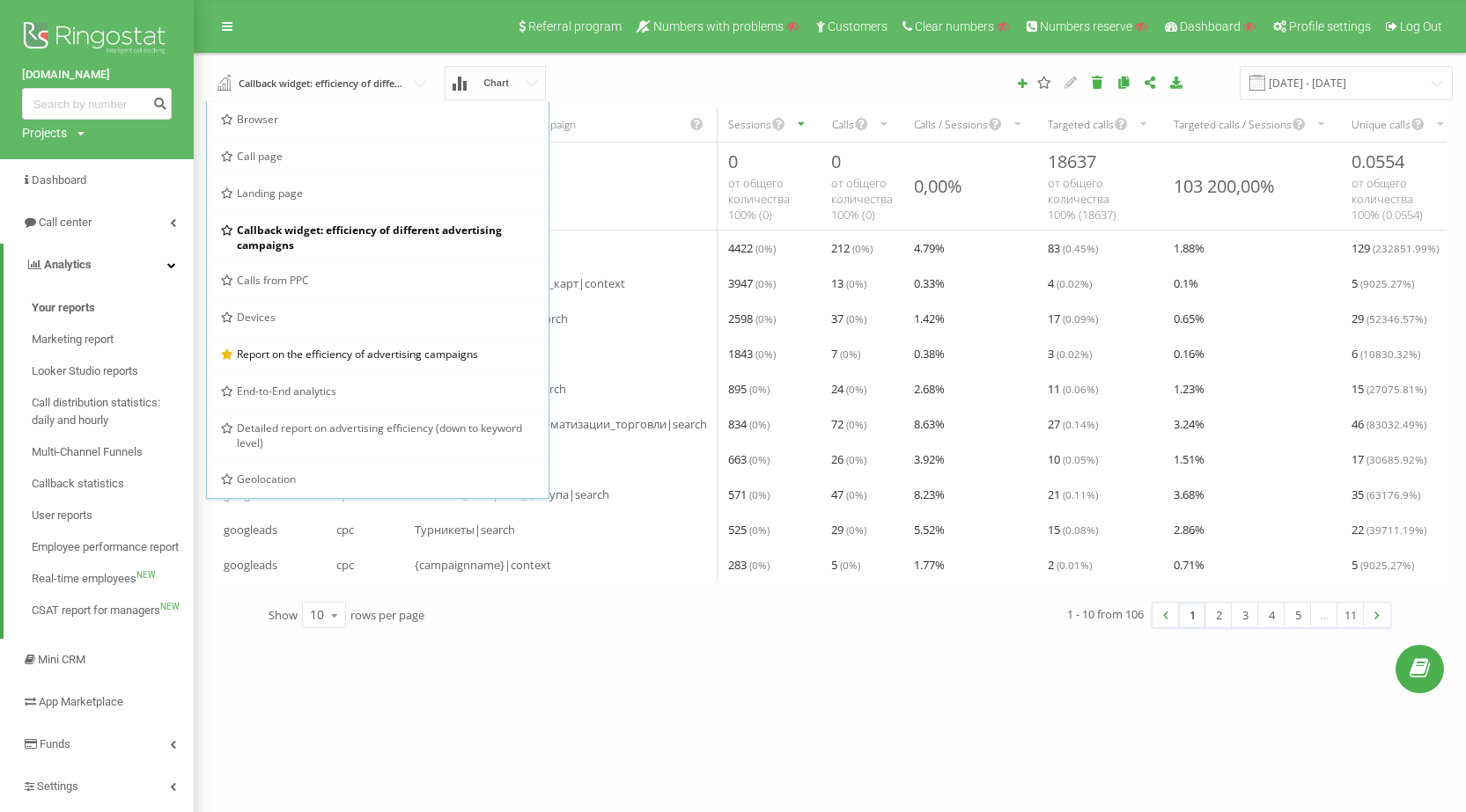
click at [529, 677] on div "idsmart.kz Projects Search Dashboard Call center Analytics Your reports Marketi…" at bounding box center [733, 406] width 1466 height 812
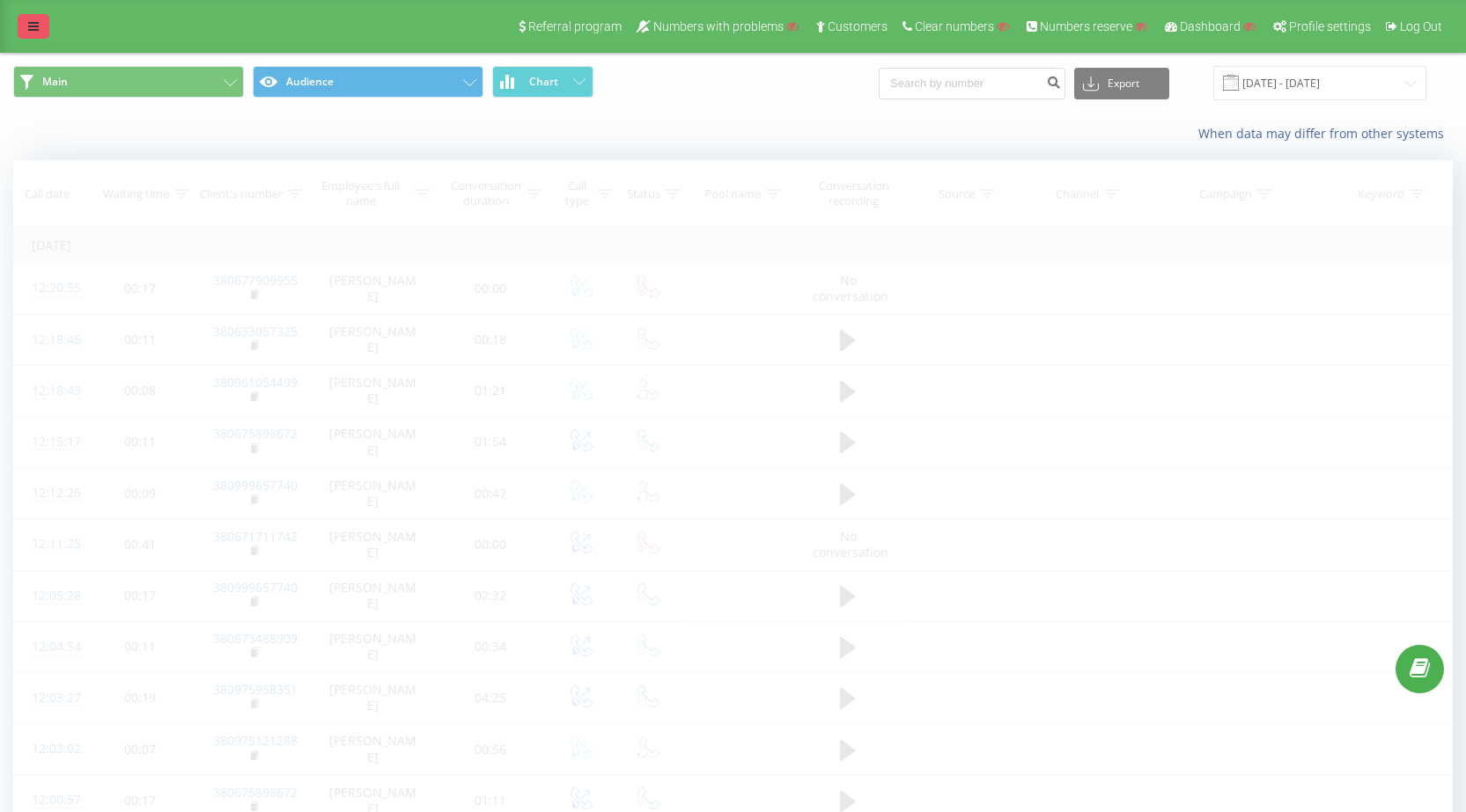
click at [41, 28] on link at bounding box center [33, 25] width 31 height 24
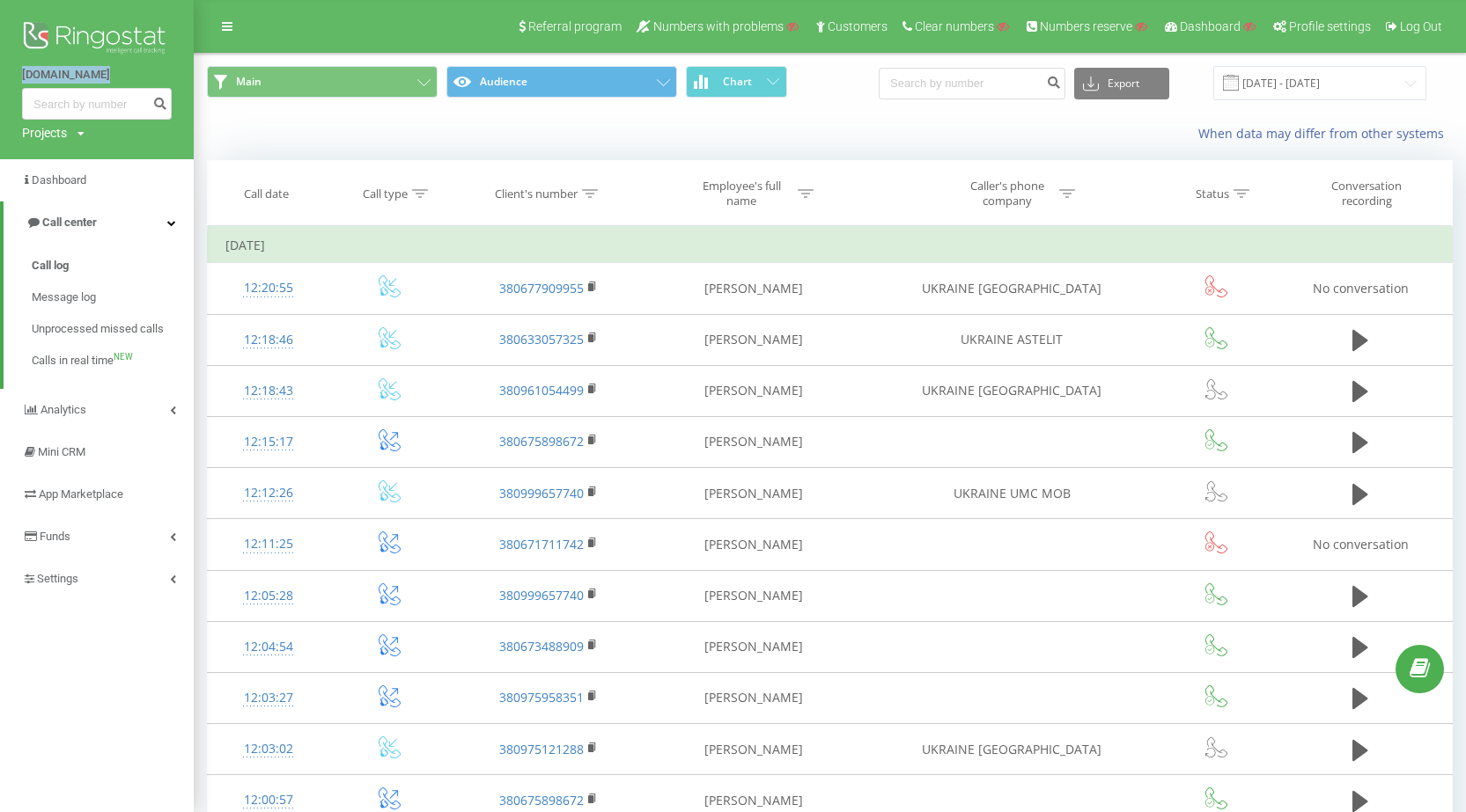
drag, startPoint x: 86, startPoint y: 79, endPoint x: 114, endPoint y: 86, distance: 28.9
click at [114, 86] on div "rielservice.ua Projects Search" at bounding box center [97, 79] width 194 height 159
copy link "rielservice.ua"
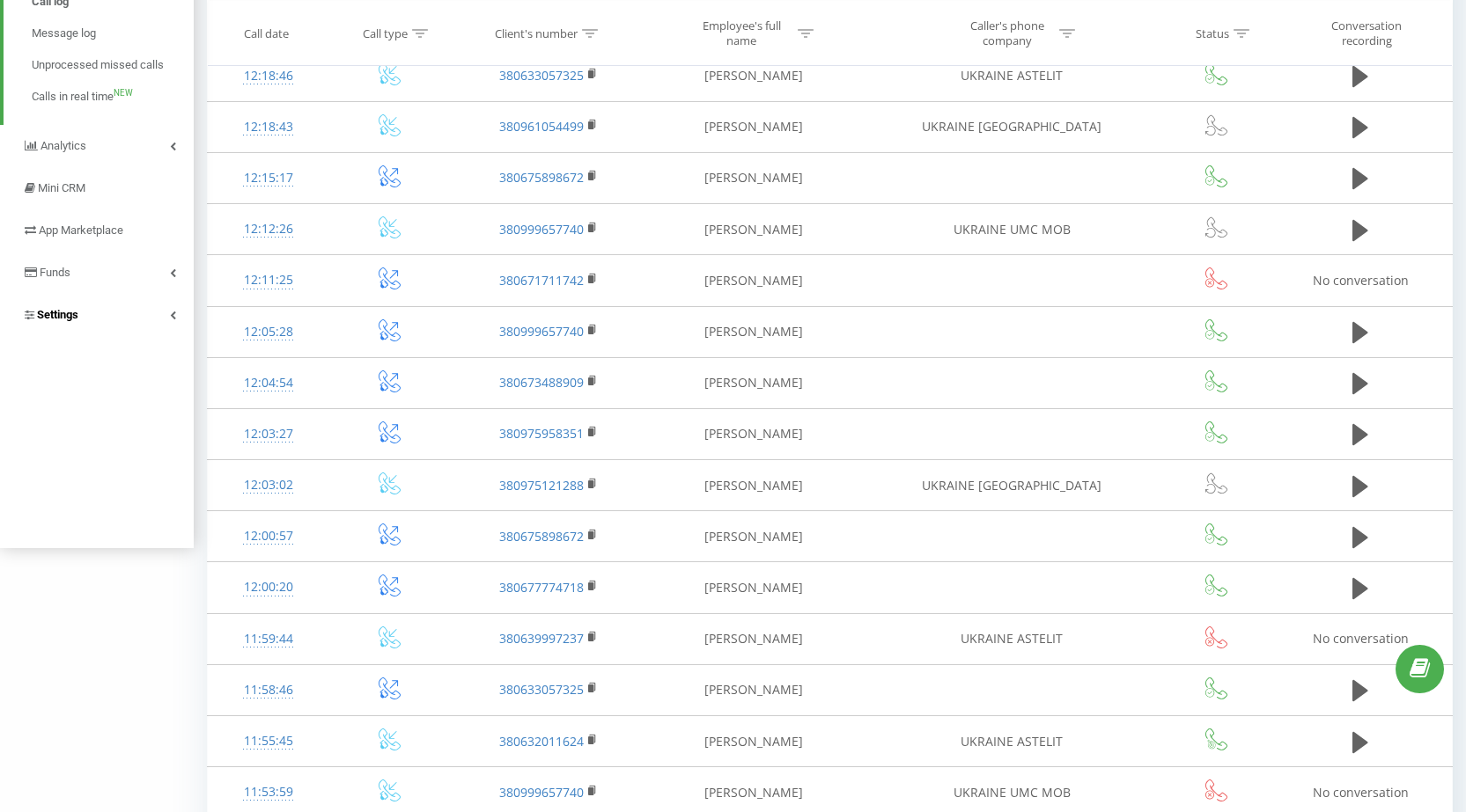
click at [131, 321] on link "Settings" at bounding box center [97, 314] width 194 height 42
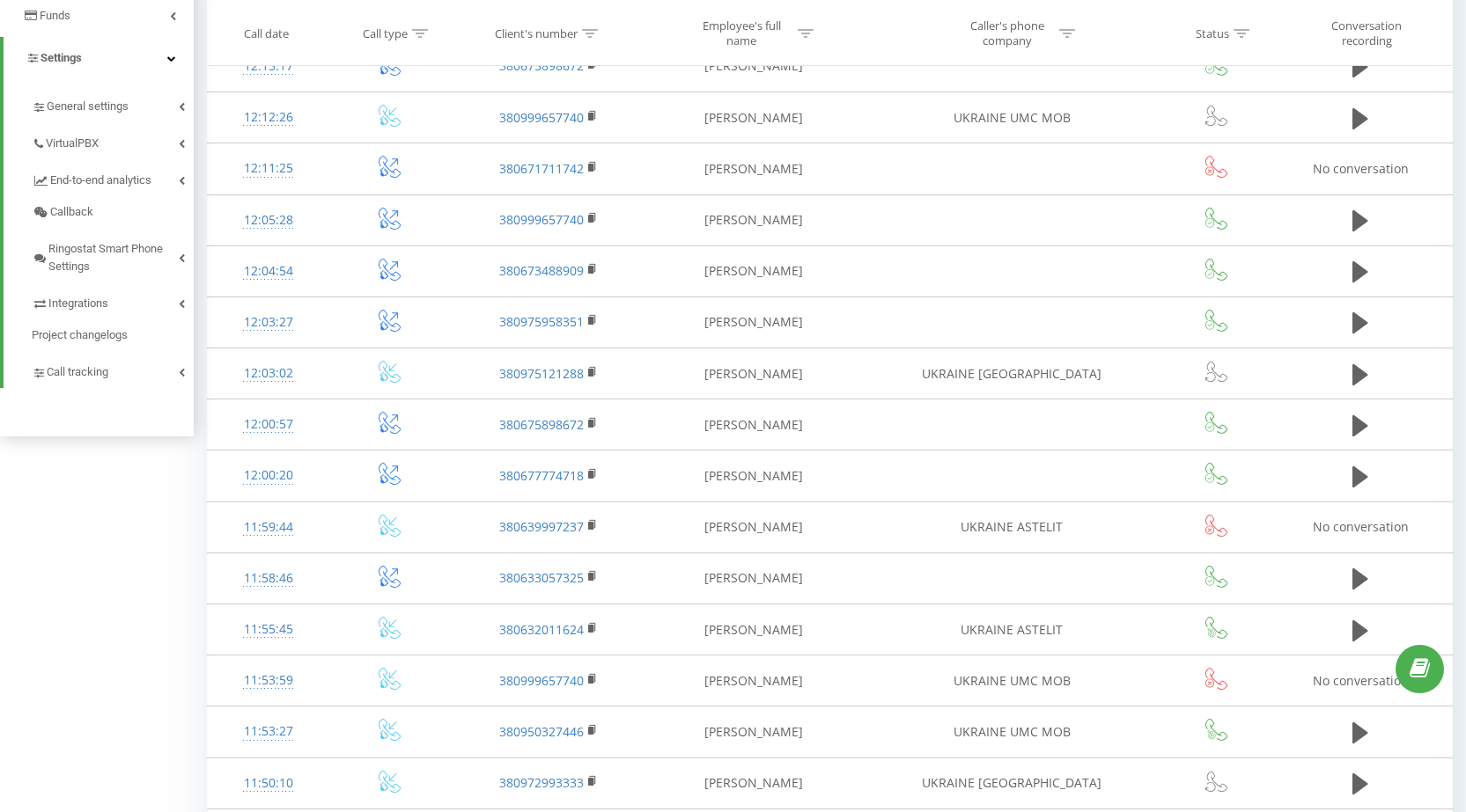
scroll to position [383, 0]
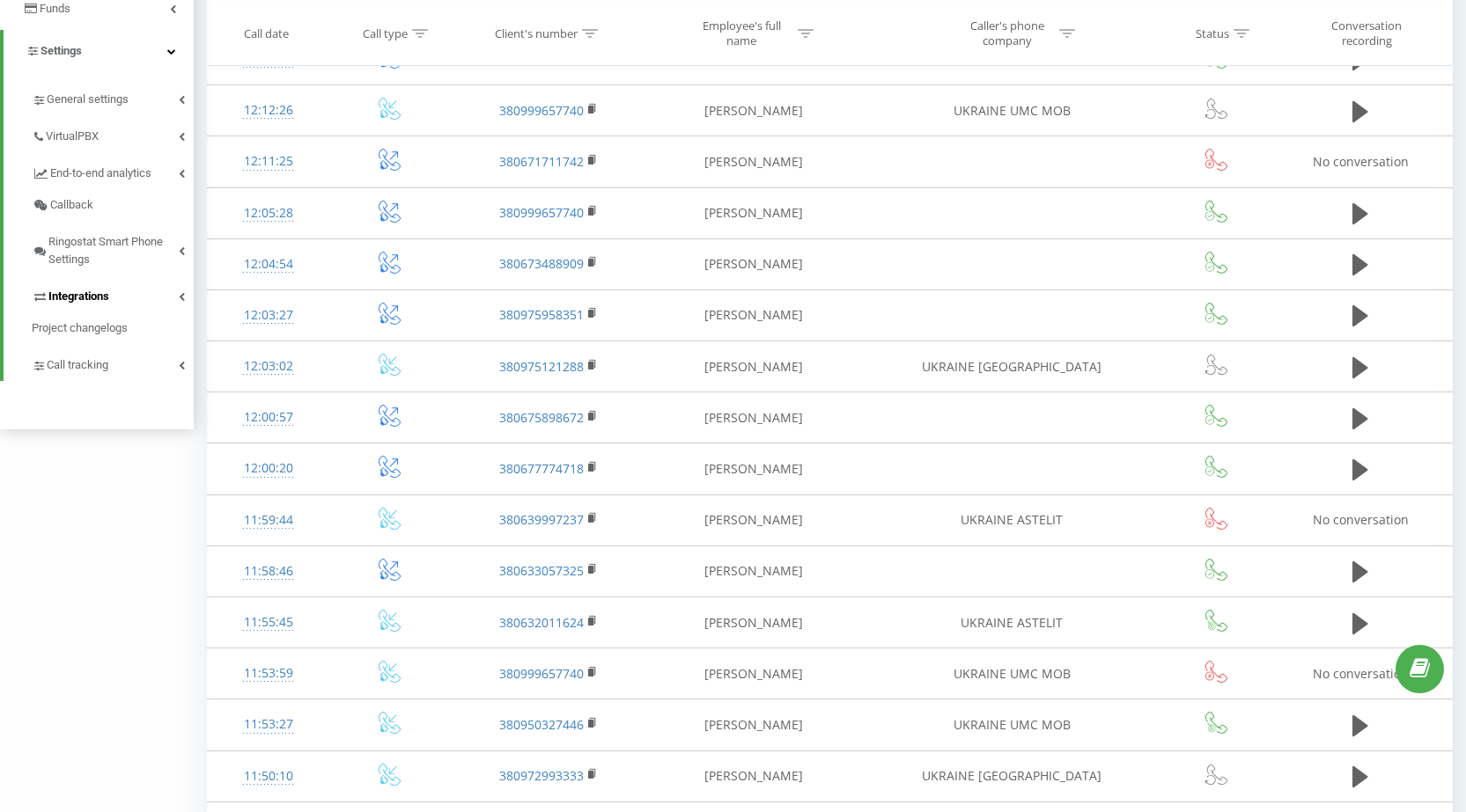
click at [132, 303] on link "Integrations" at bounding box center [112, 294] width 162 height 37
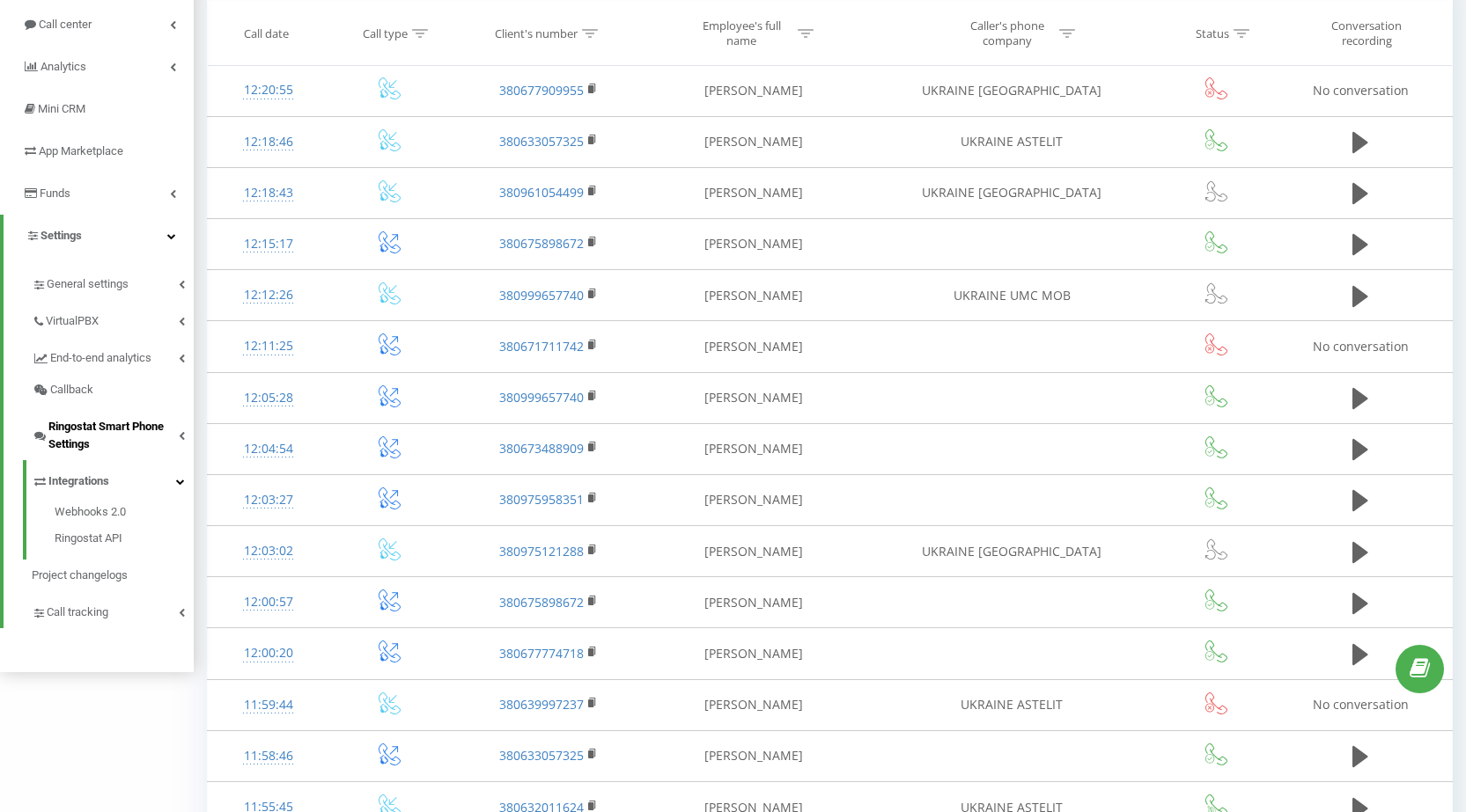
scroll to position [31, 0]
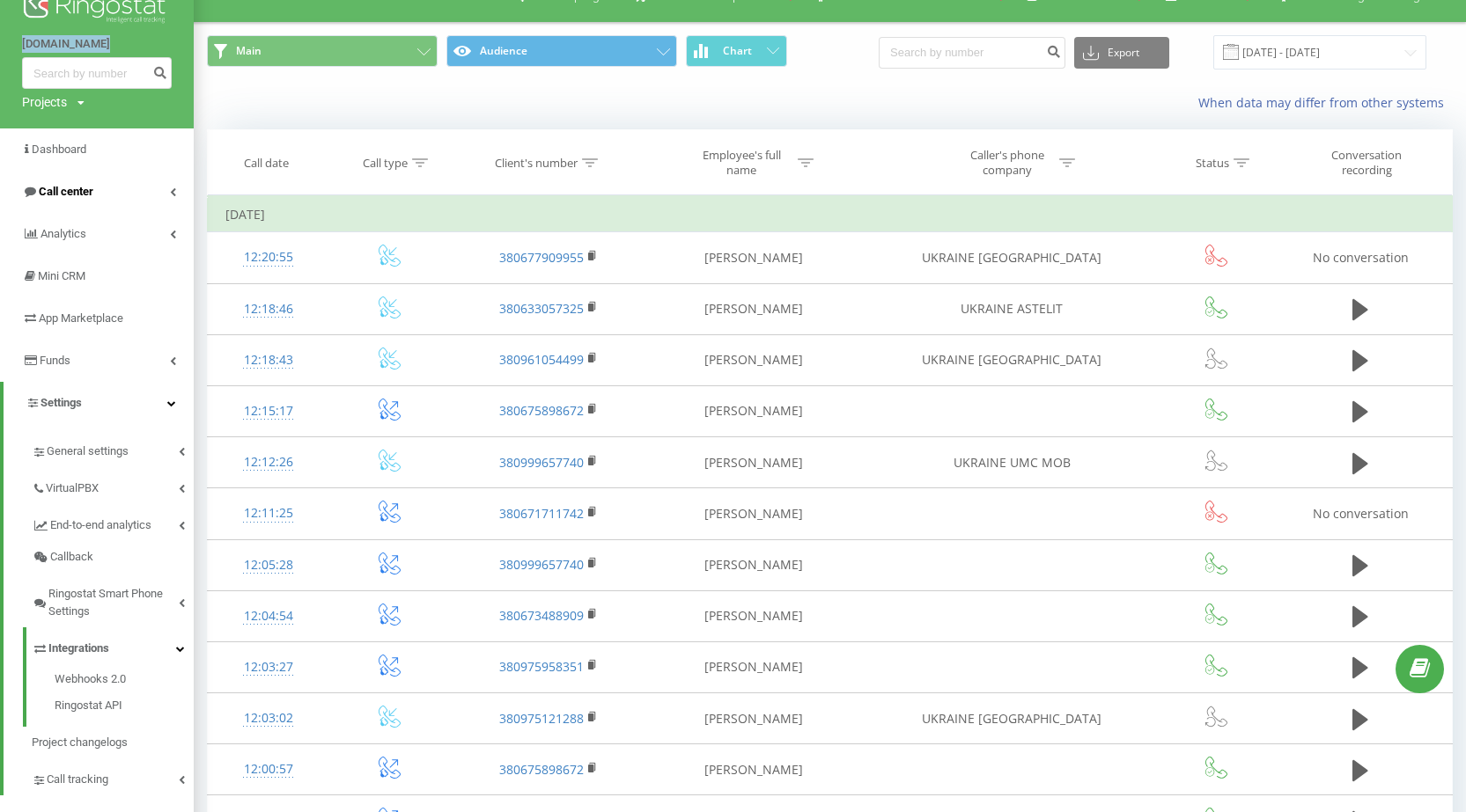
click at [89, 195] on span "Call center" at bounding box center [66, 192] width 55 height 14
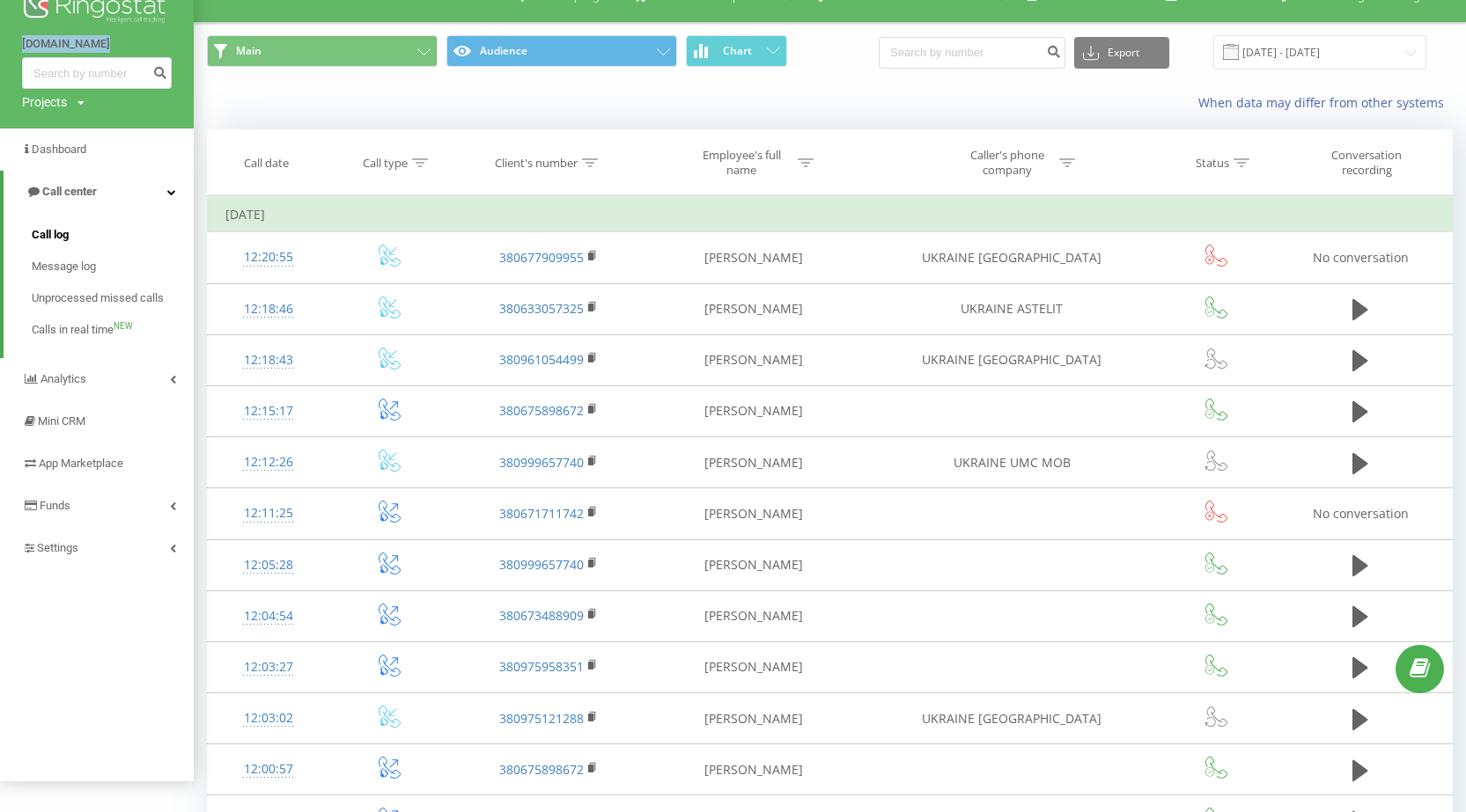
click at [77, 226] on link "Call log" at bounding box center [112, 235] width 162 height 31
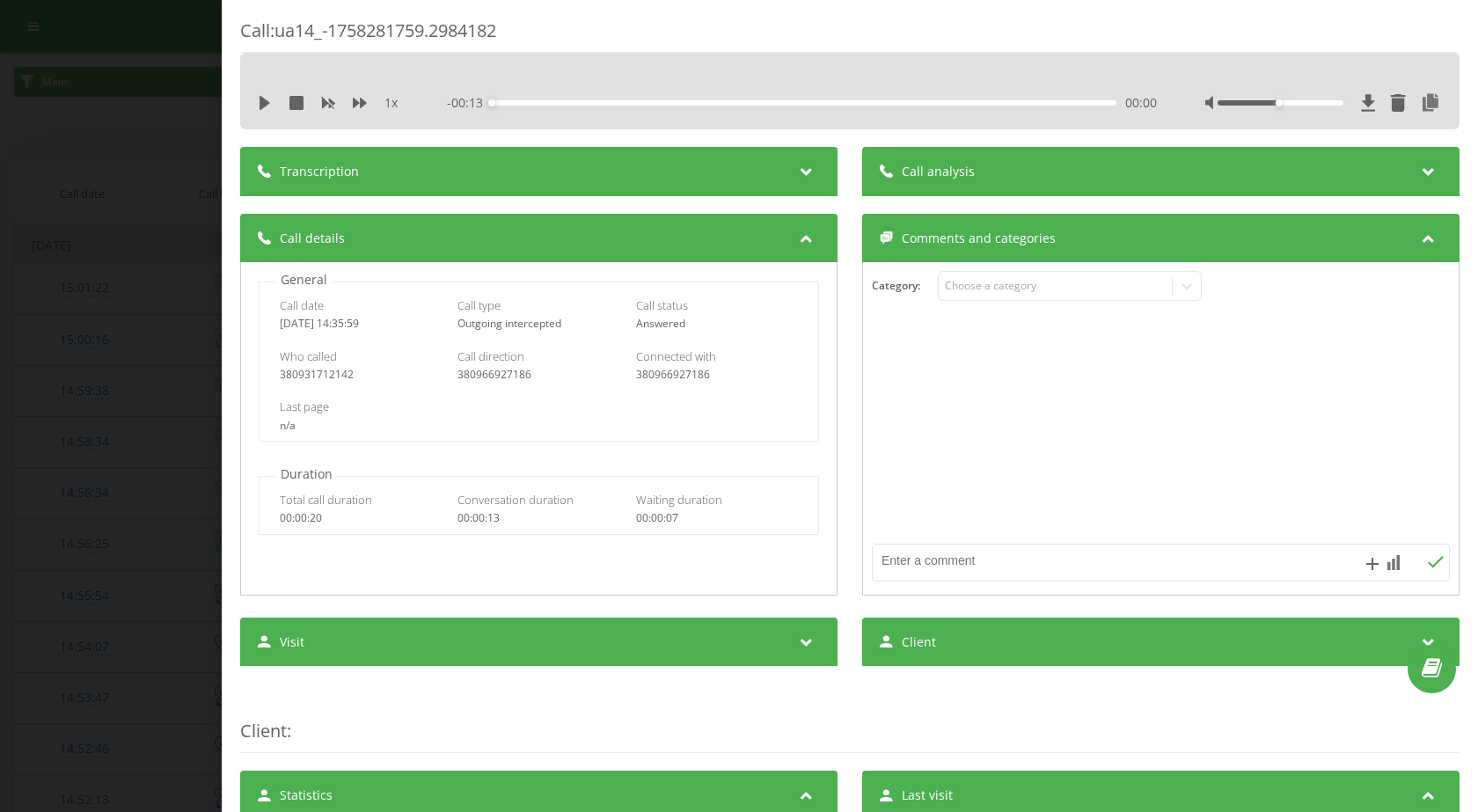
click at [158, 392] on div "Call : ua14_-1758281759.2984182 1 x - 00:13 00:00 00:00 Transcription For AI an…" at bounding box center [739, 406] width 1478 height 812
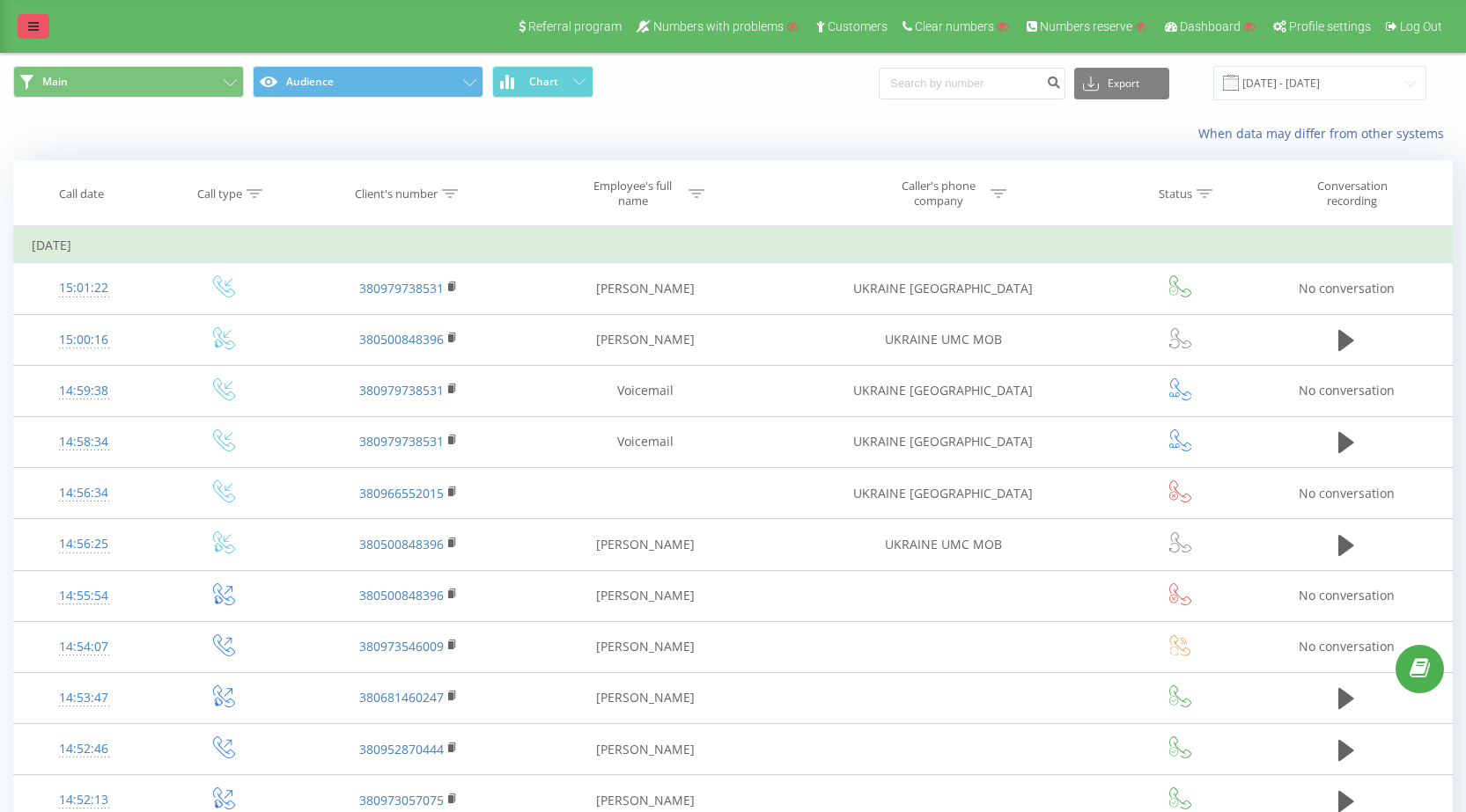
click at [35, 21] on icon at bounding box center [33, 26] width 11 height 13
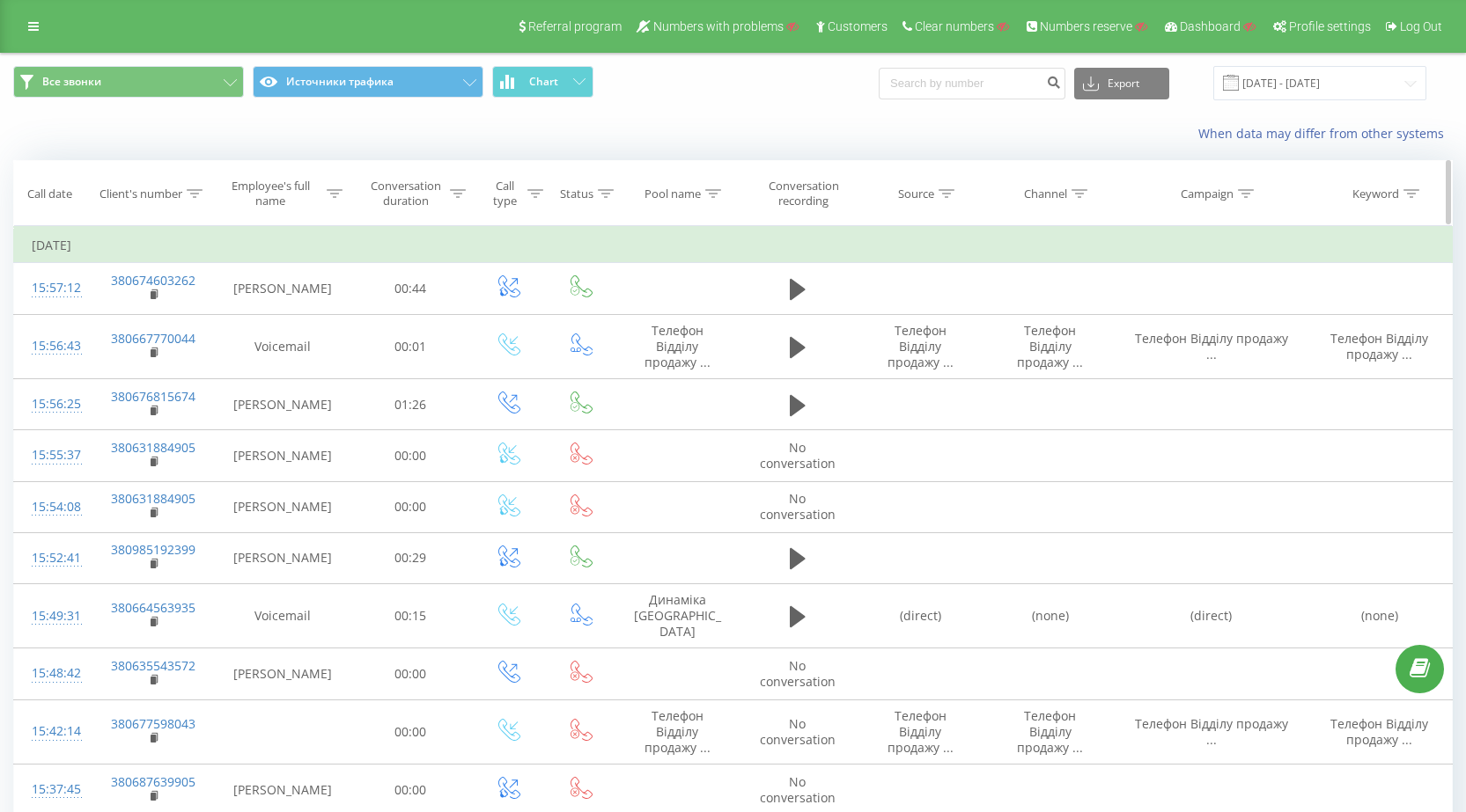
click at [202, 187] on div at bounding box center [194, 193] width 16 height 15
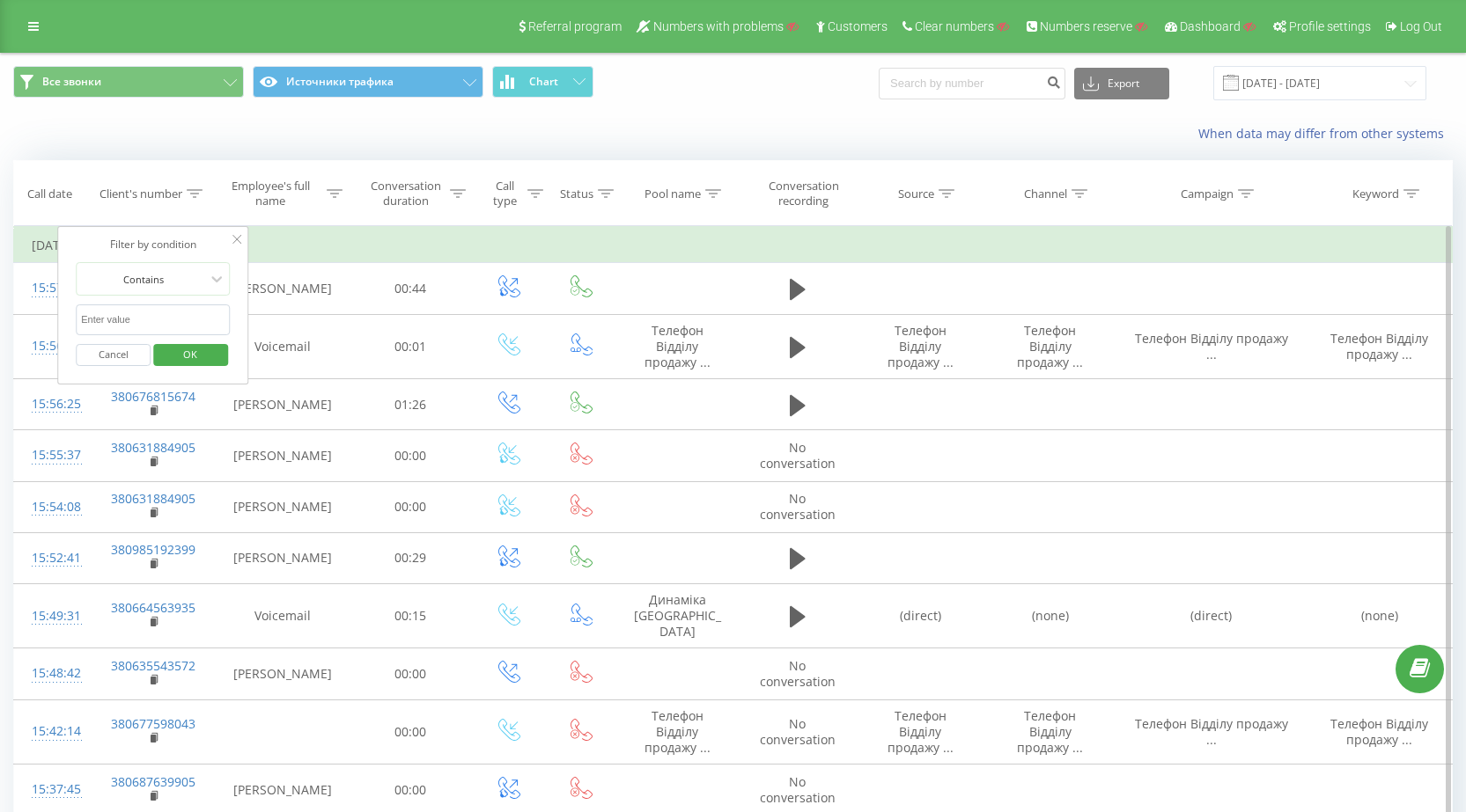
click at [153, 323] on input "text" at bounding box center [153, 320] width 155 height 31
paste input "380966927186"
type input "380966927186"
click button "OK" at bounding box center [190, 355] width 75 height 22
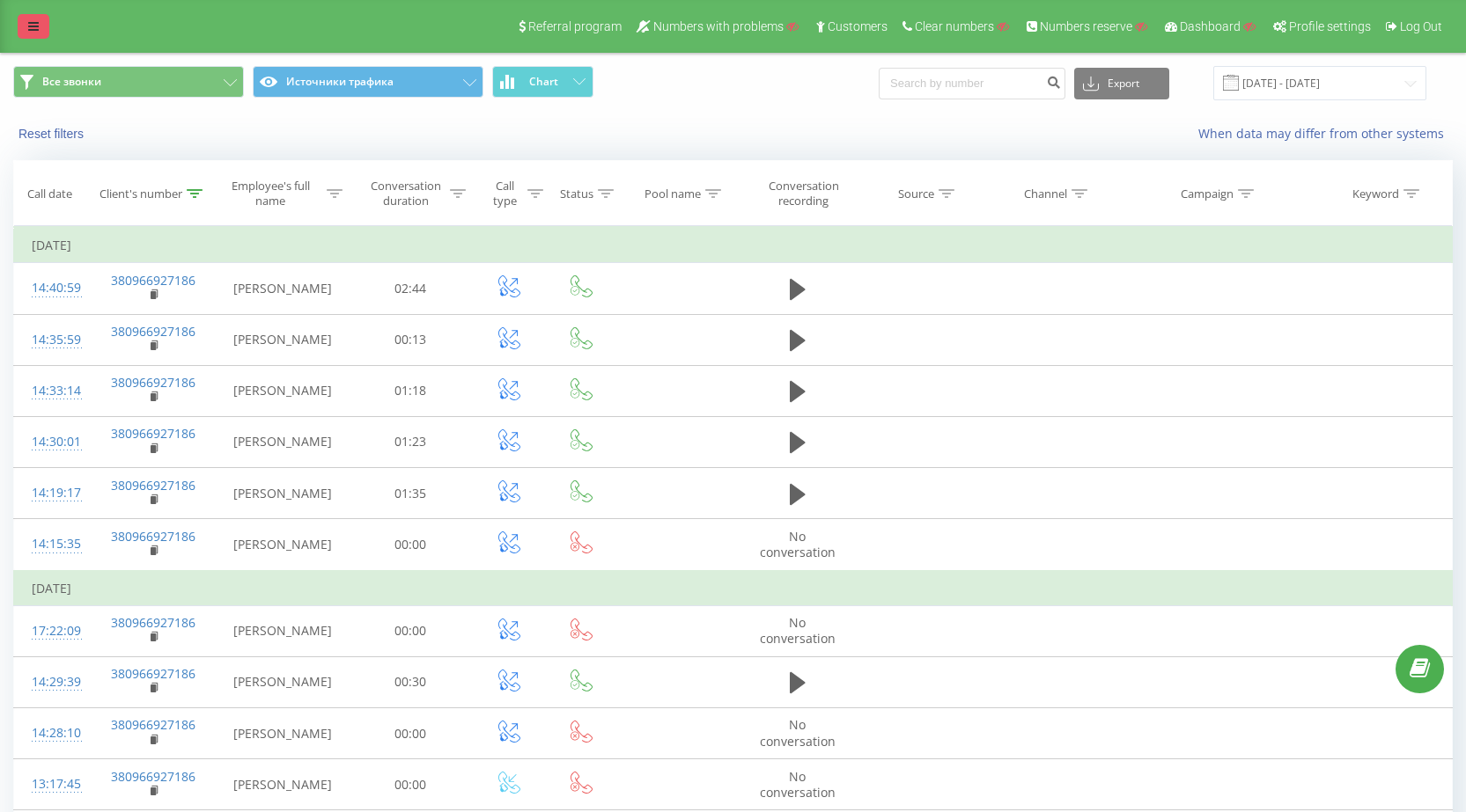
click at [28, 33] on link at bounding box center [33, 25] width 31 height 24
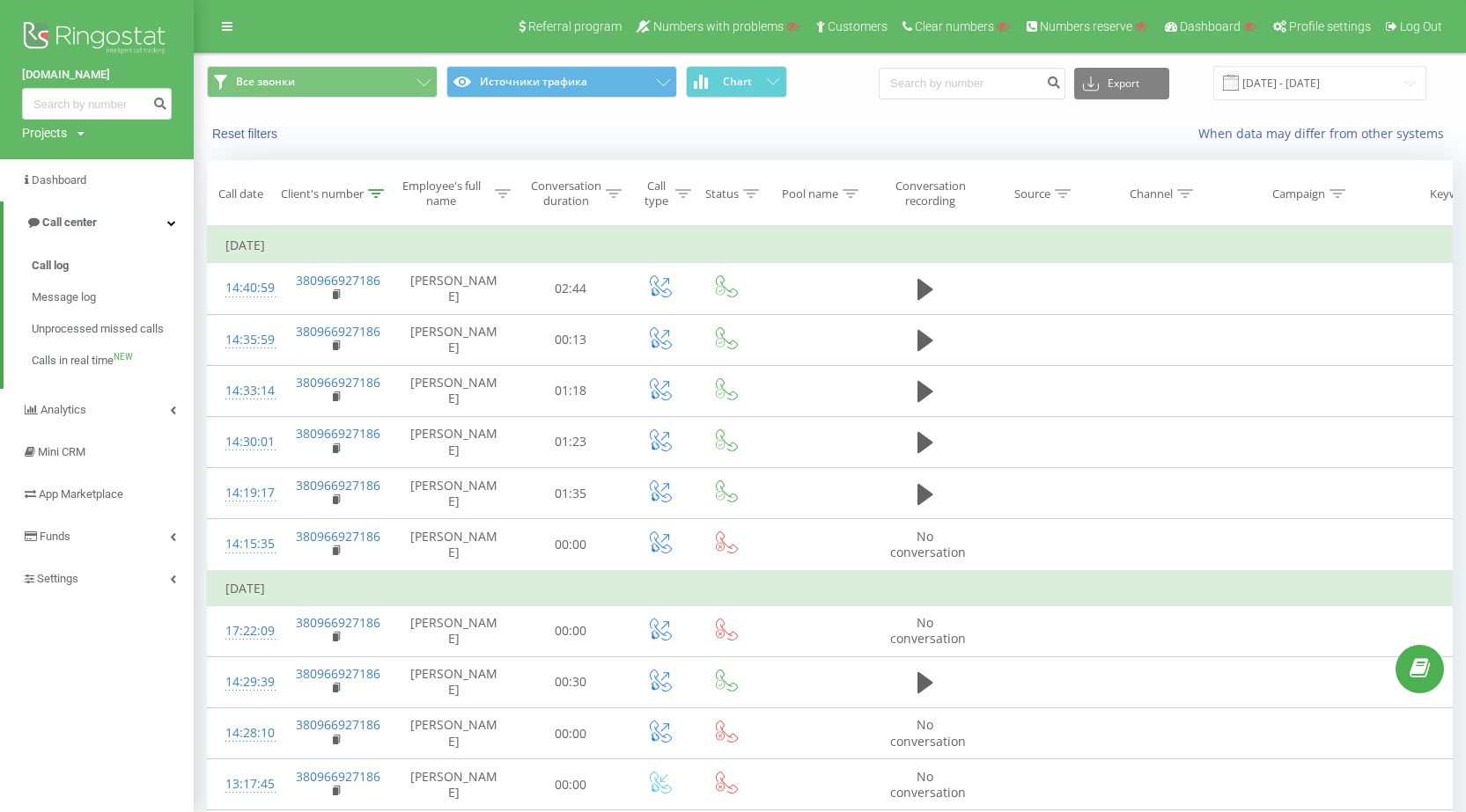
click at [61, 130] on div "Projects" at bounding box center [45, 133] width 45 height 18
click at [78, 166] on input "text" at bounding box center [71, 160] width 88 height 25
paste input "[DOMAIN_NAME]"
type input "[DOMAIN_NAME]"
click at [126, 158] on link "Search" at bounding box center [140, 160] width 52 height 25
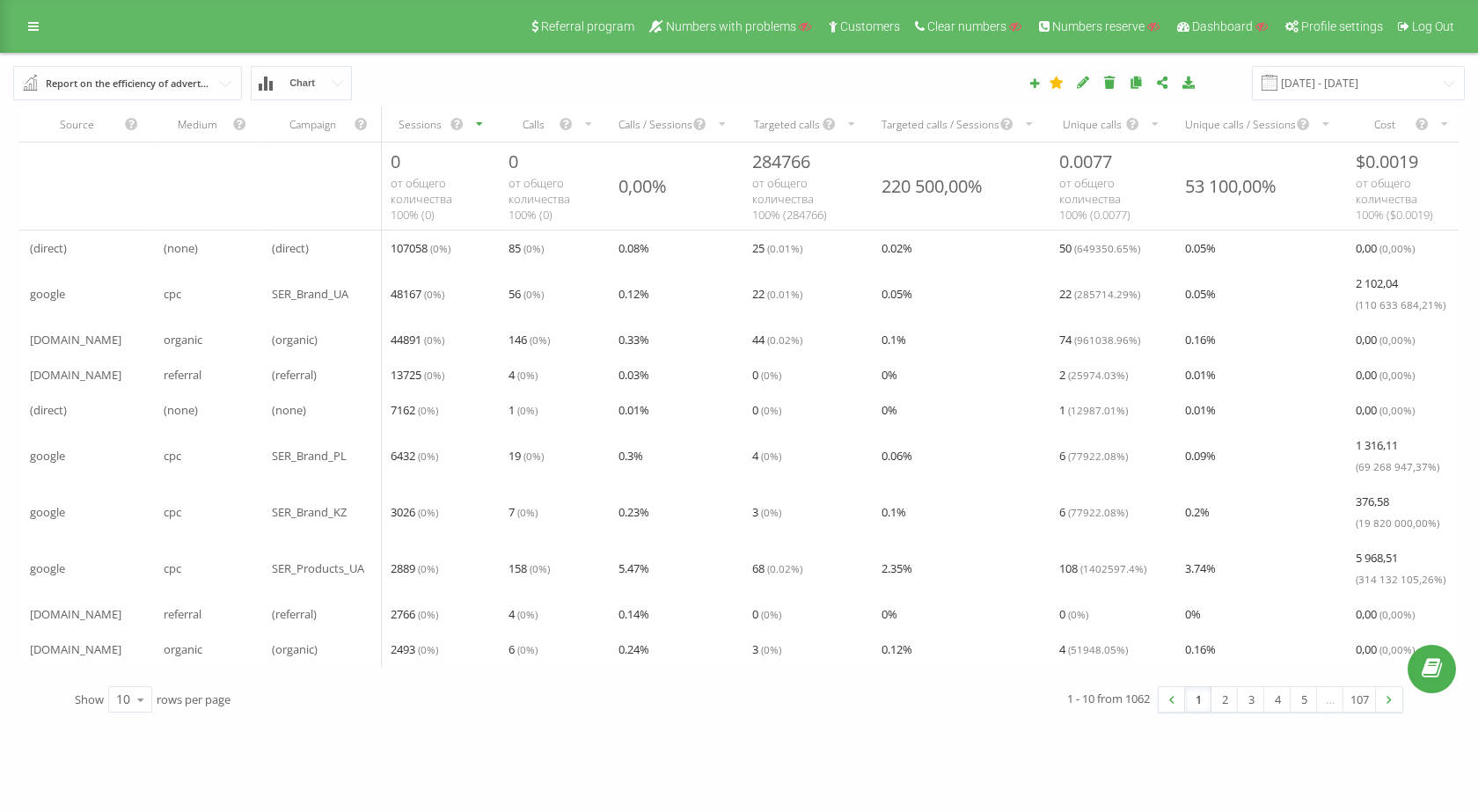
click at [190, 92] on div "Report on the efficiency of advertising campaigns" at bounding box center [129, 84] width 166 height 19
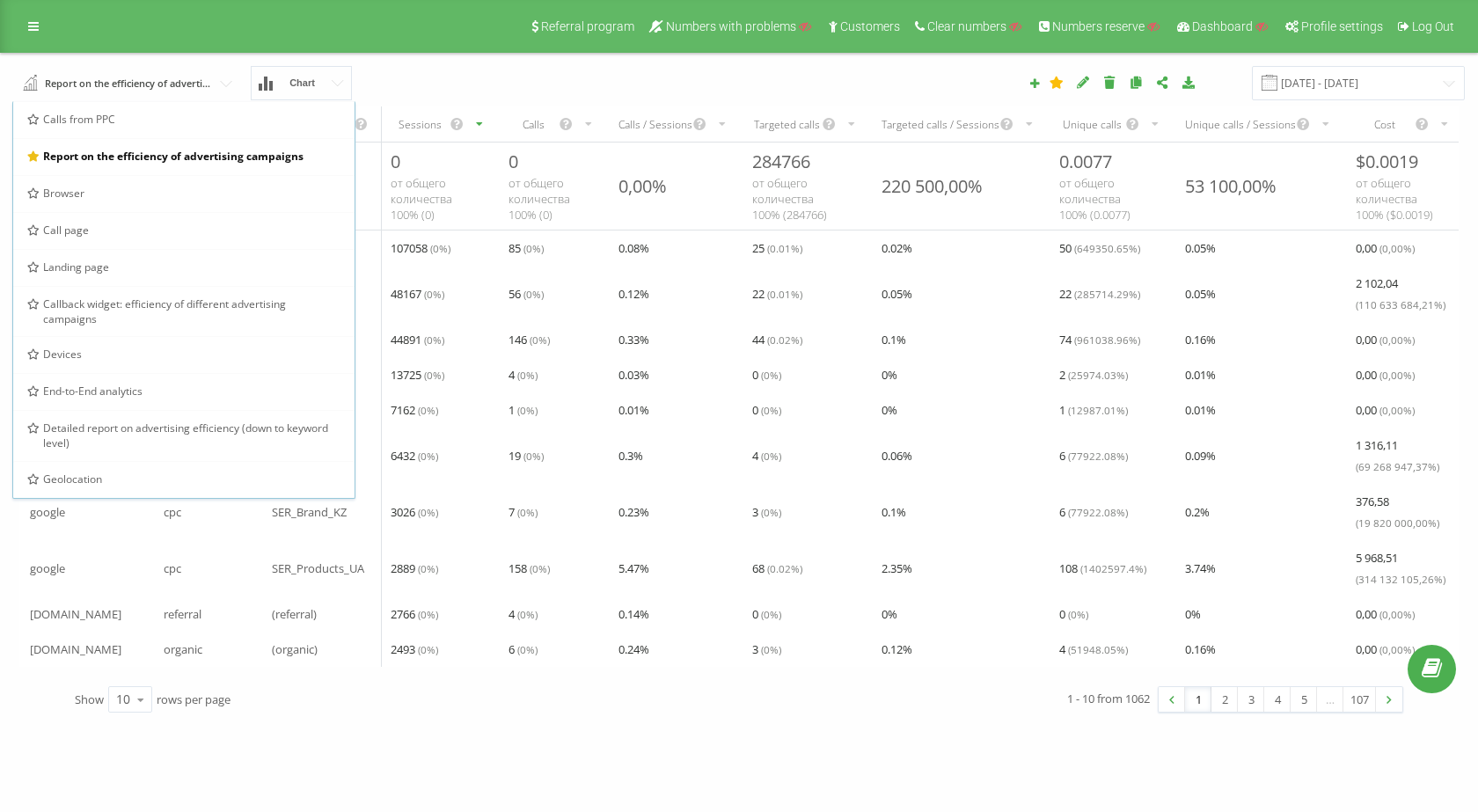
click at [146, 305] on span "Callback widget: efficiency of different advertising campaigns" at bounding box center [191, 311] width 297 height 30
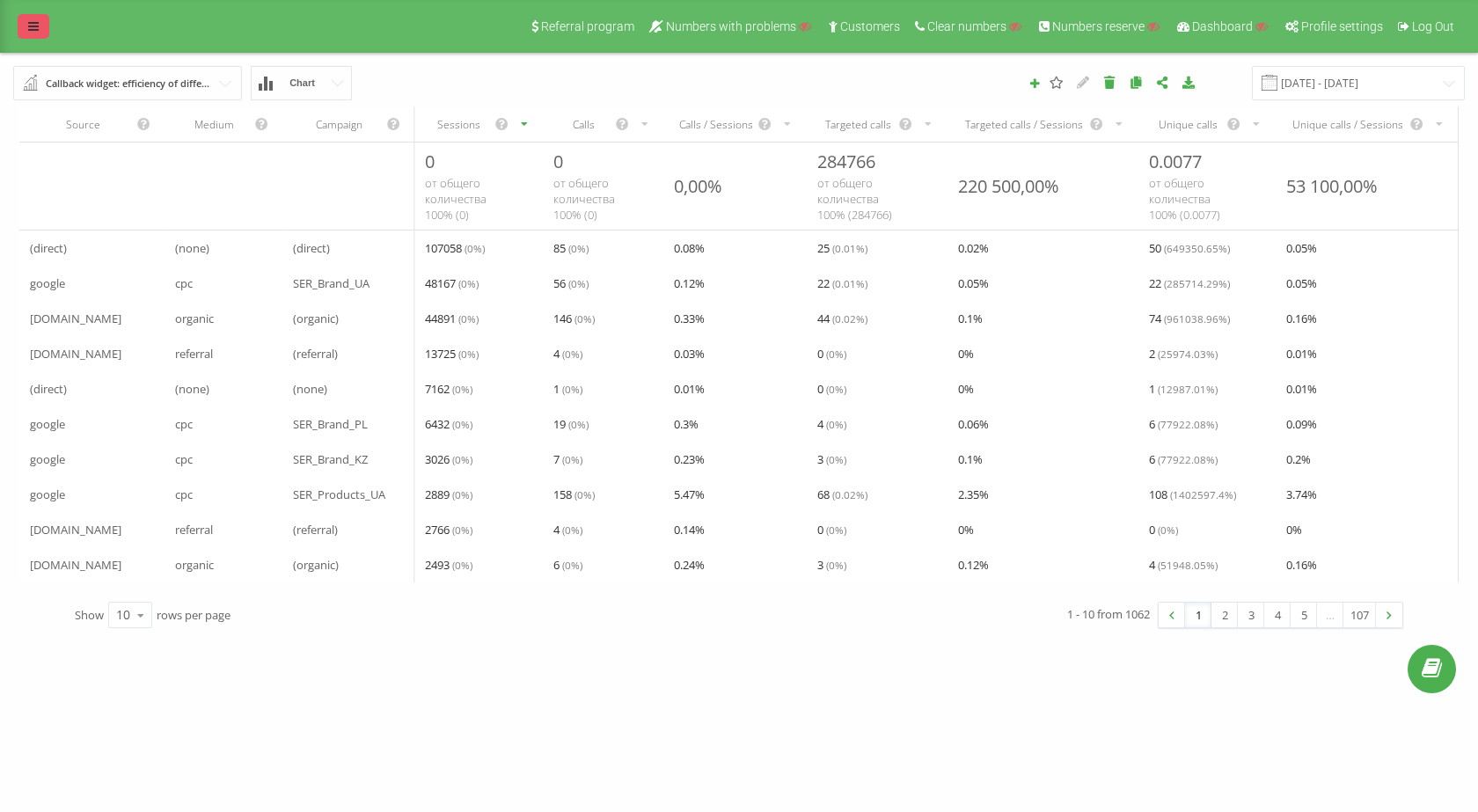
click at [42, 31] on link at bounding box center [33, 25] width 31 height 24
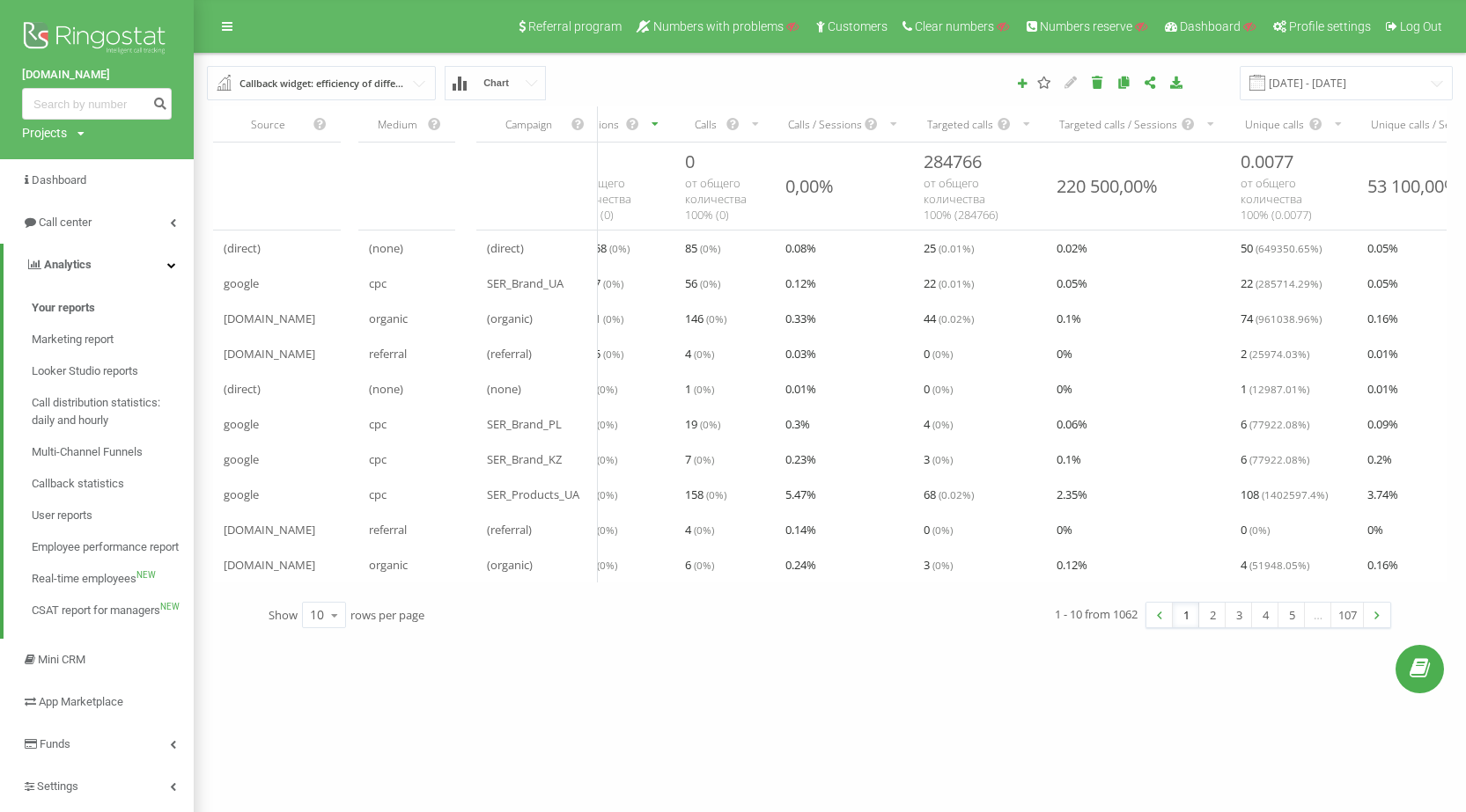
click at [425, 82] on input "text" at bounding box center [322, 83] width 227 height 31
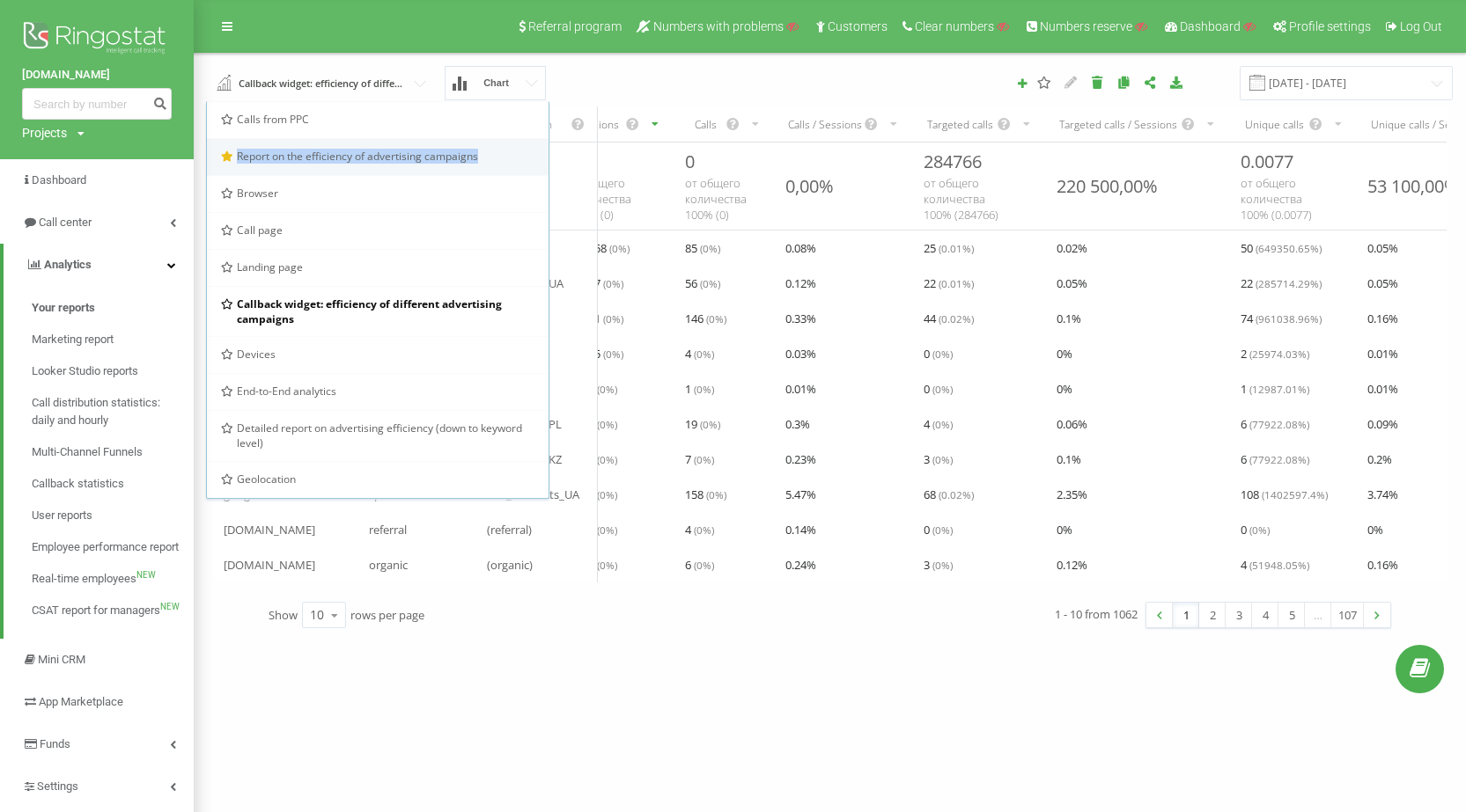
drag, startPoint x: 524, startPoint y: 156, endPoint x: 233, endPoint y: 160, distance: 291.0
click at [233, 160] on div "Report on the efficiency of advertising campaigns" at bounding box center [377, 156] width 313 height 15
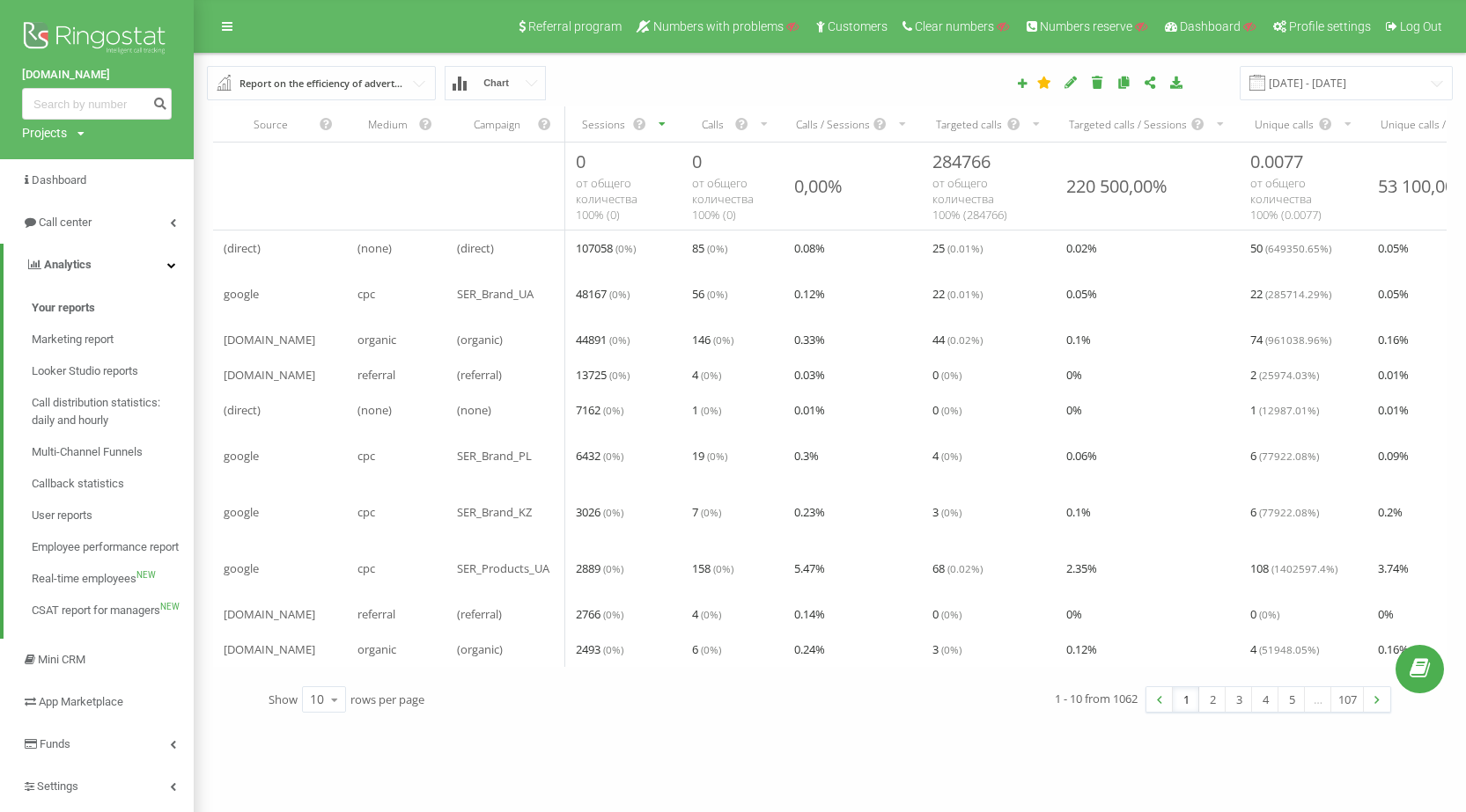
click at [429, 86] on input "text" at bounding box center [322, 83] width 227 height 31
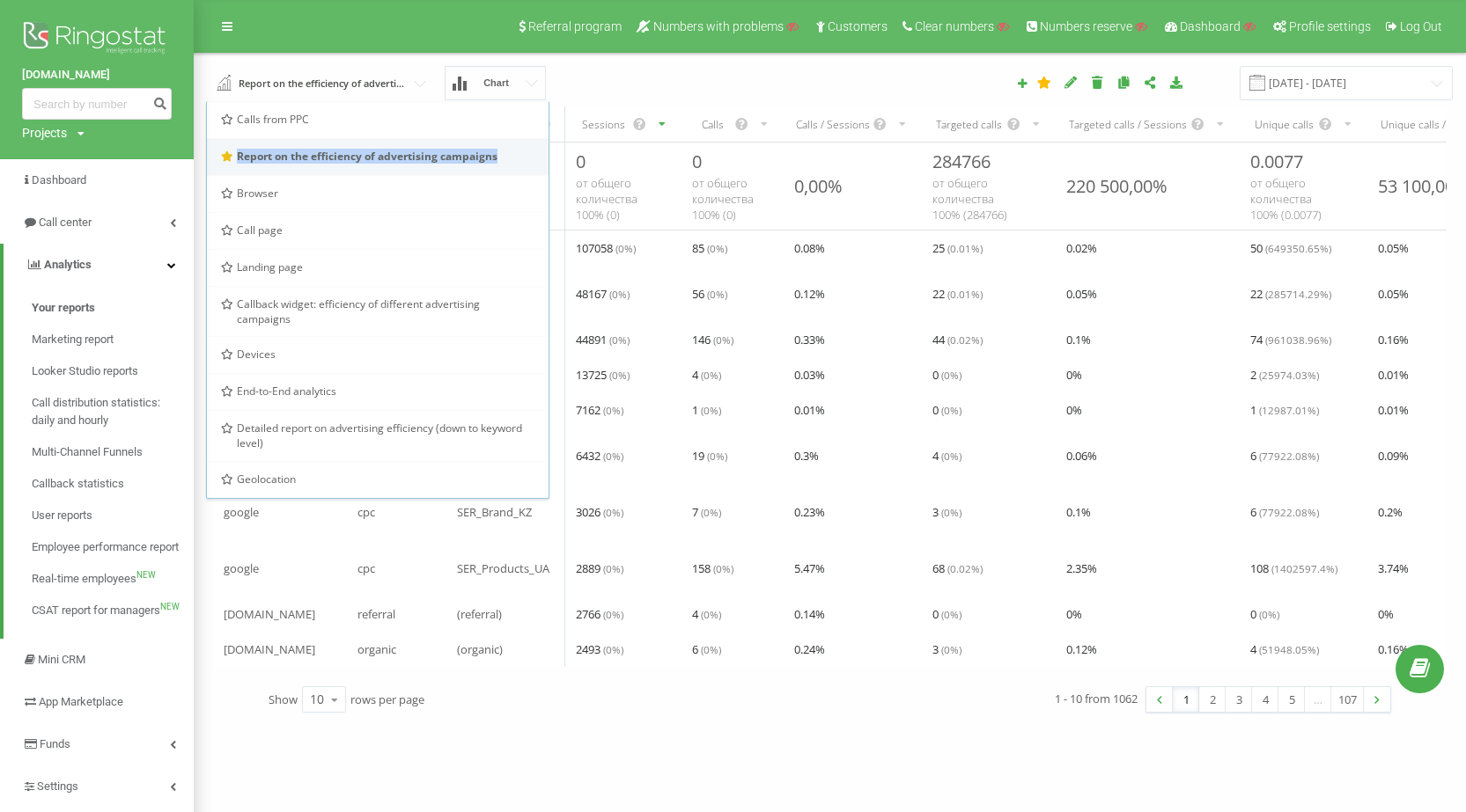
copy span "Report on the efficiency of advertising campaigns"
drag, startPoint x: 505, startPoint y: 165, endPoint x: 234, endPoint y: 169, distance: 271.0
click at [234, 169] on div "Report on the efficiency of advertising campaigns" at bounding box center [377, 157] width 341 height 37
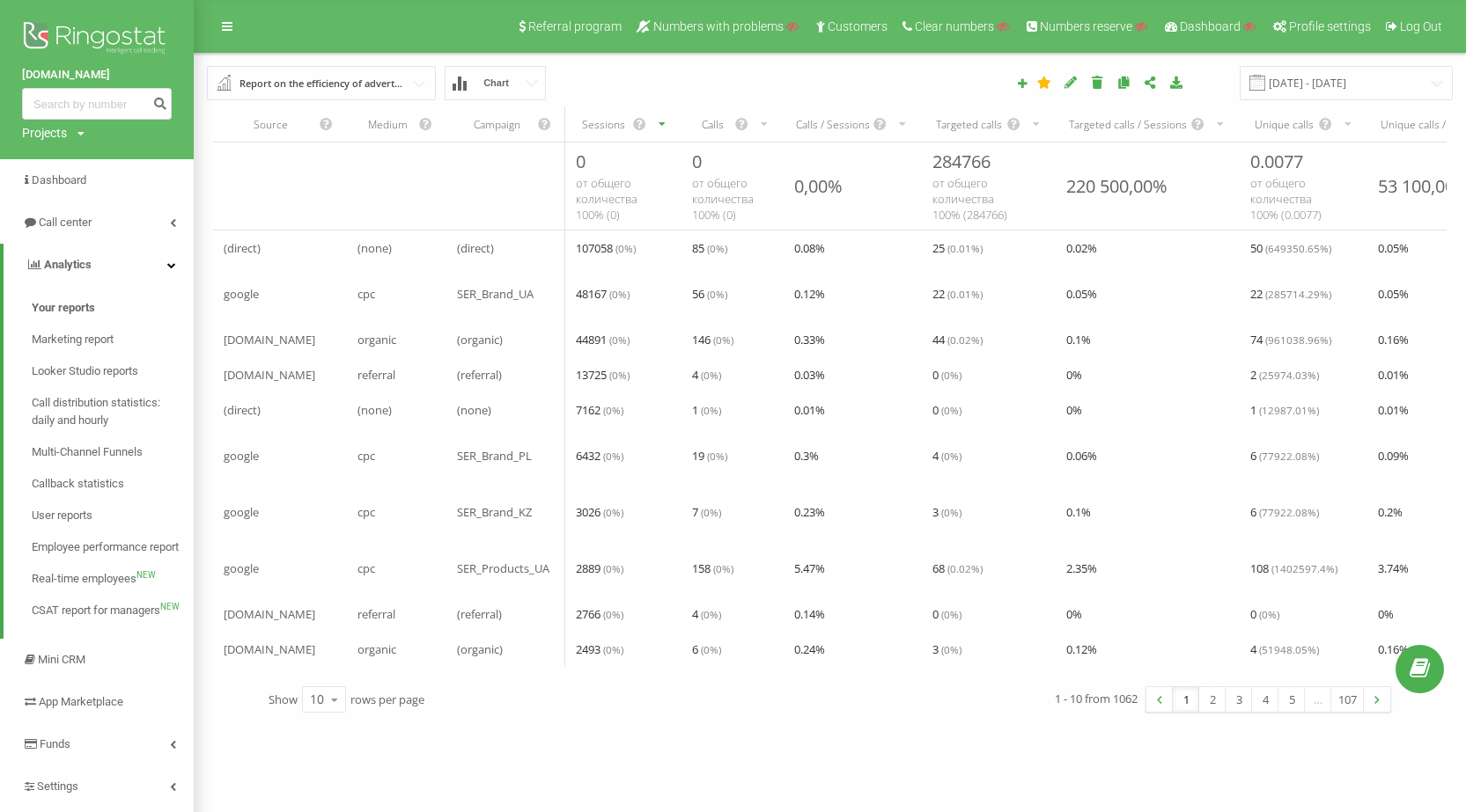
click at [420, 83] on input "text" at bounding box center [322, 83] width 227 height 31
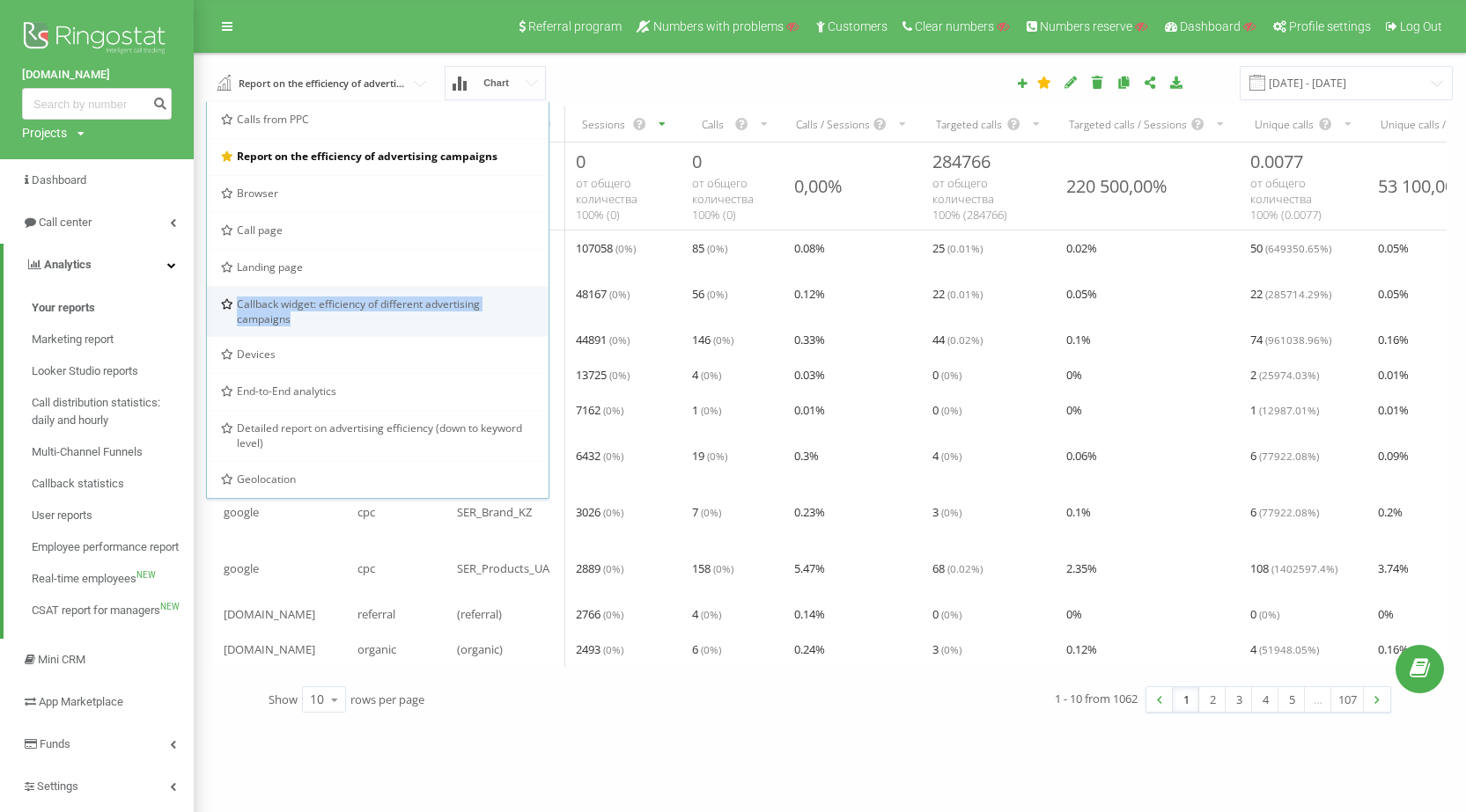
copy div "Callback widget: efficiency of different advertising campaigns"
drag, startPoint x: 266, startPoint y: 314, endPoint x: 335, endPoint y: 329, distance: 70.6
click at [335, 329] on div "Callback widget: efficiency of different advertising campaigns" at bounding box center [377, 310] width 341 height 50
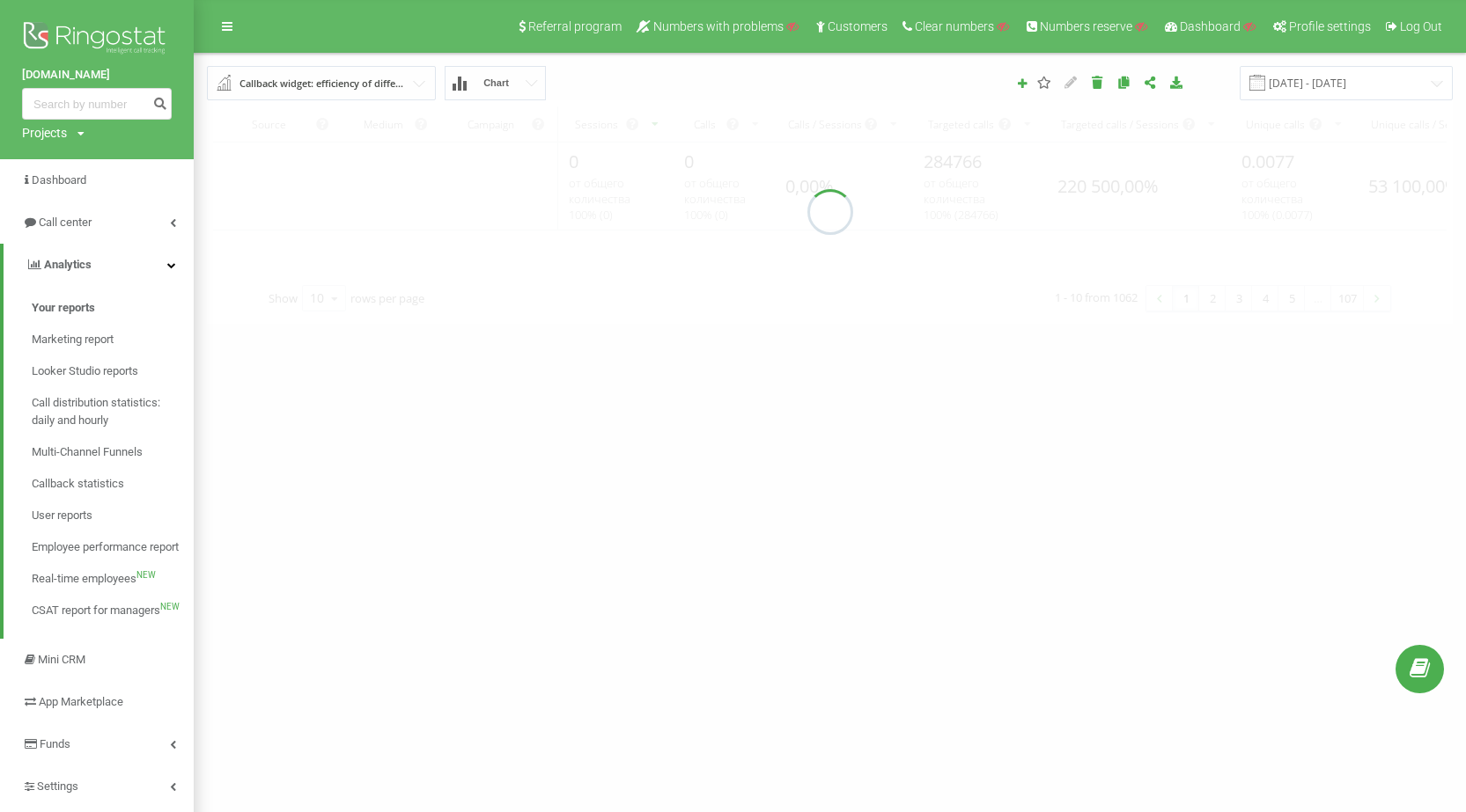
click at [388, 71] on input "text" at bounding box center [322, 83] width 227 height 31
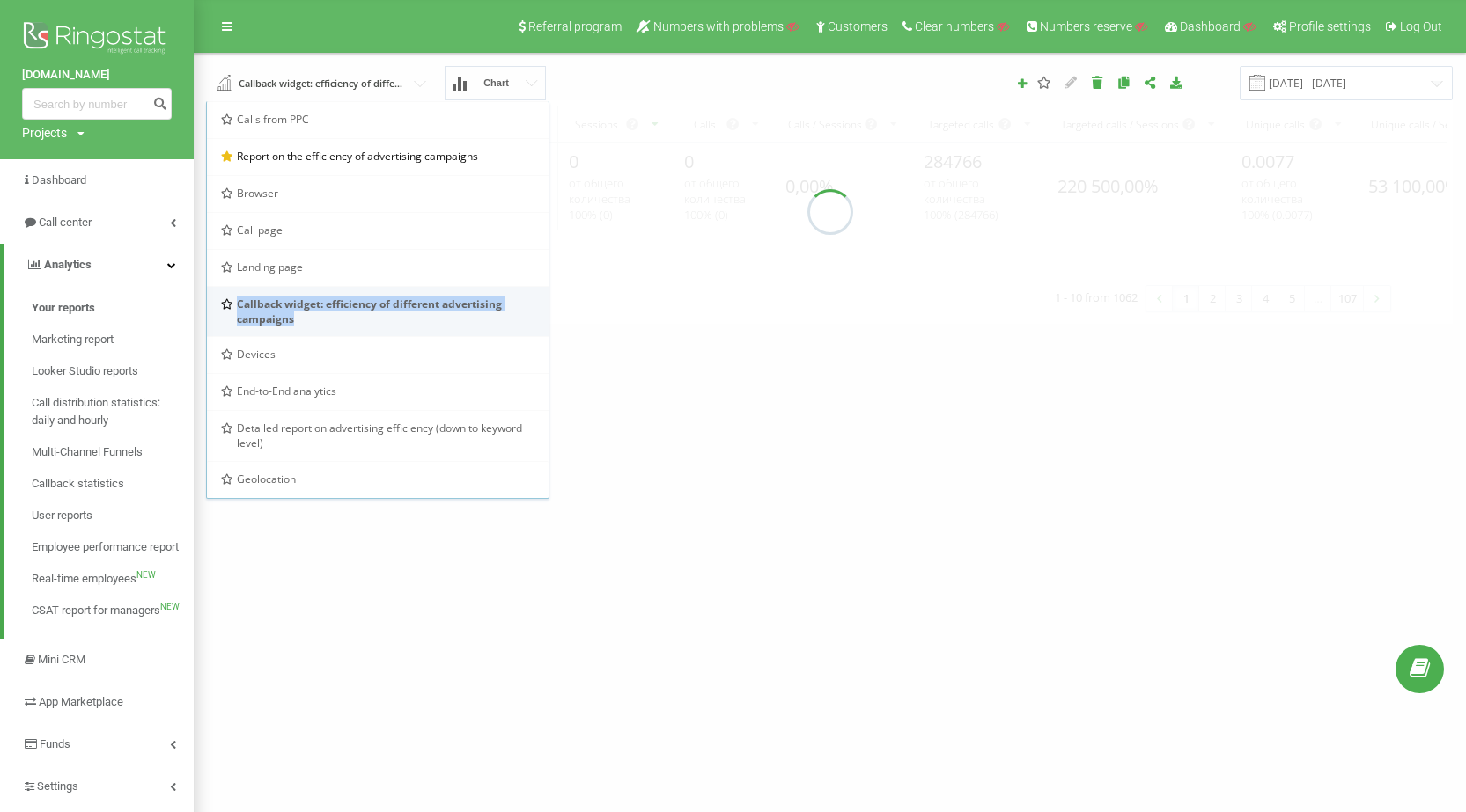
drag, startPoint x: 301, startPoint y: 317, endPoint x: 223, endPoint y: 309, distance: 78.4
click at [223, 309] on div "Callback widget: efficiency of different advertising campaigns" at bounding box center [377, 311] width 313 height 30
copy div "Callback widget: efficiency of different advertising campaigns"
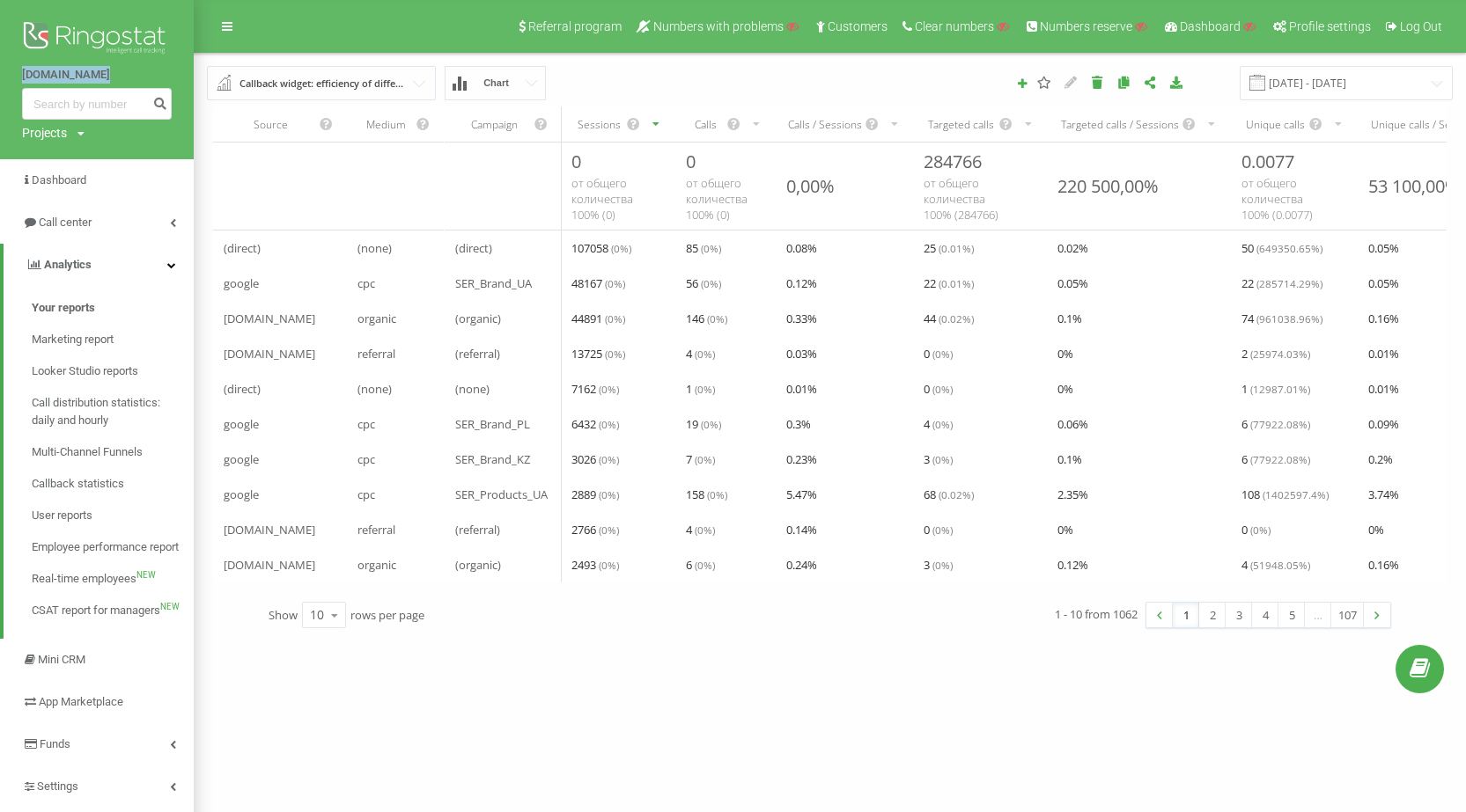
drag, startPoint x: 5, startPoint y: 77, endPoint x: 132, endPoint y: 70, distance: 127.2
click at [132, 70] on div "[DOMAIN_NAME] Projects Search" at bounding box center [97, 79] width 194 height 159
copy link "[DOMAIN_NAME]"
click at [58, 129] on div "Projects" at bounding box center [45, 133] width 45 height 18
drag, startPoint x: 73, startPoint y: 153, endPoint x: 154, endPoint y: 168, distance: 82.4
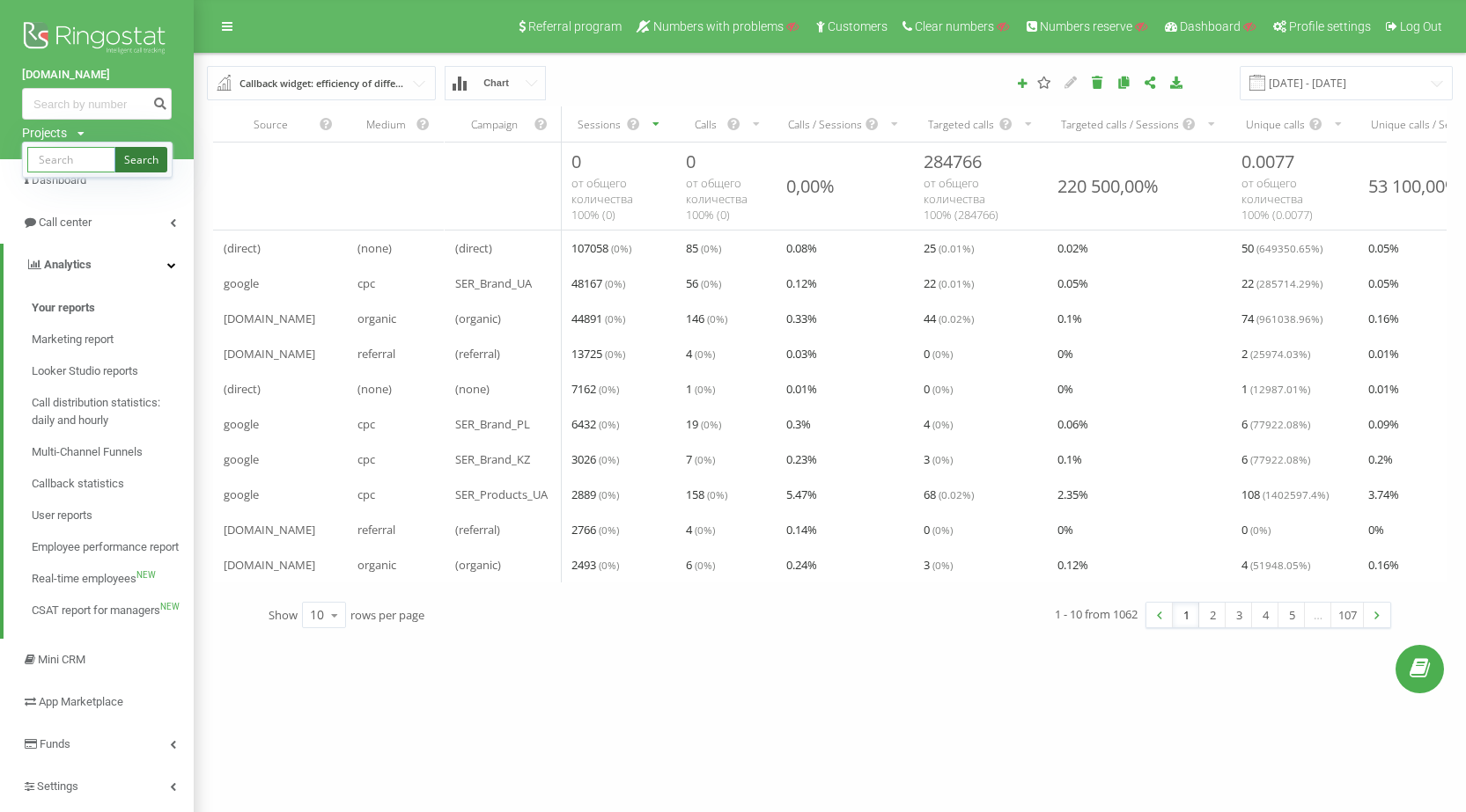
click at [73, 153] on input "text" at bounding box center [71, 160] width 88 height 25
paste input "[DOMAIN_NAME]"
type input "[DOMAIN_NAME]"
click at [156, 160] on link "Search" at bounding box center [140, 160] width 52 height 25
